Goal: Task Accomplishment & Management: Complete application form

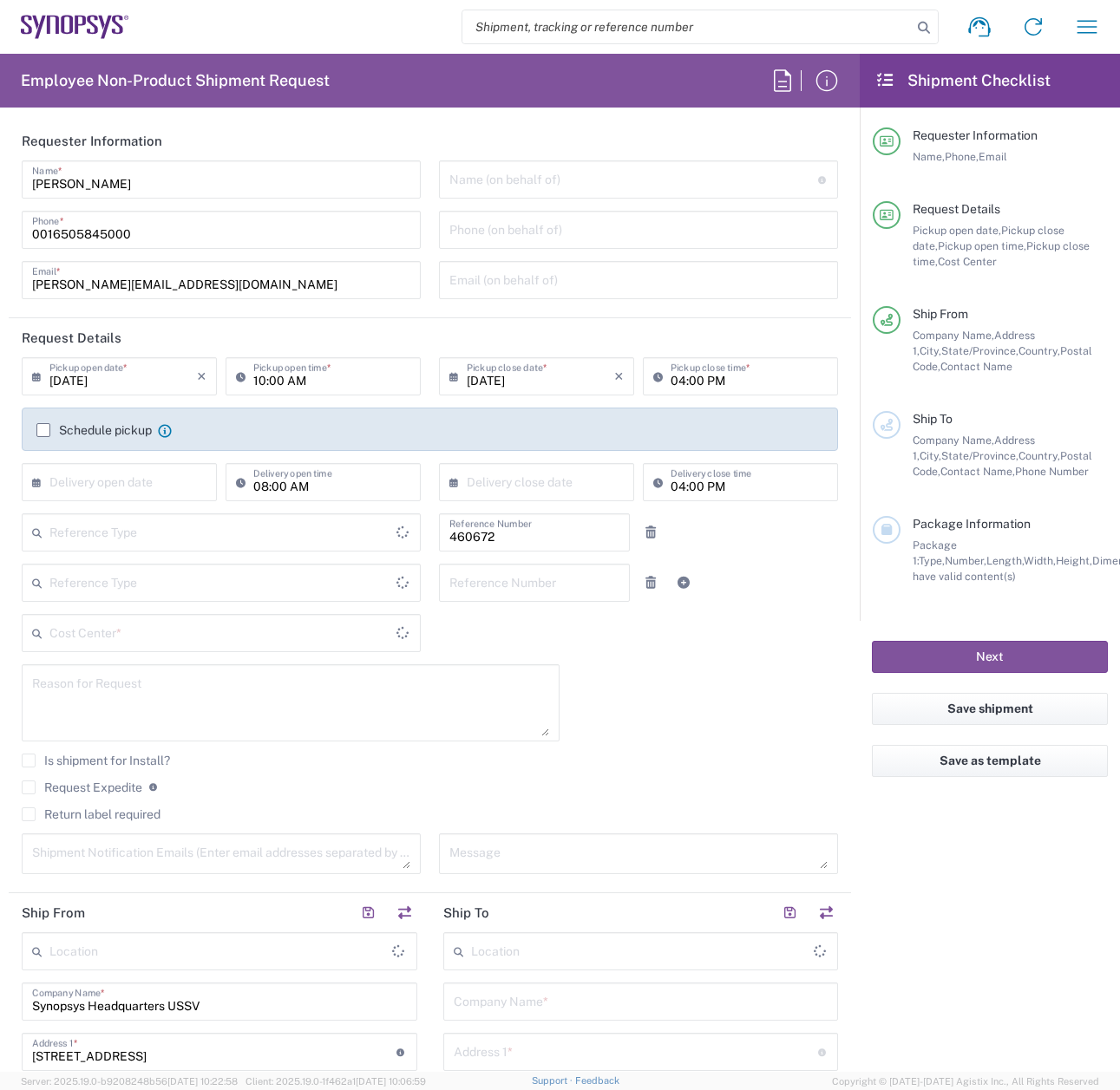
type input "Department"
type input "Delivered at Place"
type input "US01, FIN, Distri 460672"
type input "[GEOGRAPHIC_DATA]"
type input "[US_STATE]"
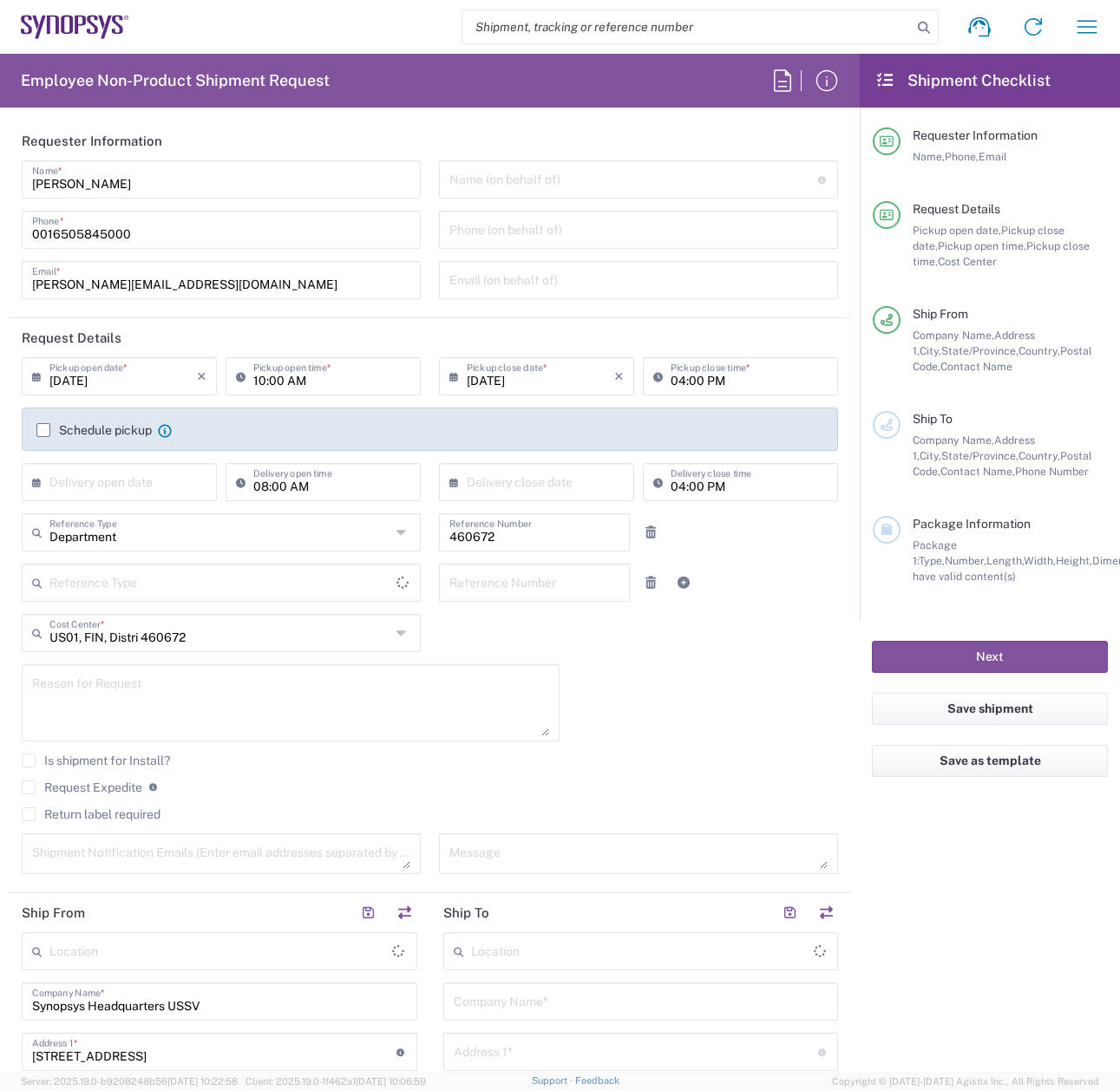
type input "[GEOGRAPHIC_DATA]"
type input "Headquarters USSV"
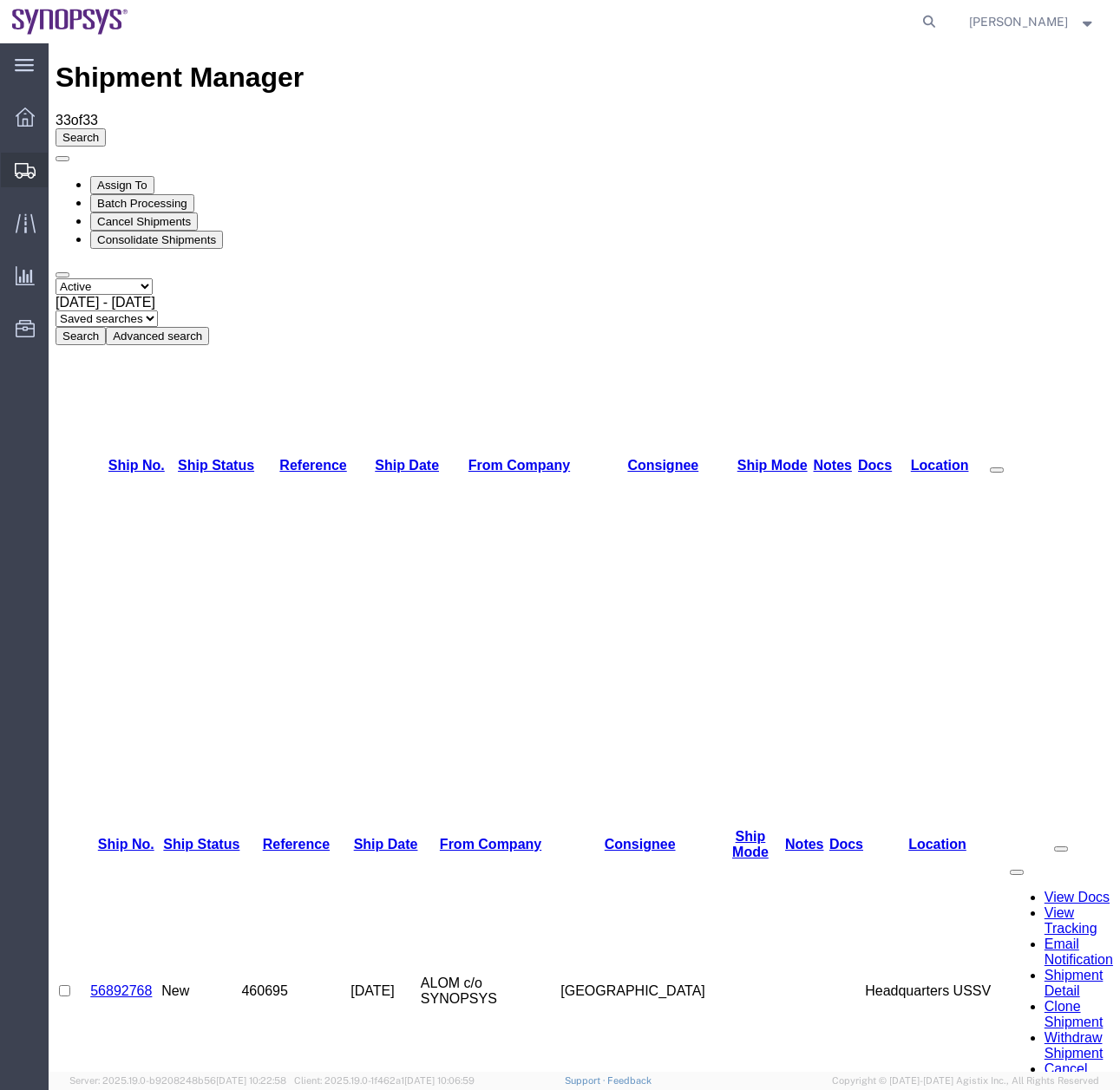
click at [25, 175] on icon at bounding box center [25, 170] width 21 height 15
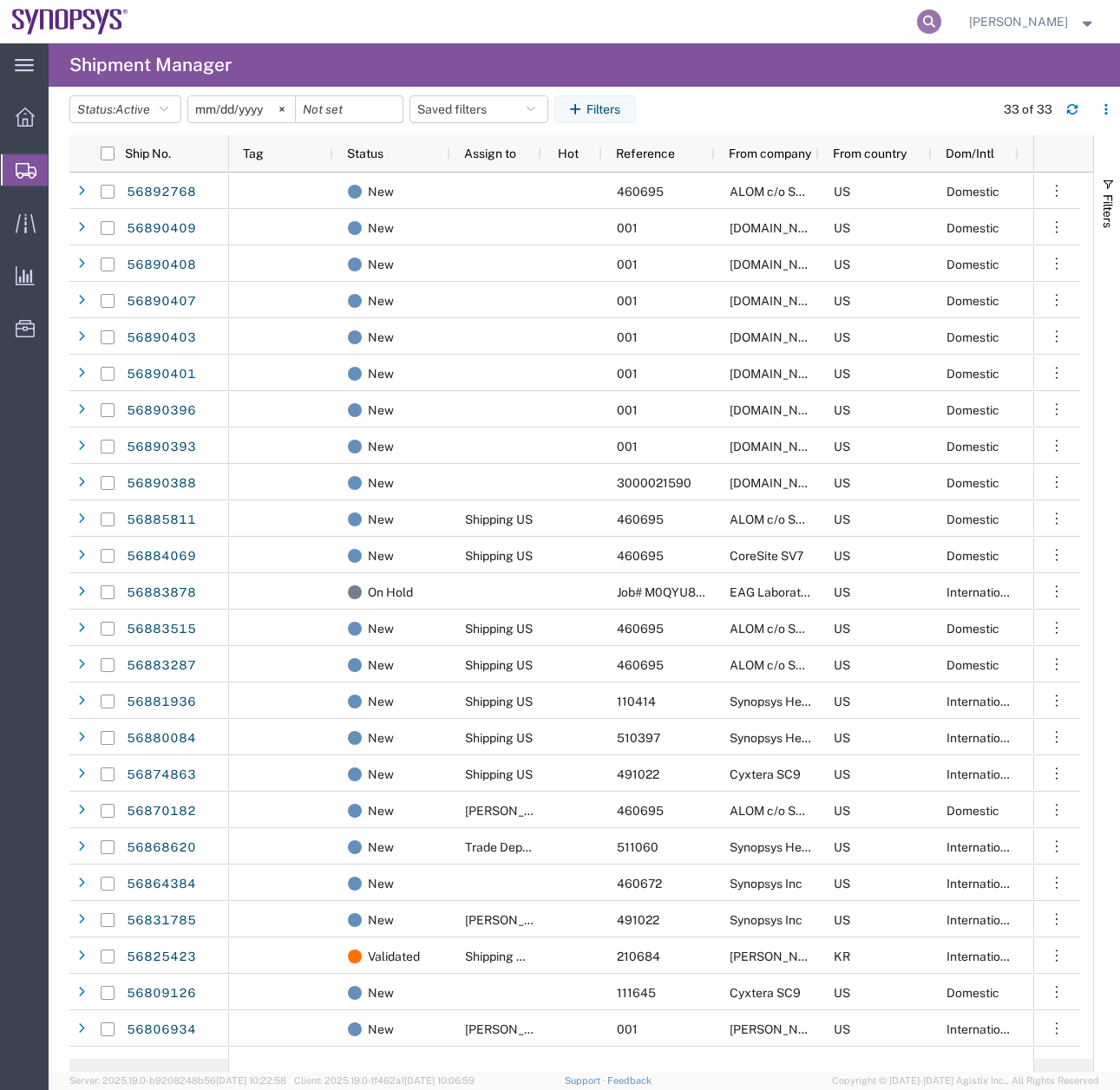
click at [941, 18] on icon at bounding box center [929, 21] width 25 height 25
click at [541, 22] on input "search" at bounding box center [653, 22] width 528 height 42
click at [532, 28] on input "search" at bounding box center [653, 22] width 528 height 42
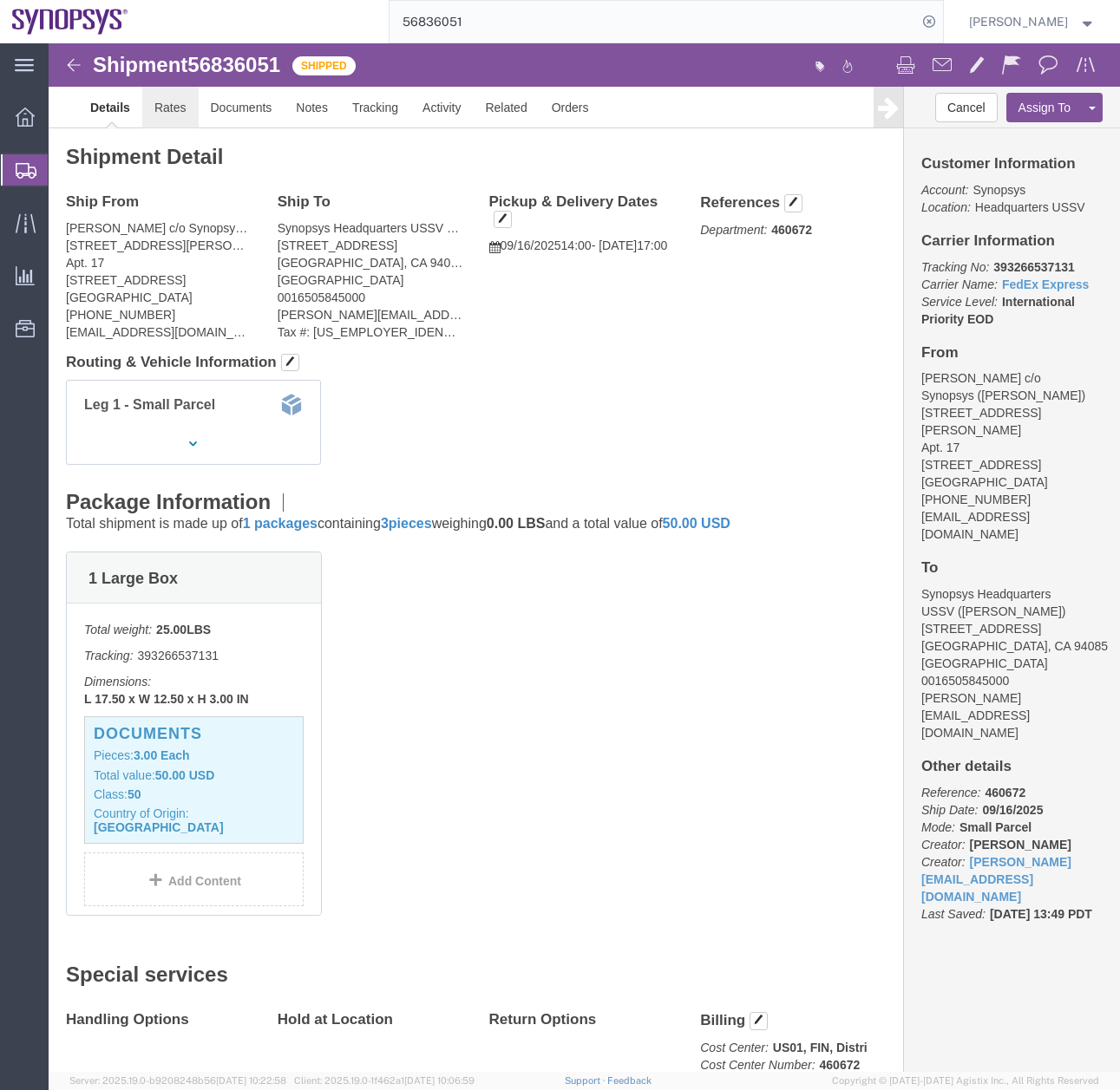
click link "Rates"
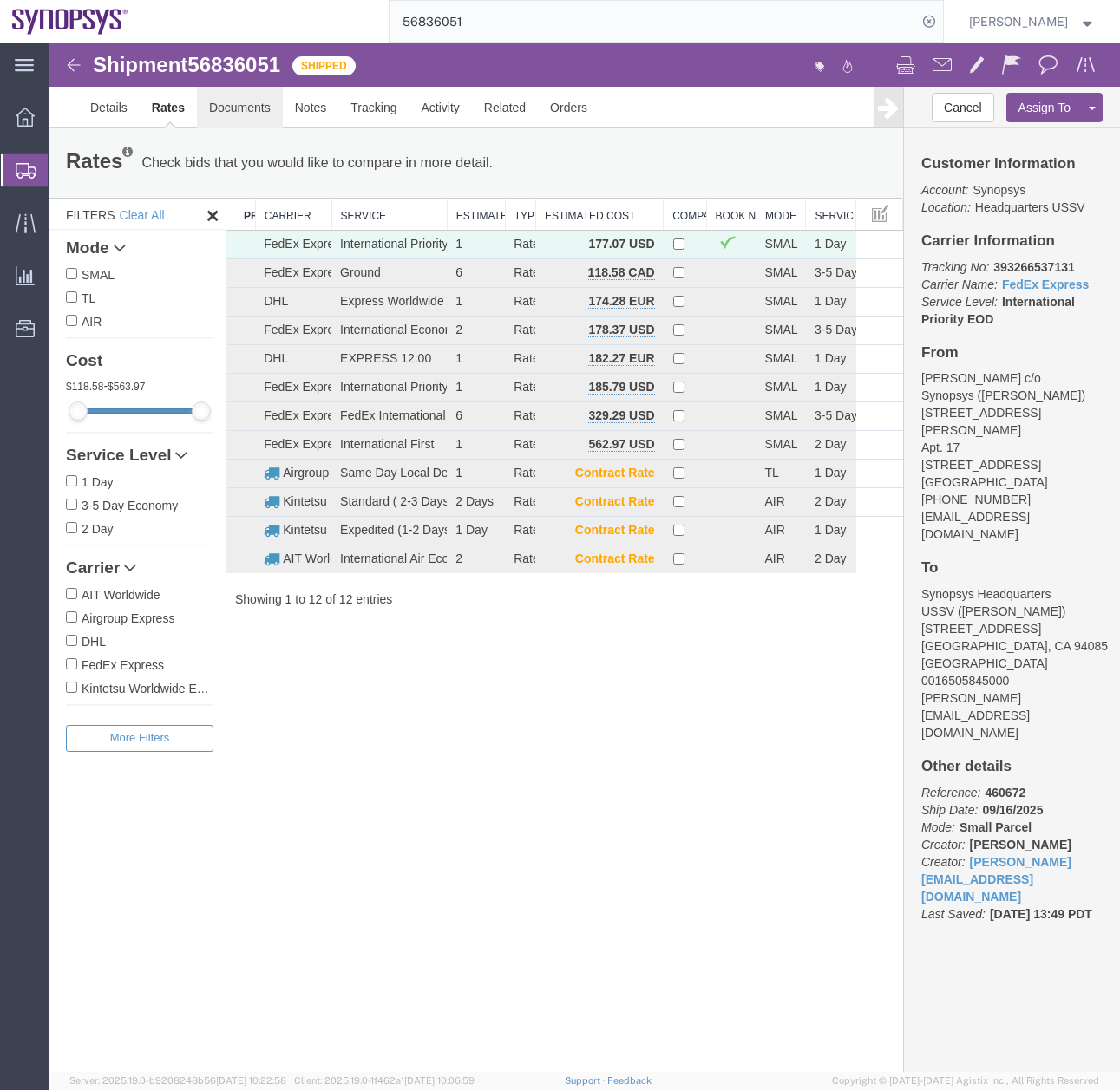
click at [246, 110] on link "Documents" at bounding box center [239, 107] width 86 height 42
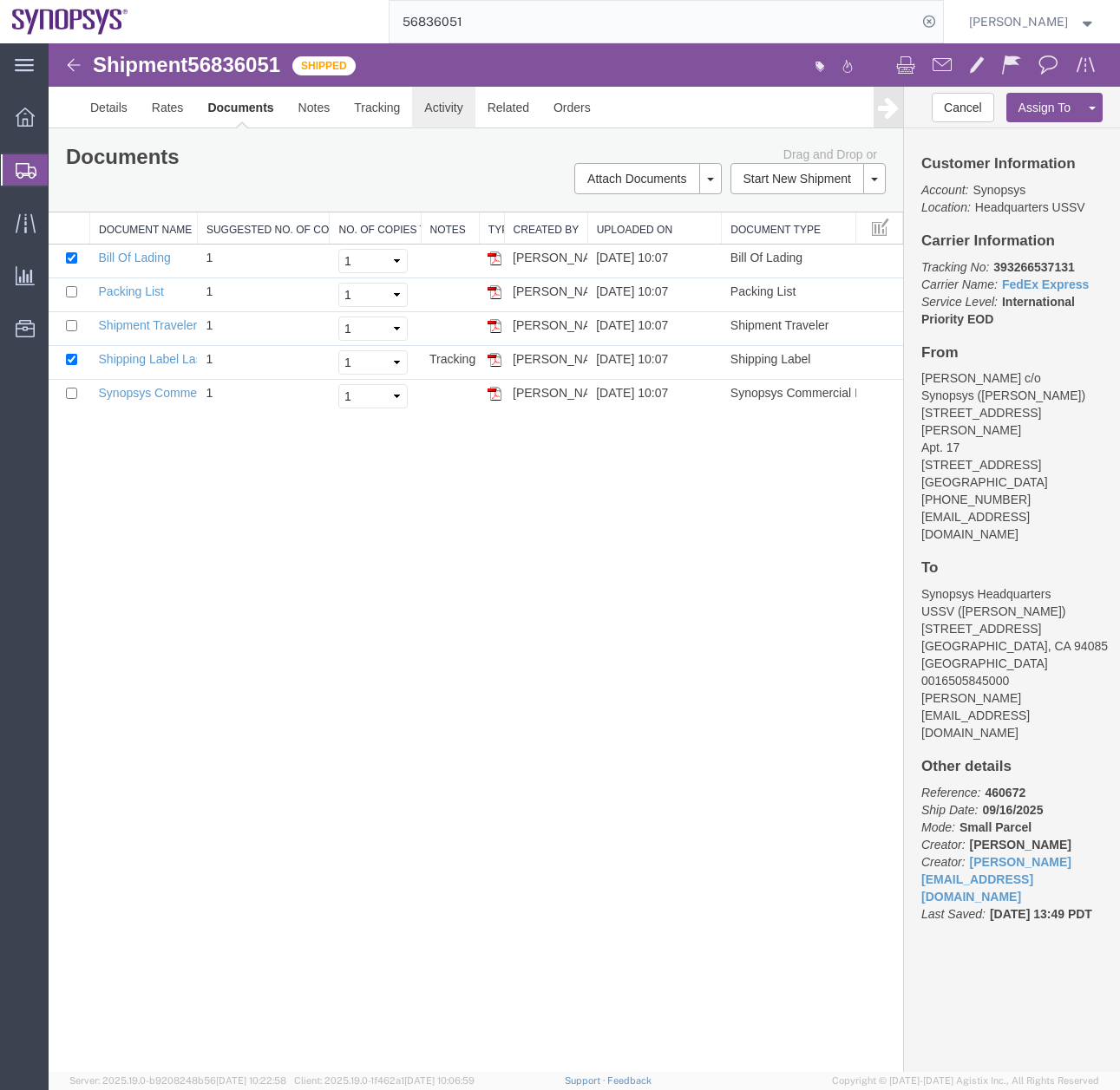
click at [418, 103] on link "Activity" at bounding box center [443, 107] width 63 height 42
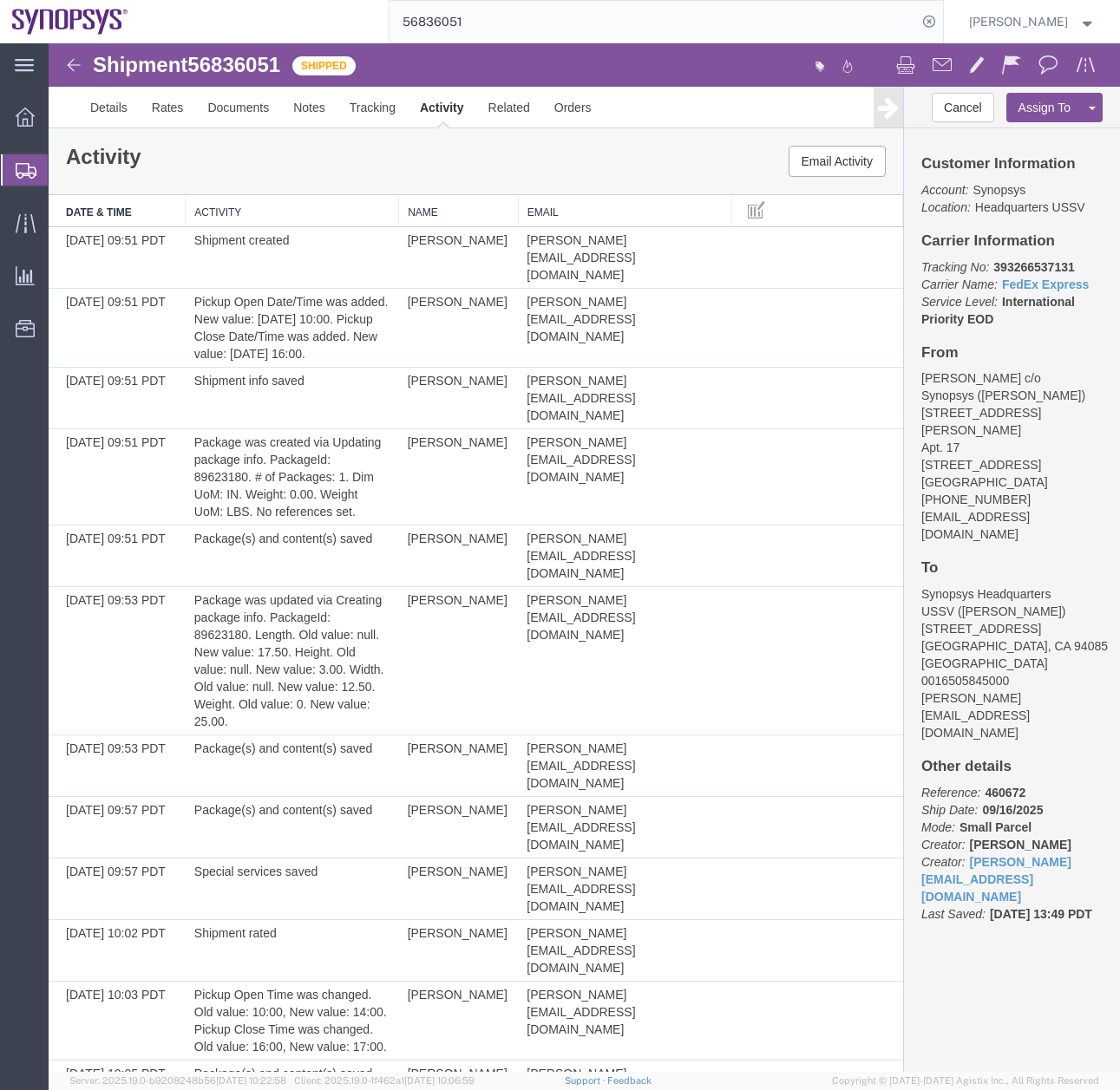
drag, startPoint x: 28, startPoint y: 171, endPoint x: 141, endPoint y: 12, distance: 195.1
click at [28, 171] on icon at bounding box center [25, 170] width 21 height 15
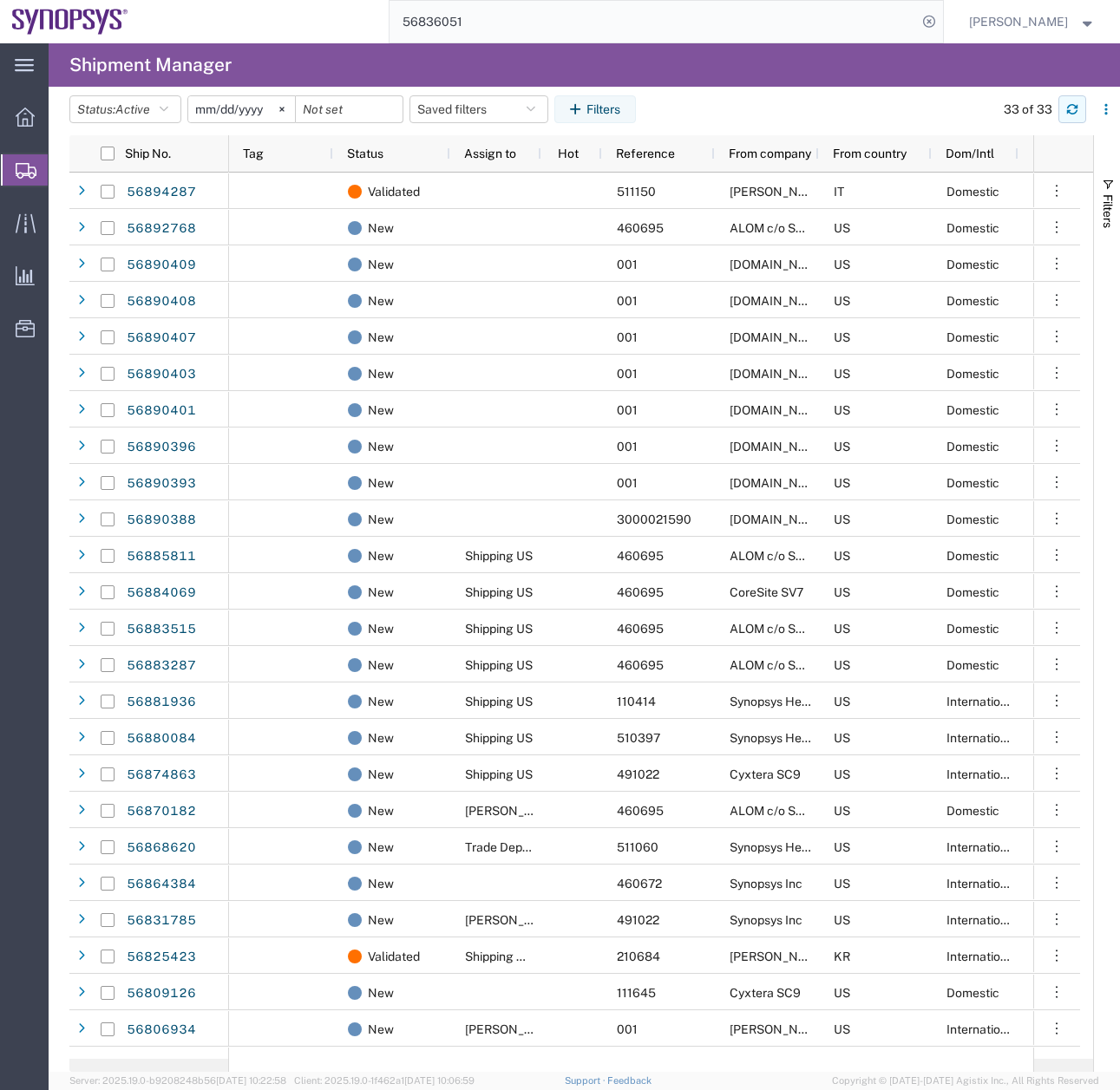
click at [1078, 100] on button "button" at bounding box center [1072, 109] width 28 height 28
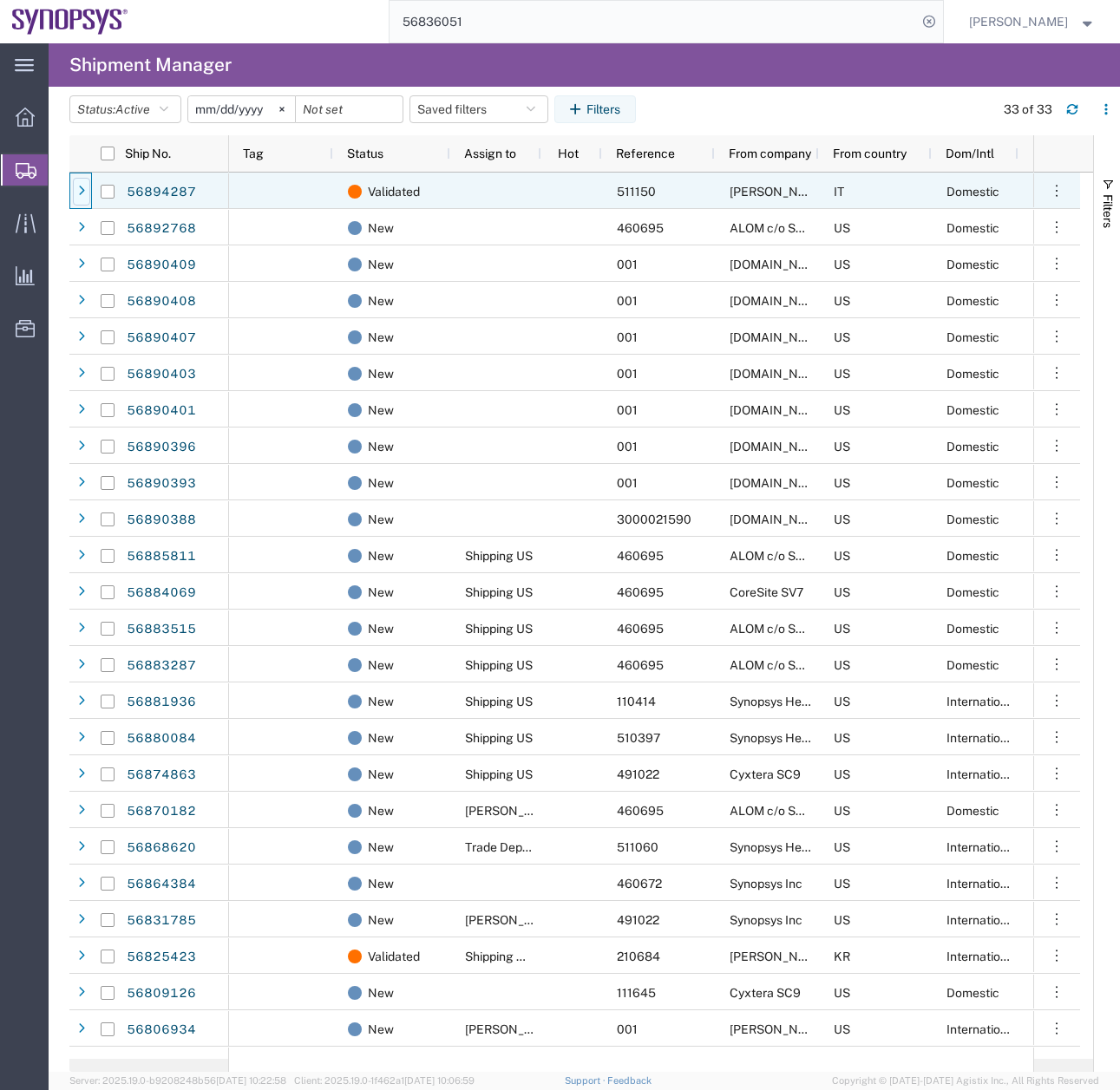
click at [79, 196] on icon at bounding box center [82, 191] width 7 height 12
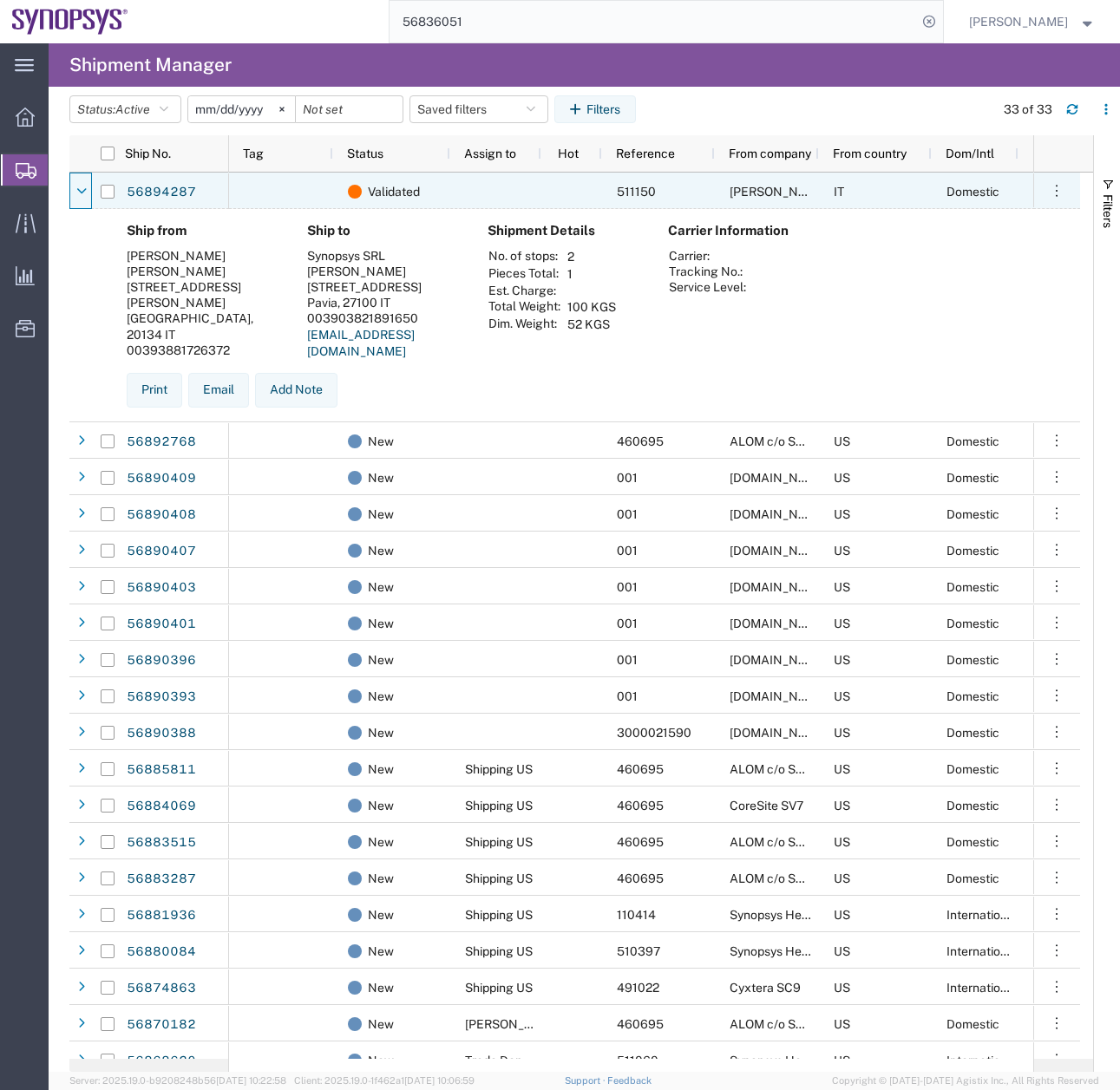
click at [79, 196] on icon at bounding box center [82, 191] width 9 height 12
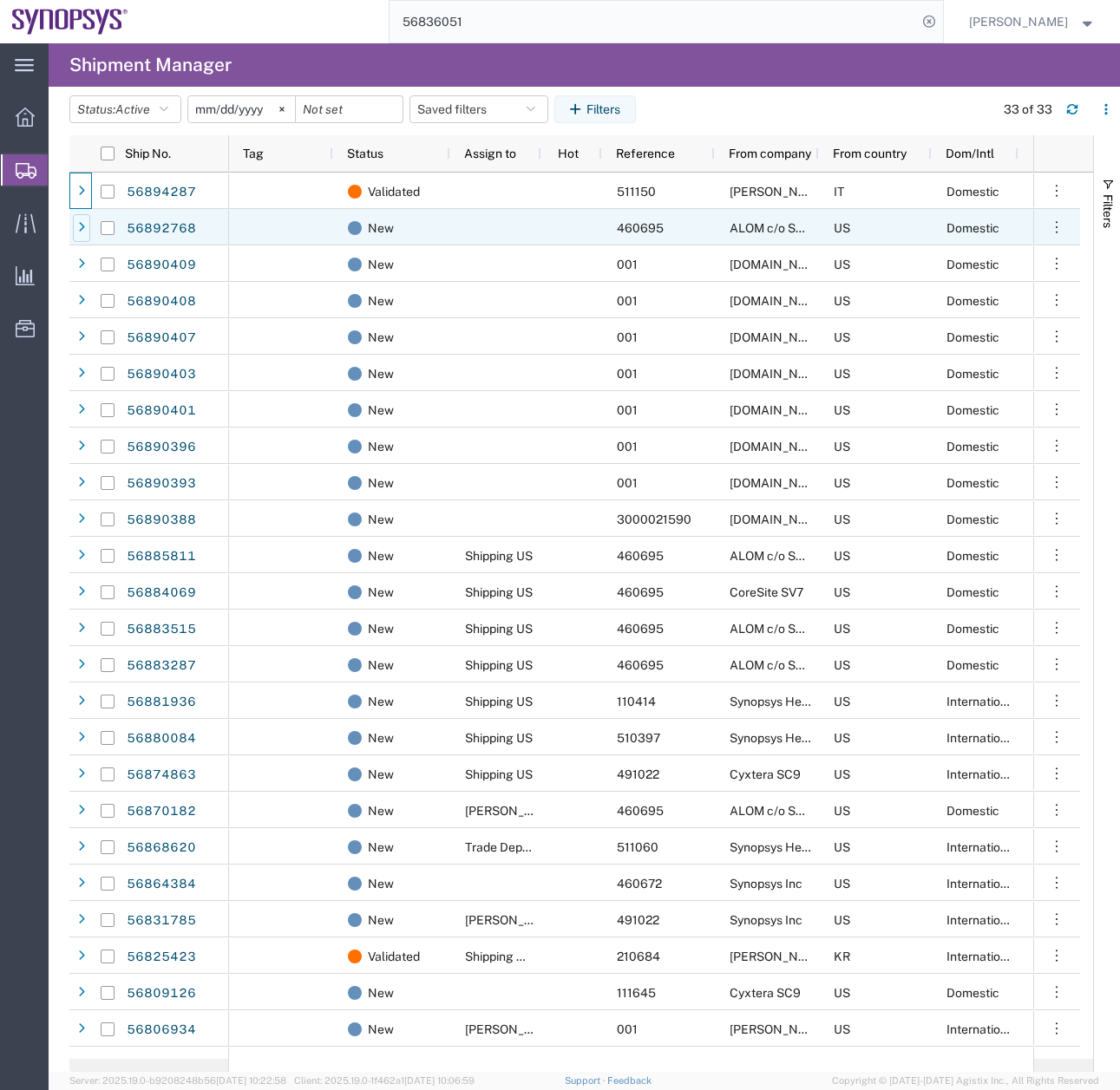
click at [82, 225] on icon at bounding box center [82, 227] width 7 height 12
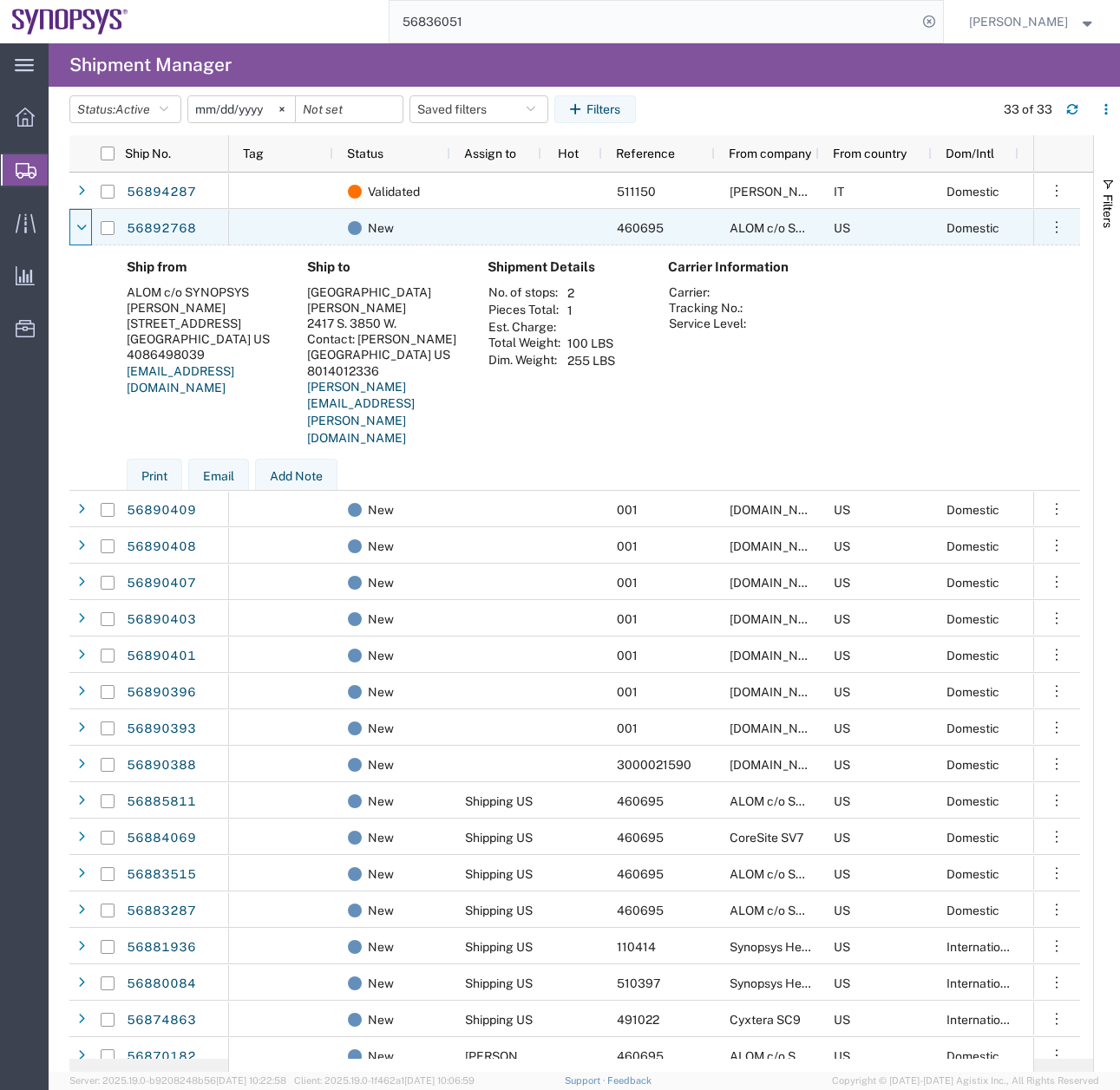
click at [82, 225] on icon at bounding box center [82, 227] width 9 height 12
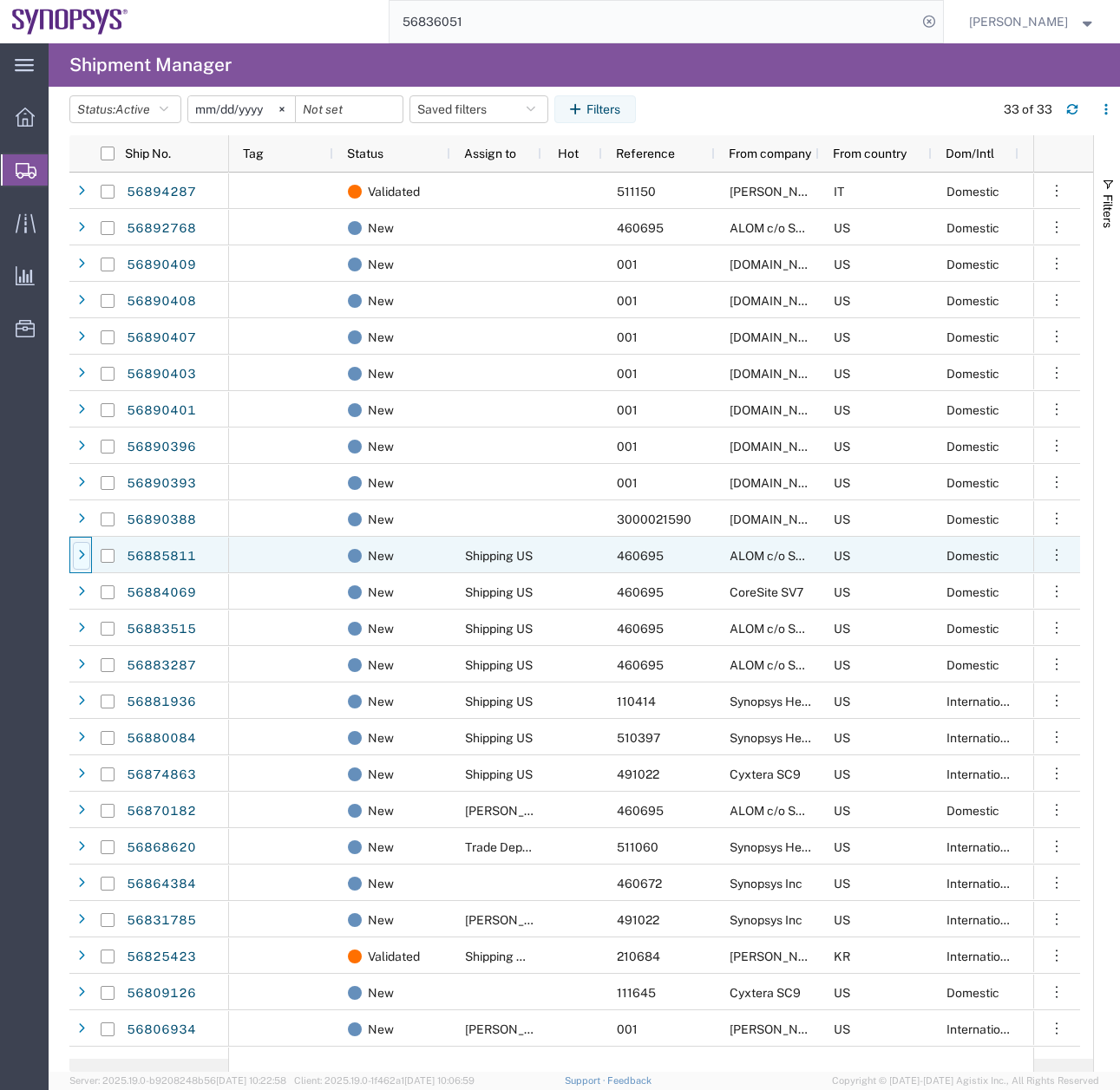
click at [86, 552] on div at bounding box center [81, 556] width 17 height 28
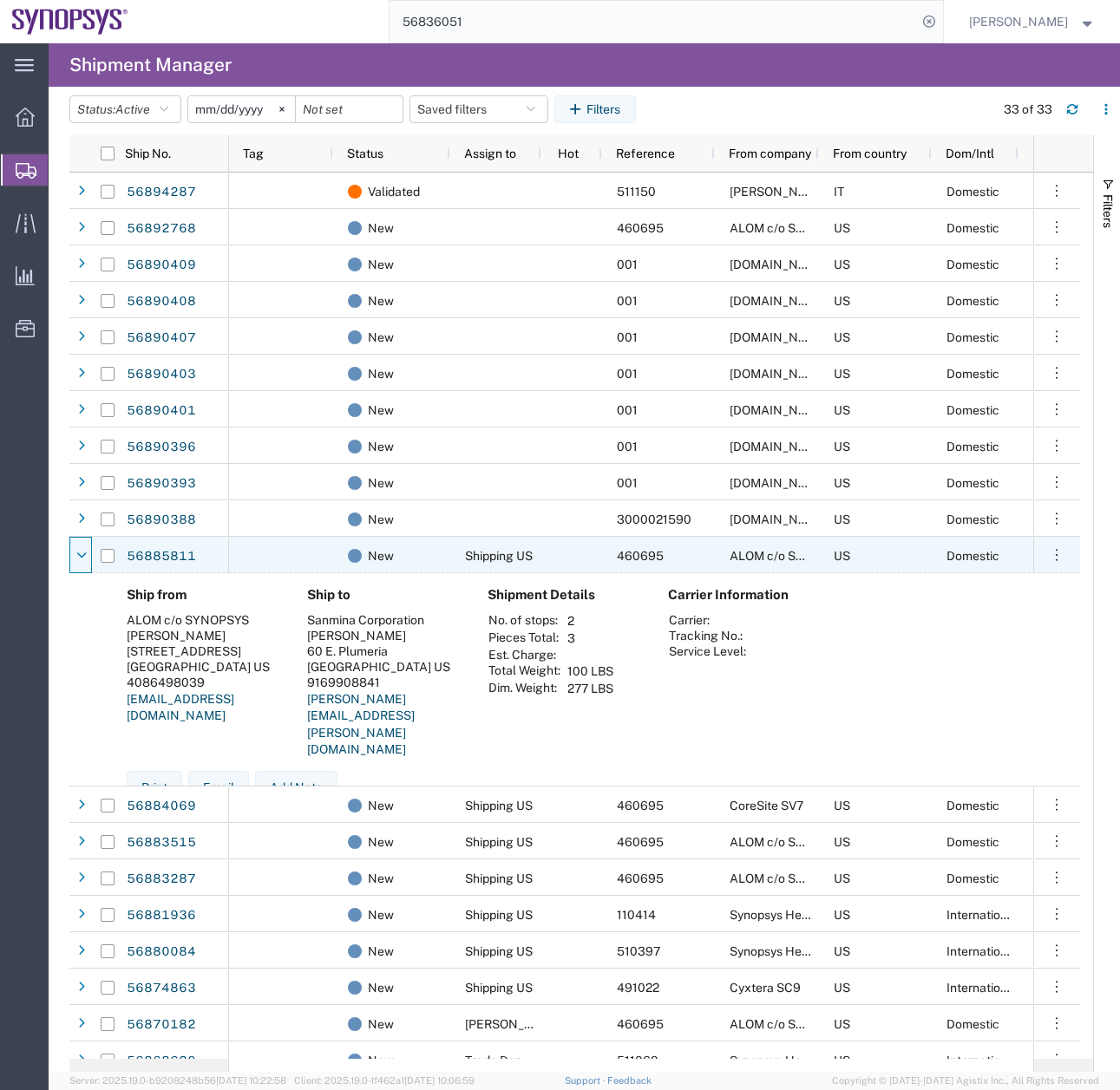
click at [86, 552] on div at bounding box center [81, 556] width 17 height 28
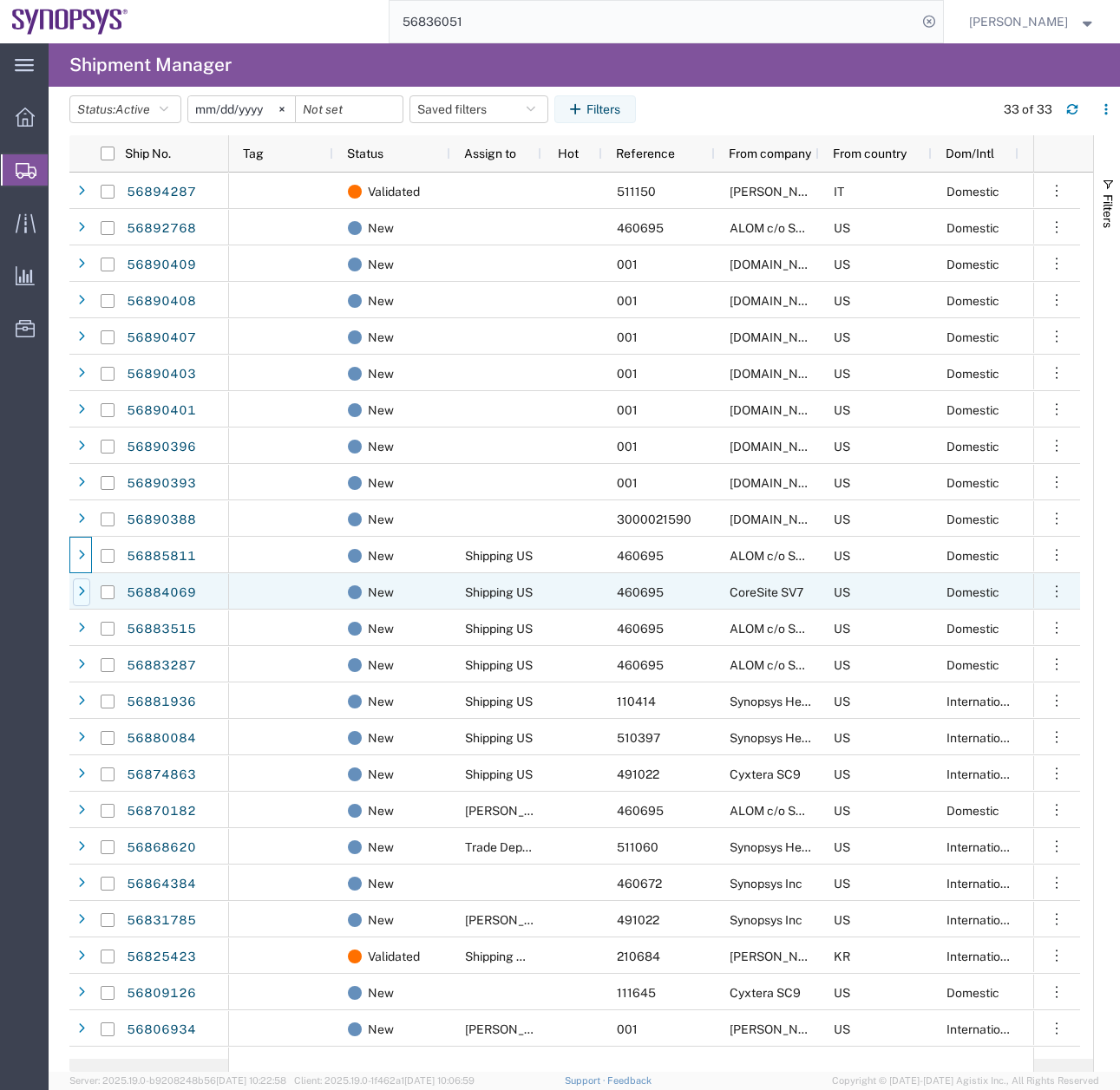
click at [77, 588] on div at bounding box center [81, 592] width 17 height 28
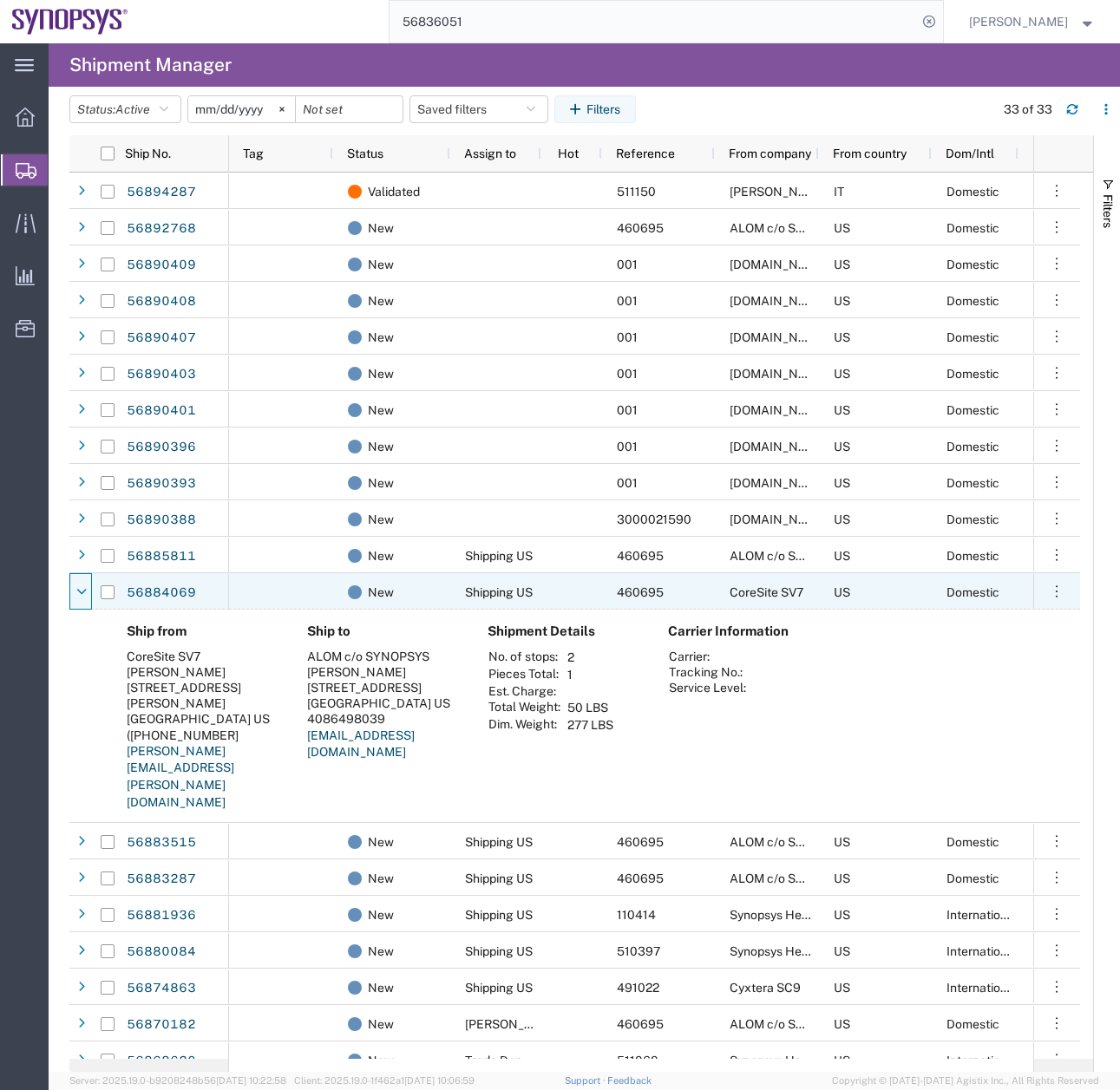
click at [77, 588] on icon at bounding box center [82, 591] width 9 height 12
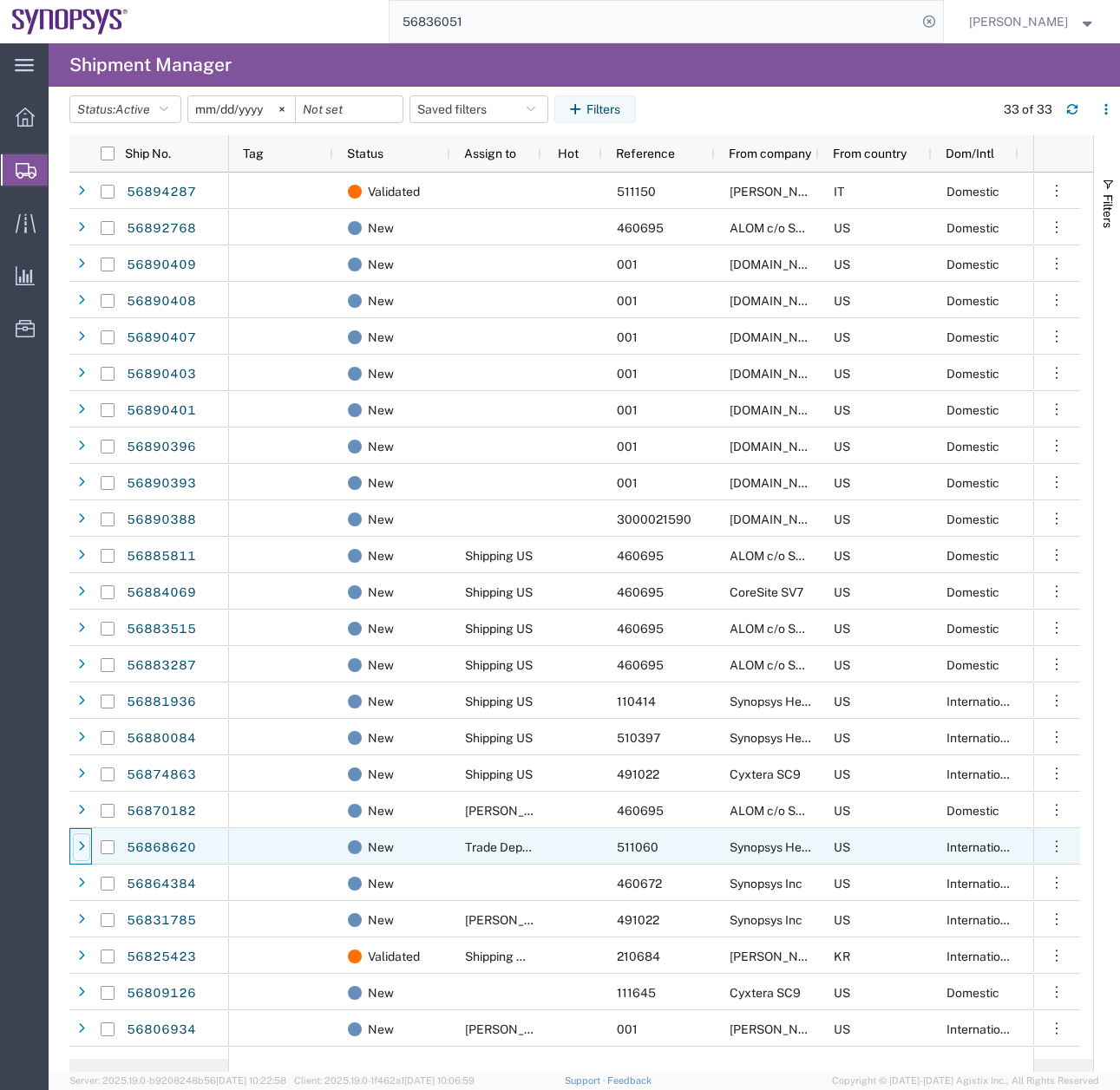
click at [78, 853] on icon at bounding box center [82, 847] width 7 height 12
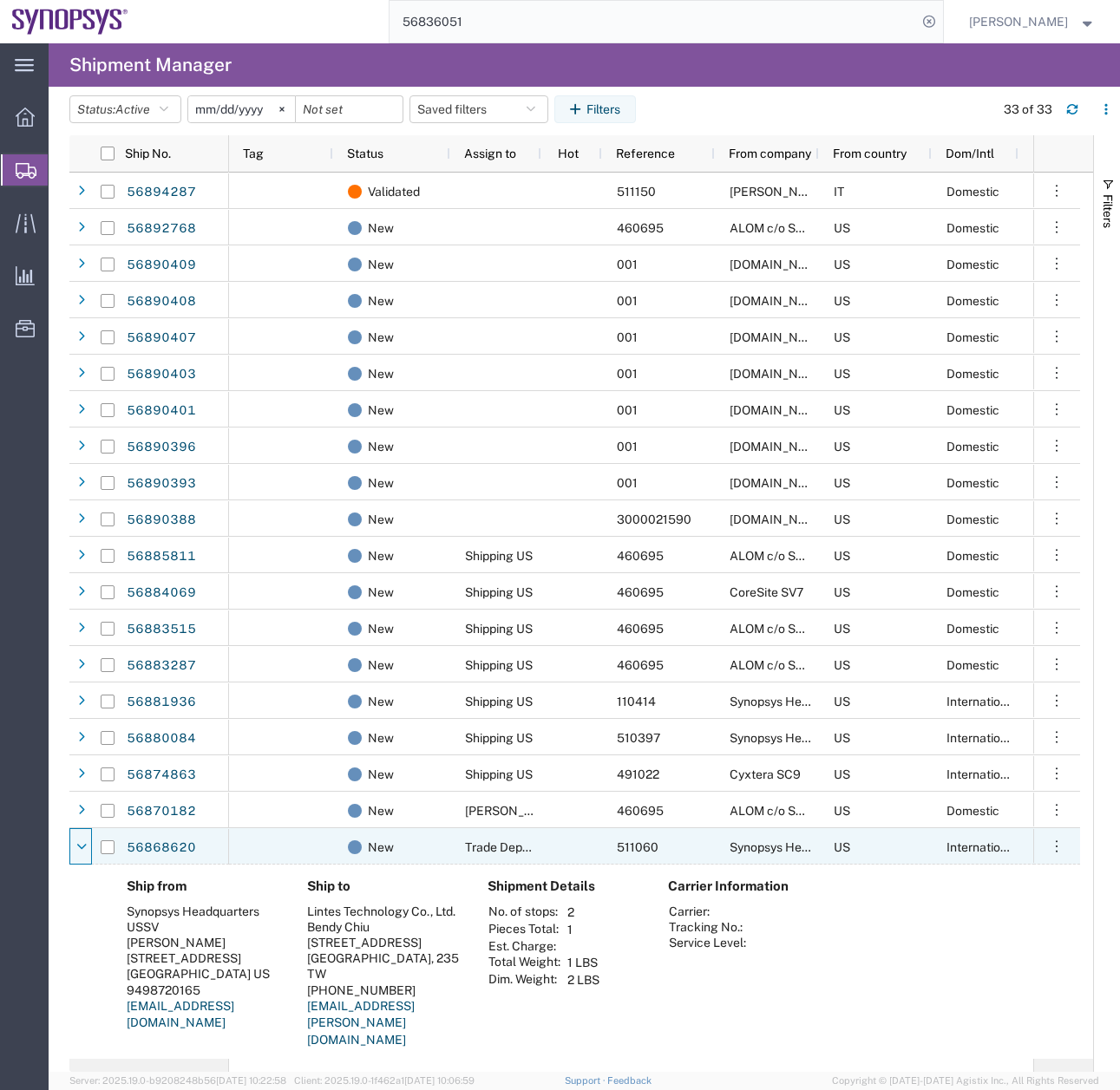
click at [78, 853] on icon at bounding box center [82, 847] width 9 height 12
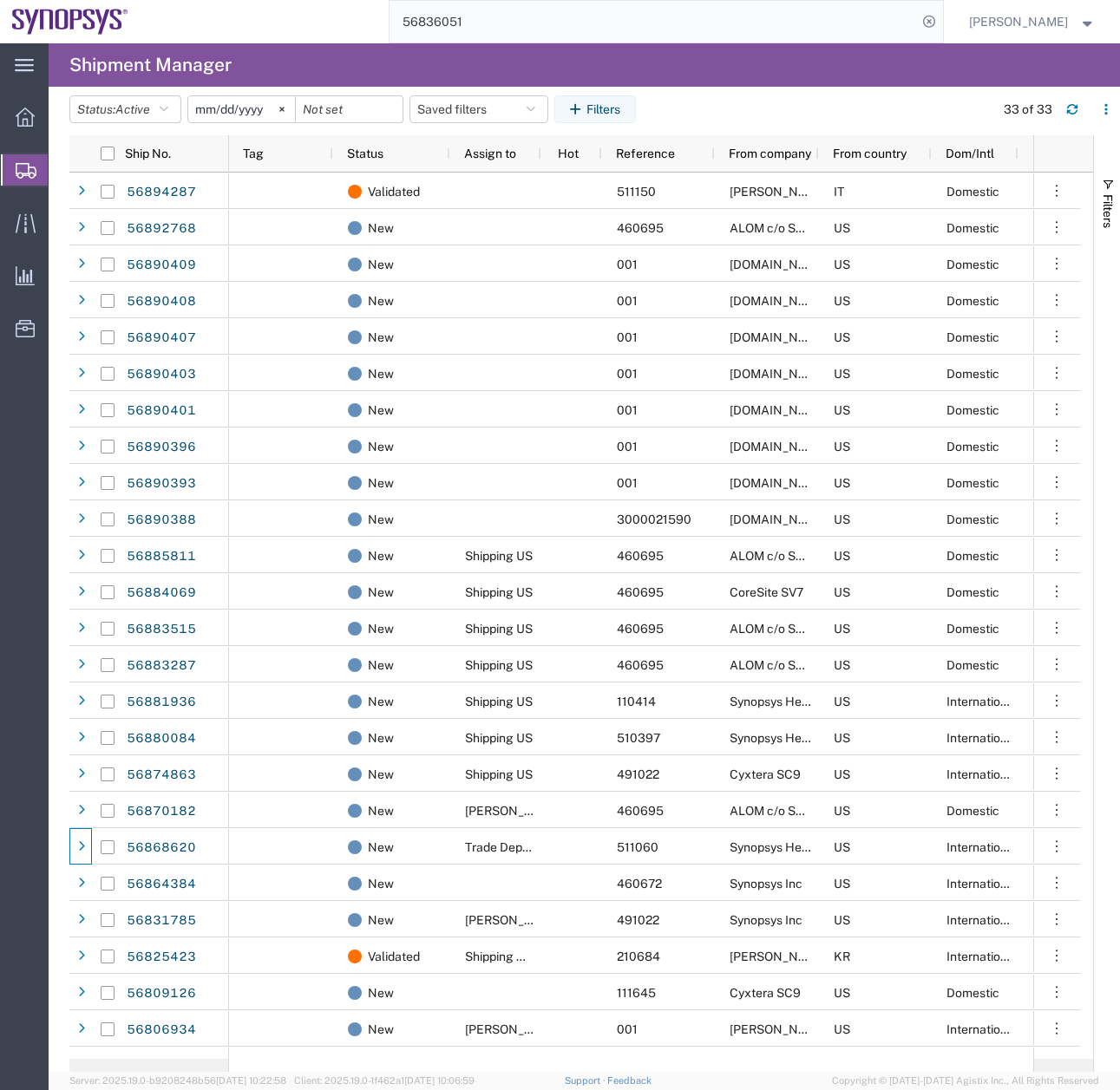
drag, startPoint x: 503, startPoint y: 15, endPoint x: 318, endPoint y: 28, distance: 185.5
click at [327, 27] on div "56836051" at bounding box center [541, 22] width 803 height 44
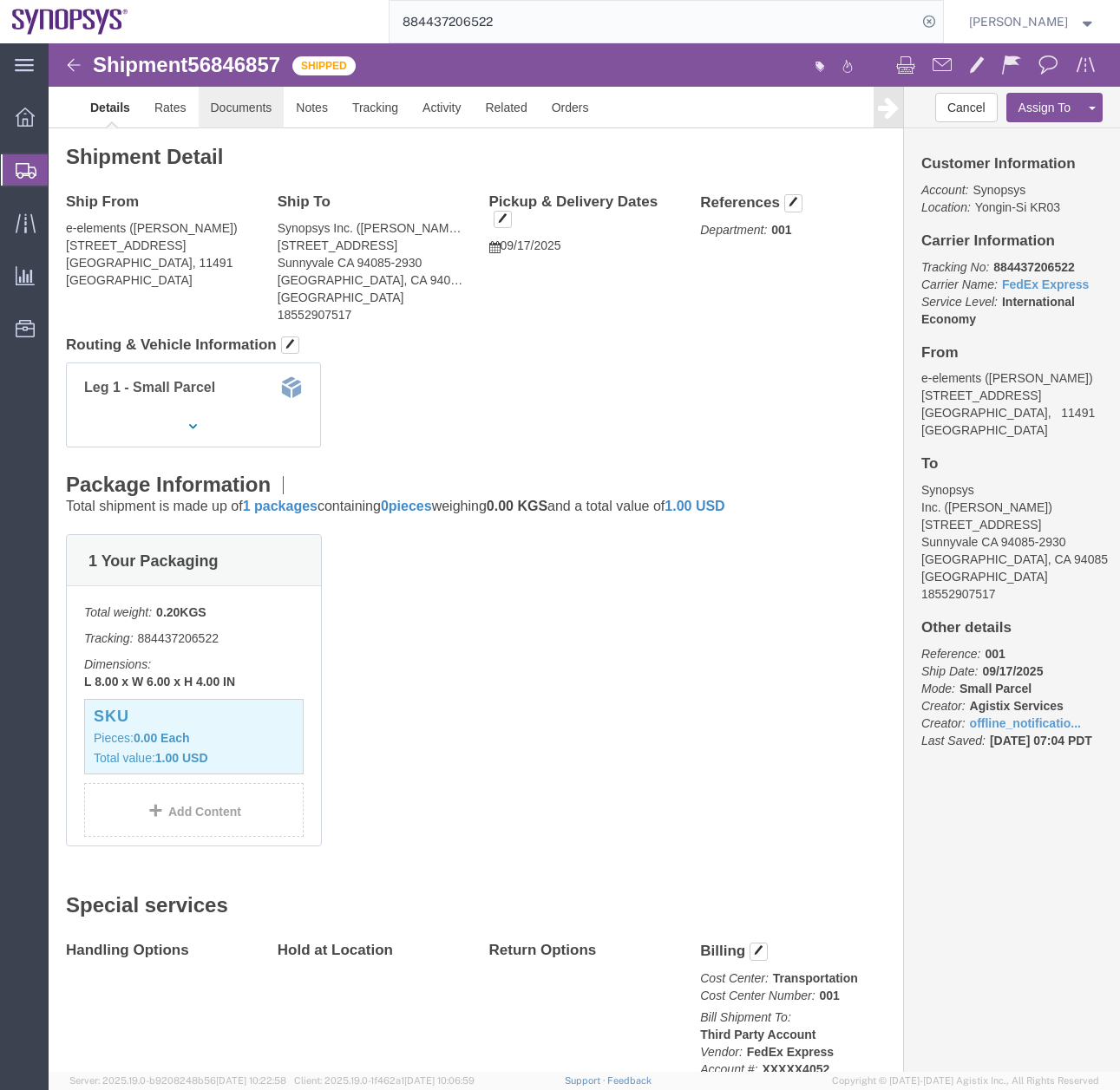
click link "Documents"
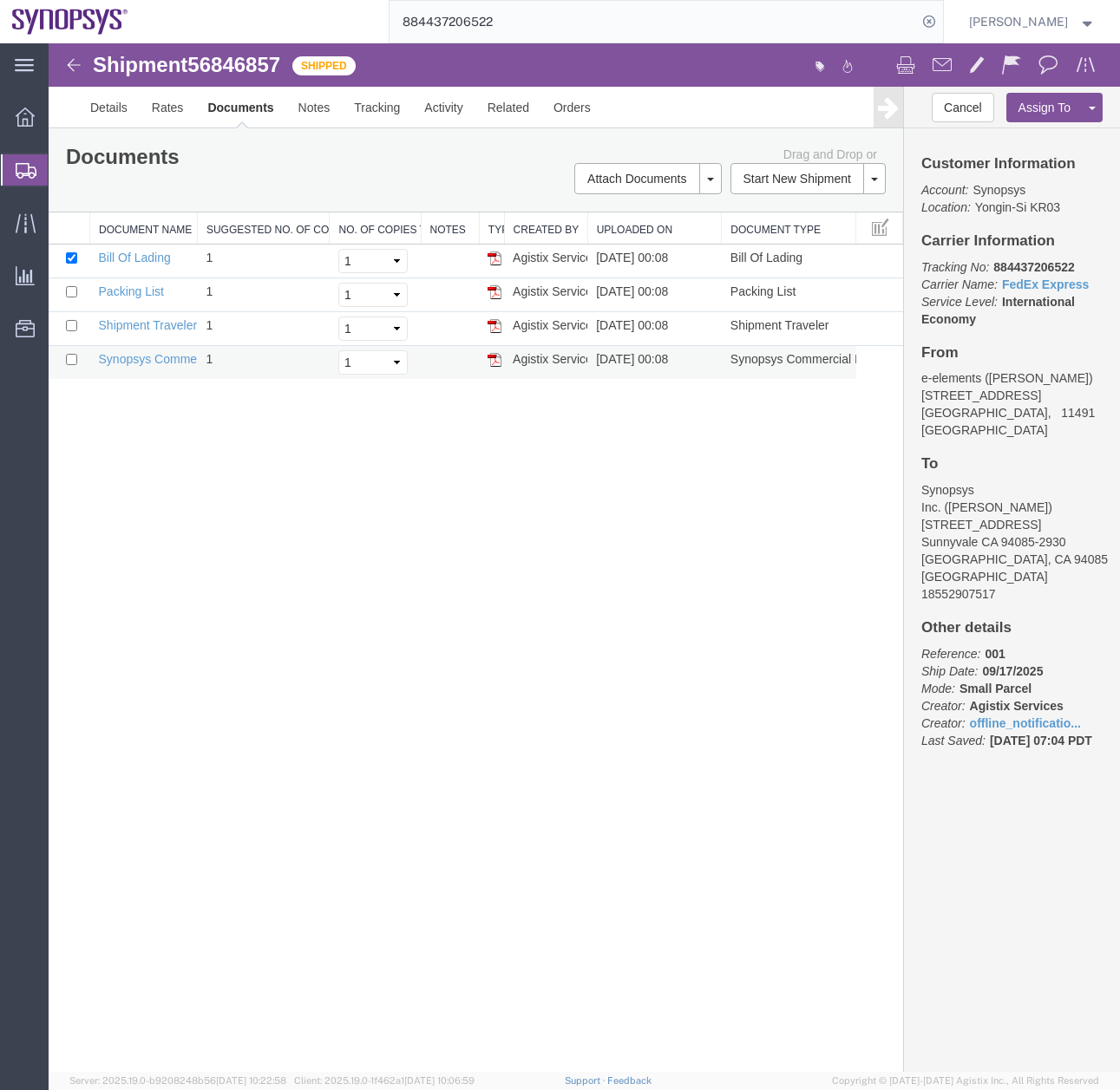
click at [493, 358] on img at bounding box center [494, 359] width 14 height 14
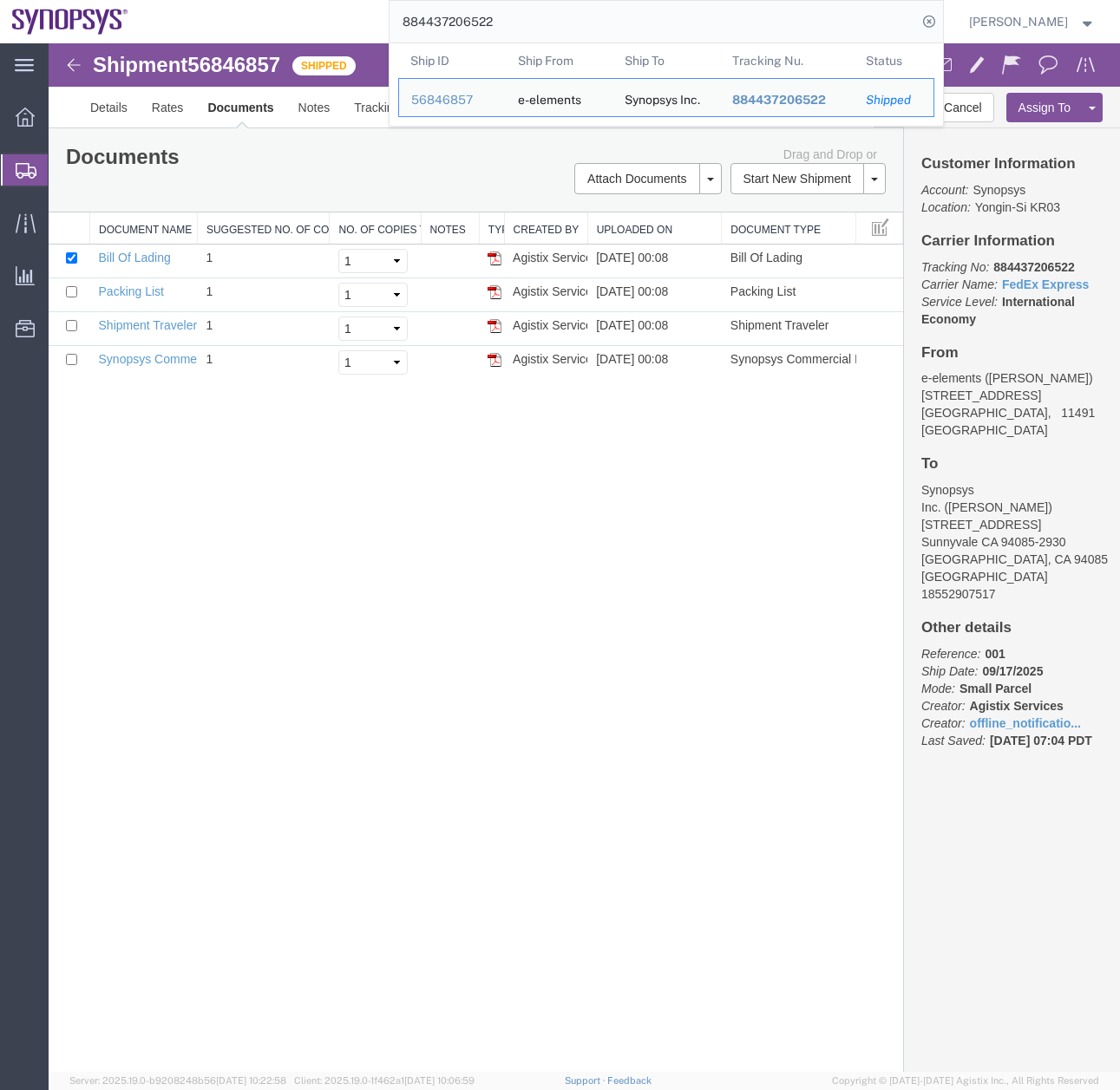
drag, startPoint x: 564, startPoint y: 61, endPoint x: 294, endPoint y: 59, distance: 270.0
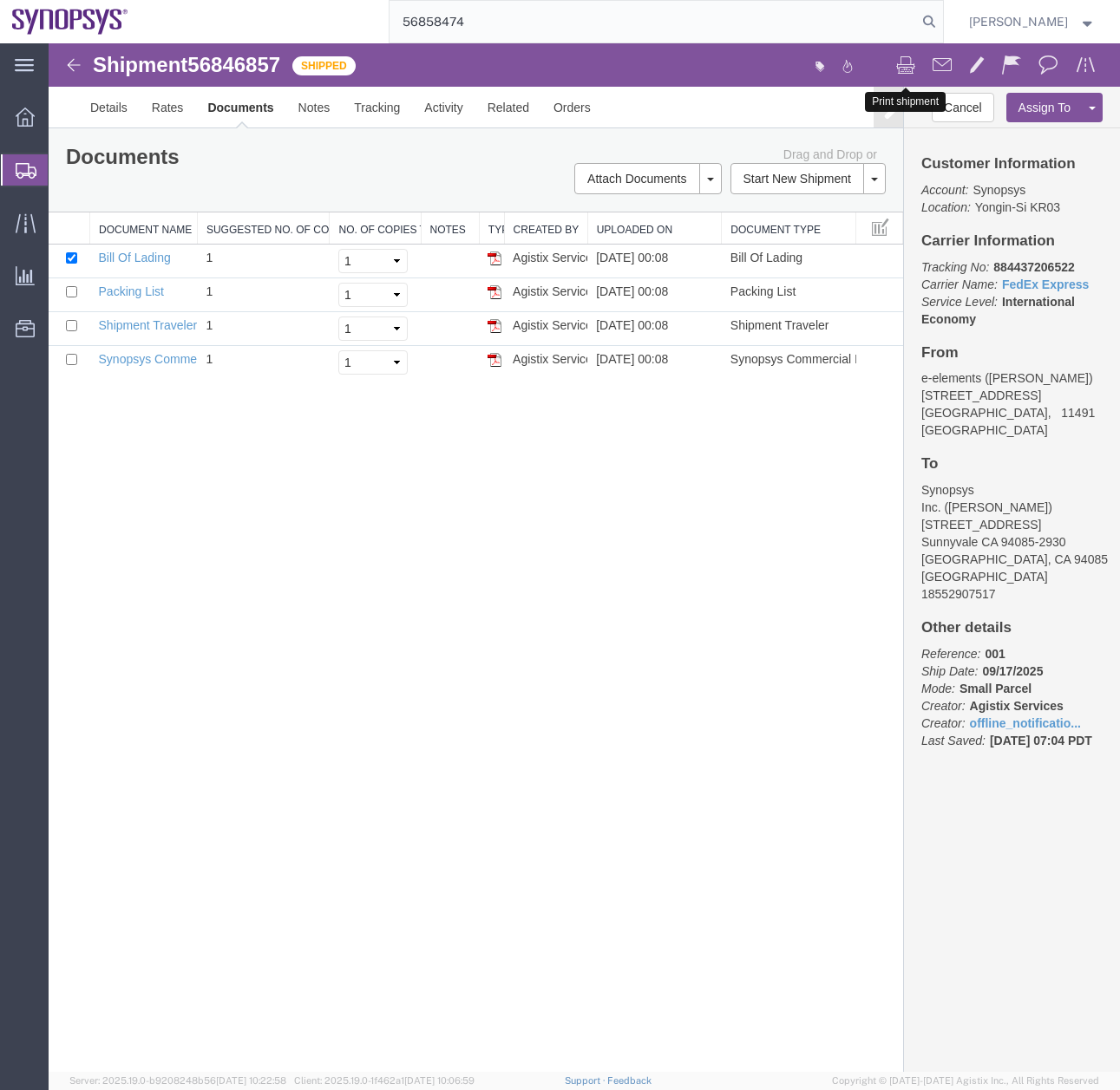
type input "56858474"
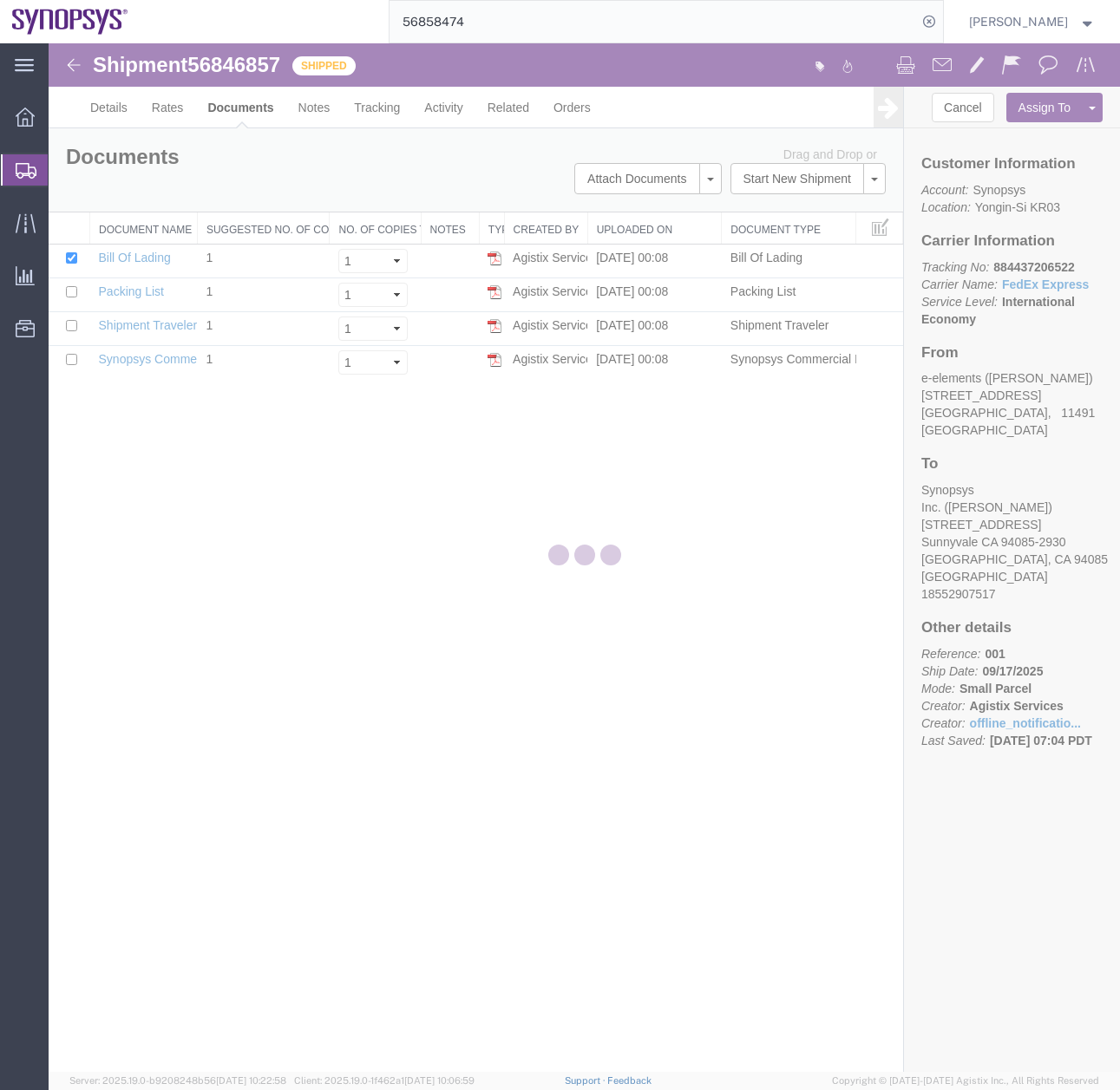
click at [605, 21] on input "56858474" at bounding box center [653, 22] width 528 height 42
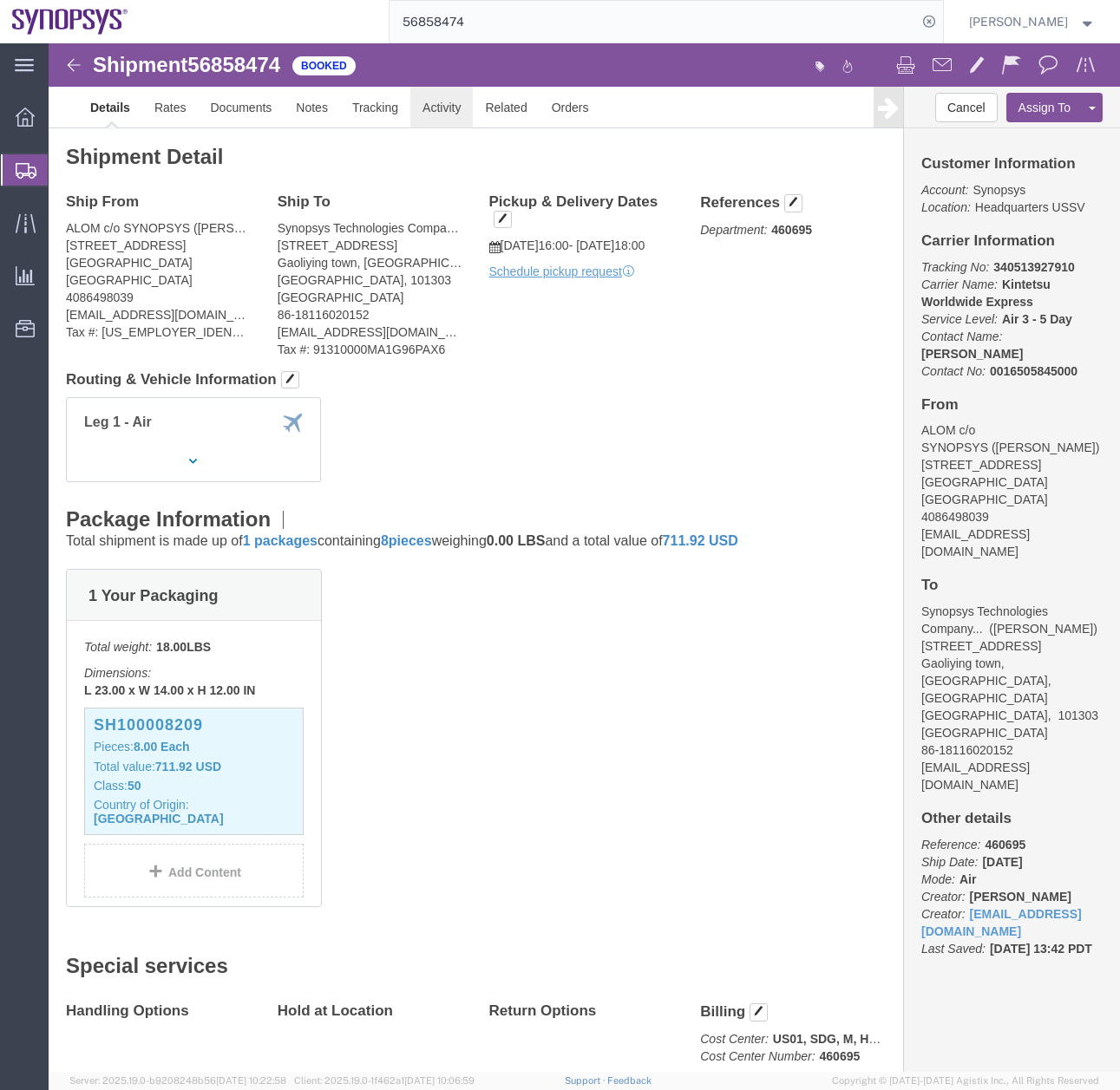
click link "Activity"
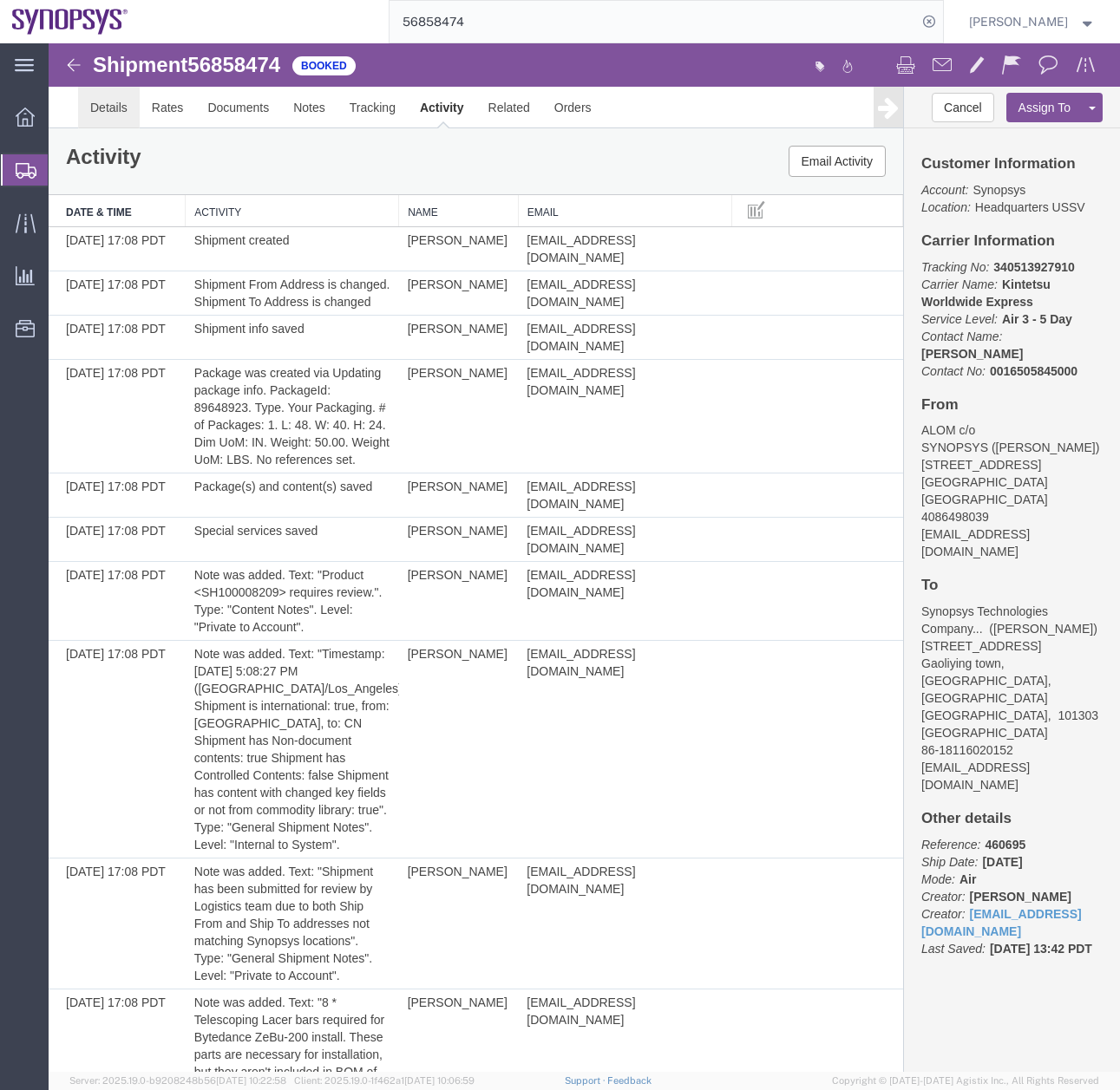
click at [92, 108] on link "Details" at bounding box center [109, 107] width 62 height 42
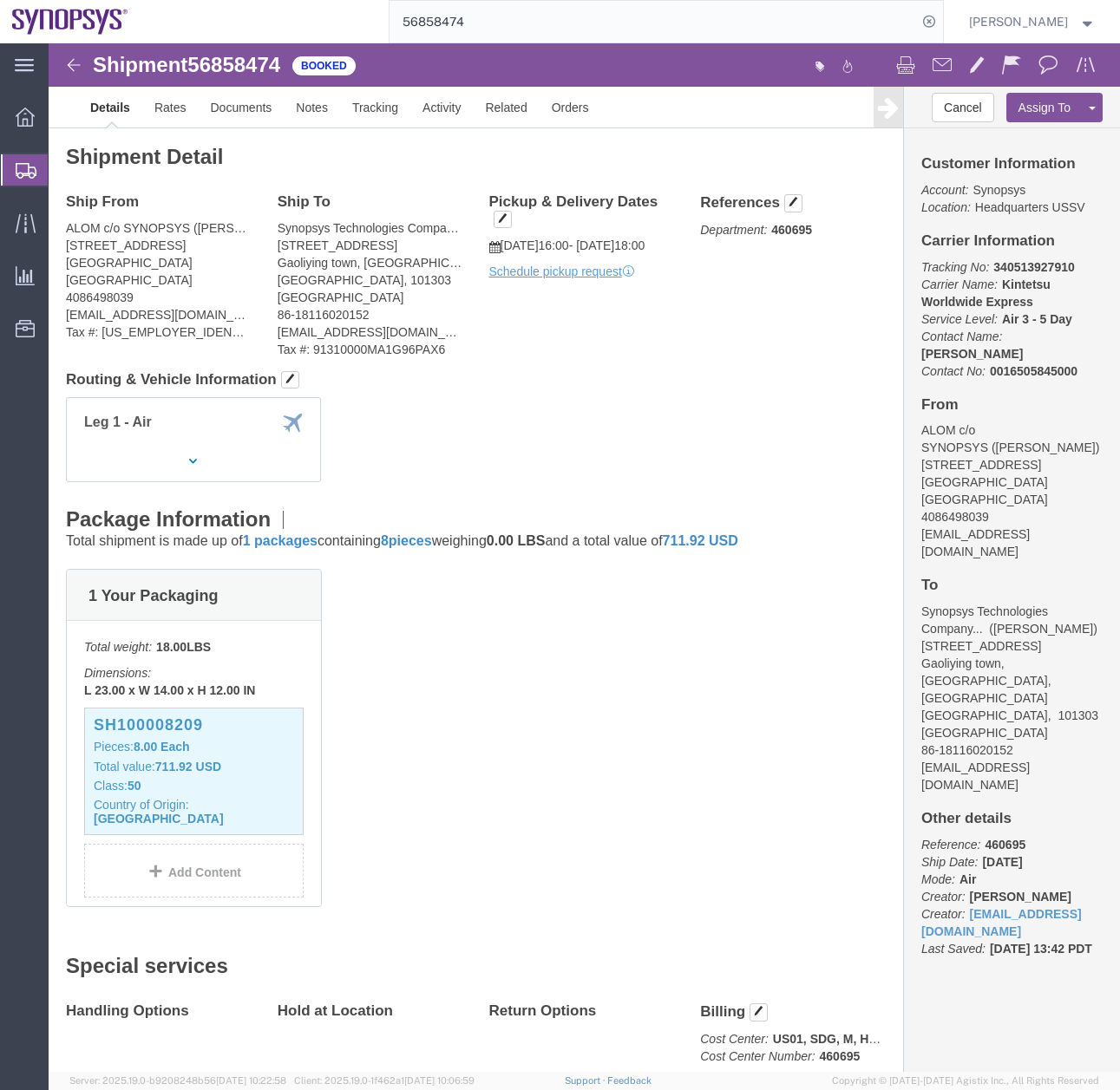
click at [16, 172] on icon at bounding box center [25, 170] width 21 height 15
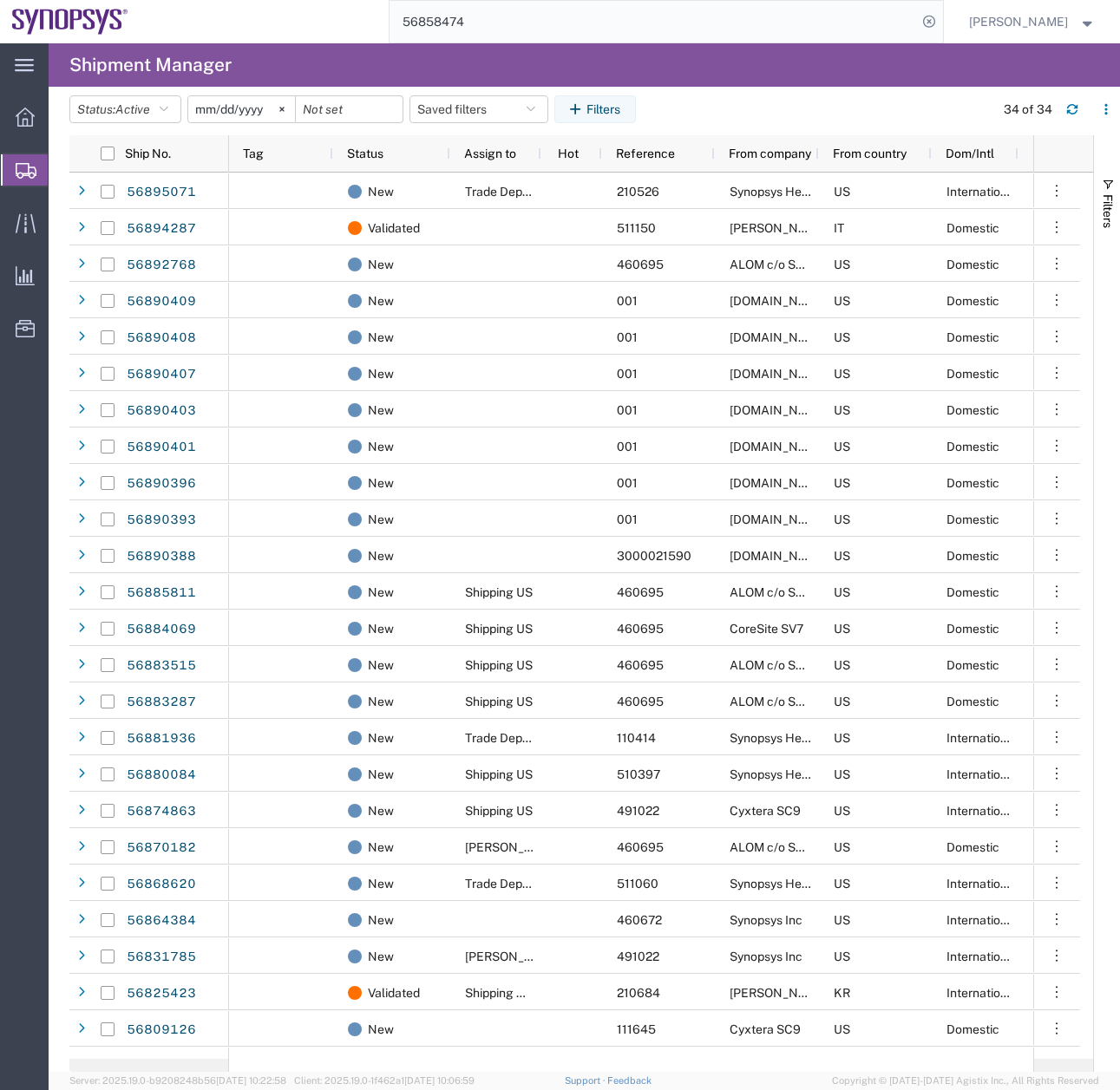
click at [0, 0] on span "Create Shipment" at bounding box center [0, 0] width 0 height 0
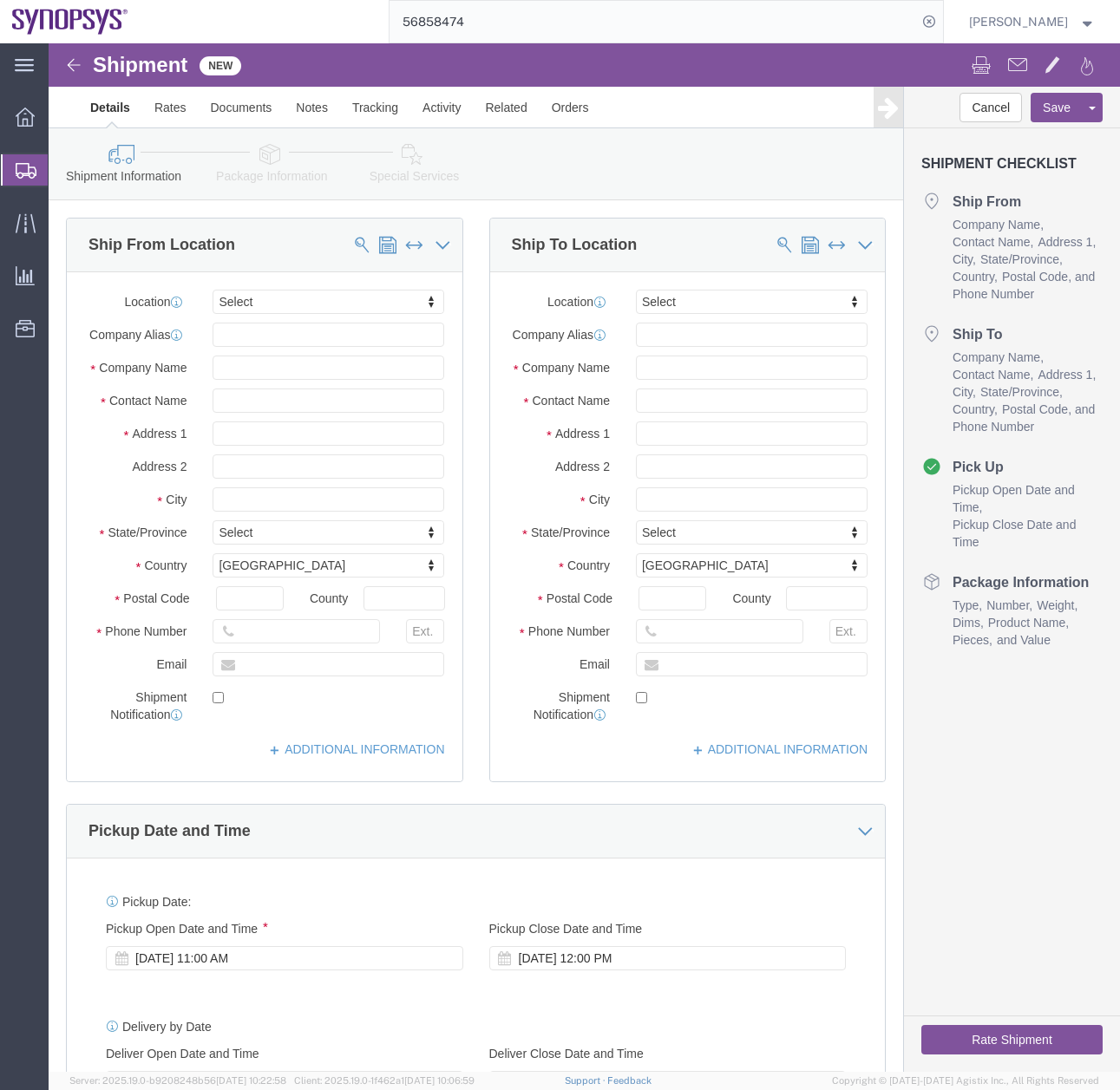
select select
type input "ussv"
select select "63204"
select select "CA"
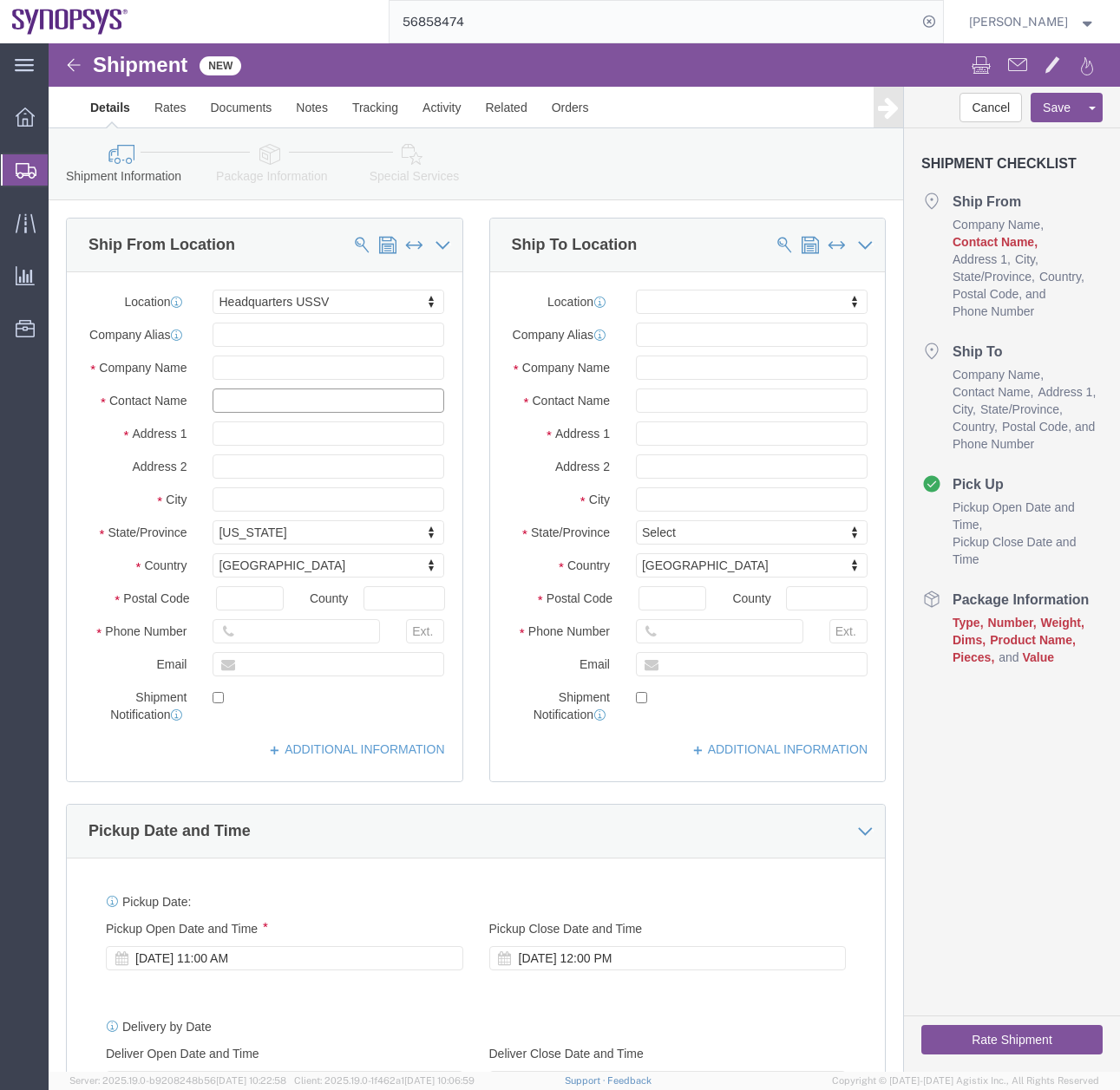
click input "text"
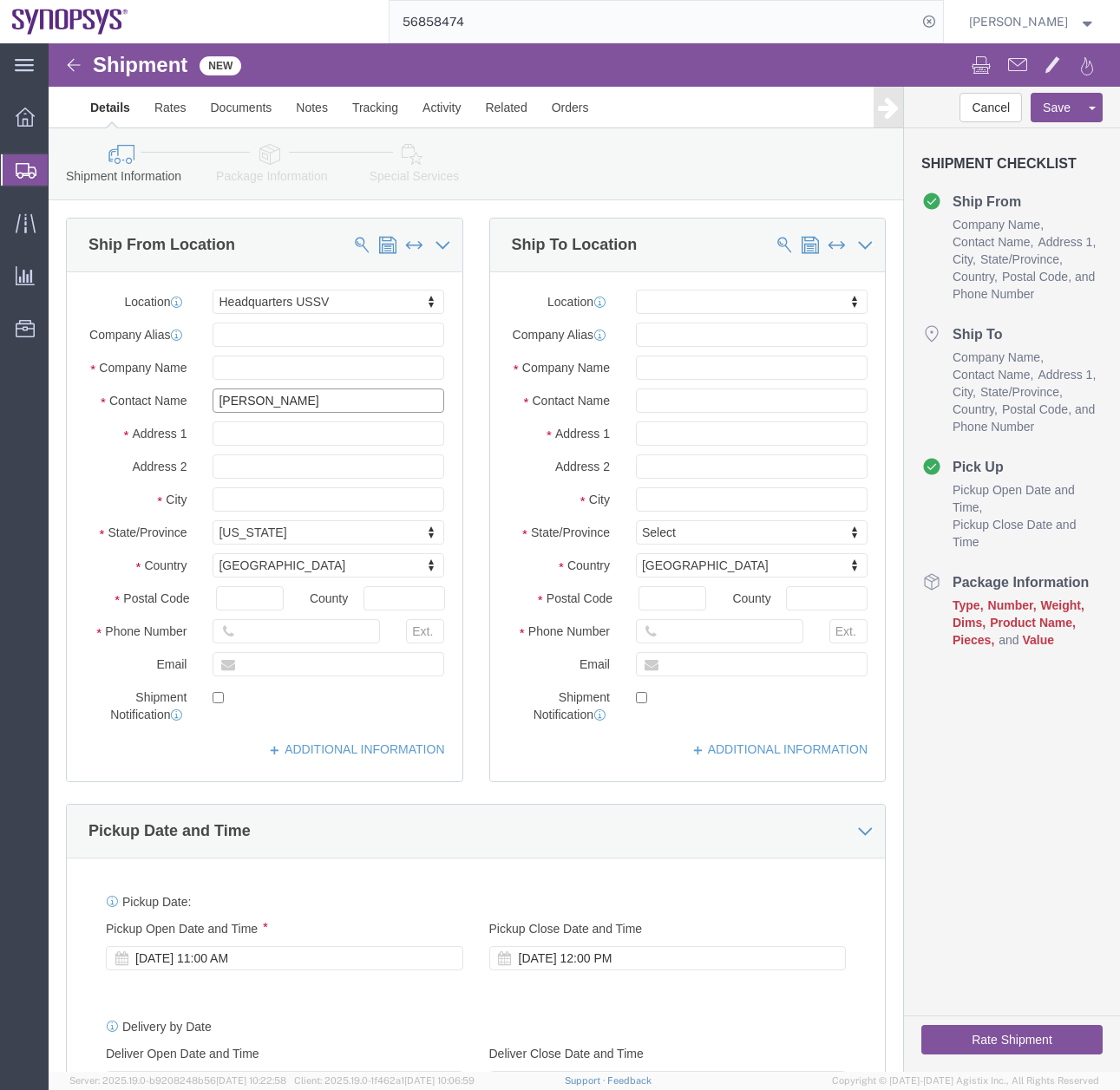
type input "[PERSON_NAME]"
type input "u"
type input "pa"
select select "63198"
select select "CA"
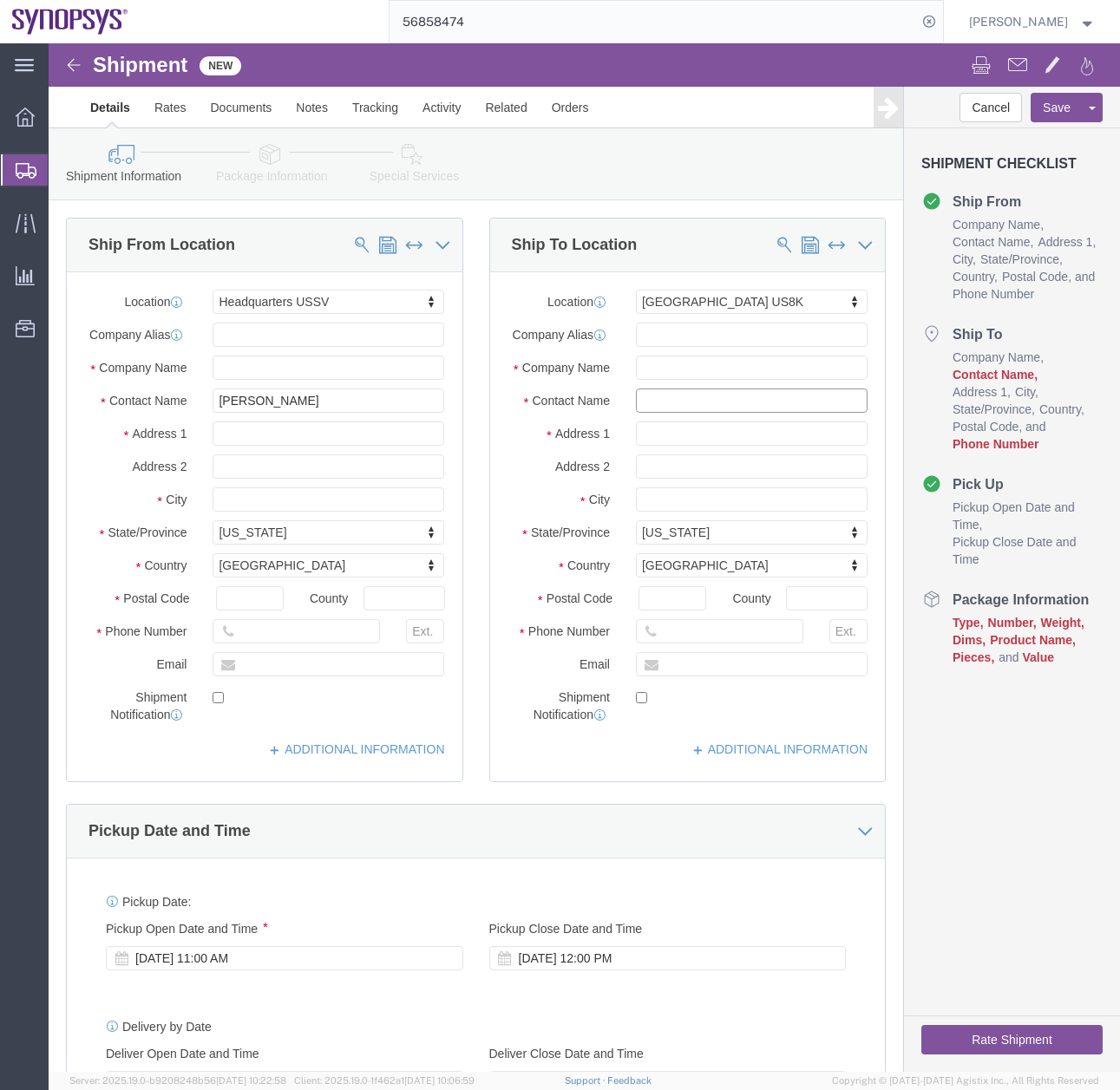
click input "text"
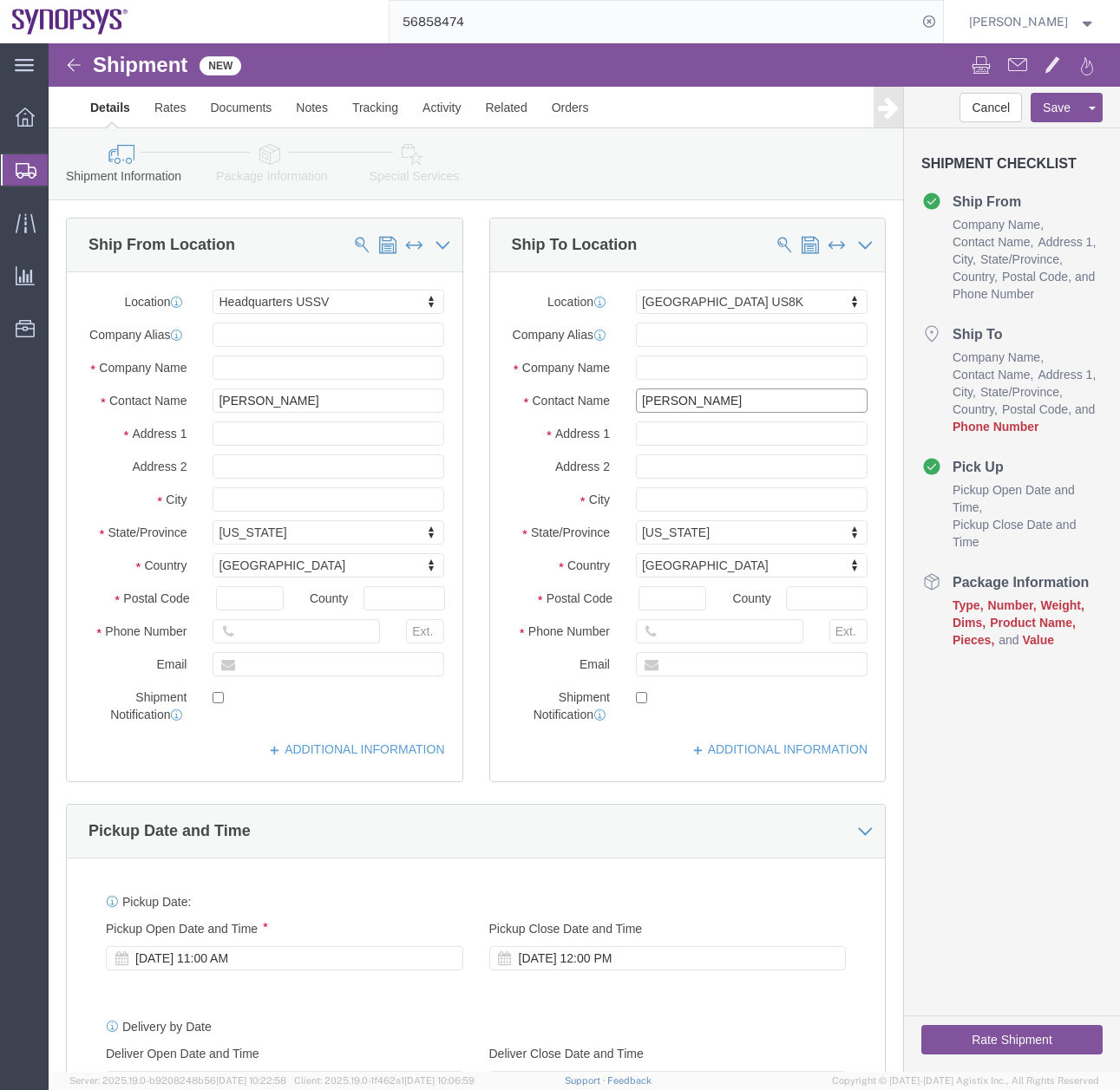
type input "Eric Barr"
click input "text"
click div "Pickup Date: Pickup Start Date Pickup Start Time Pickup Open Date and Time Sep …"
click input "text"
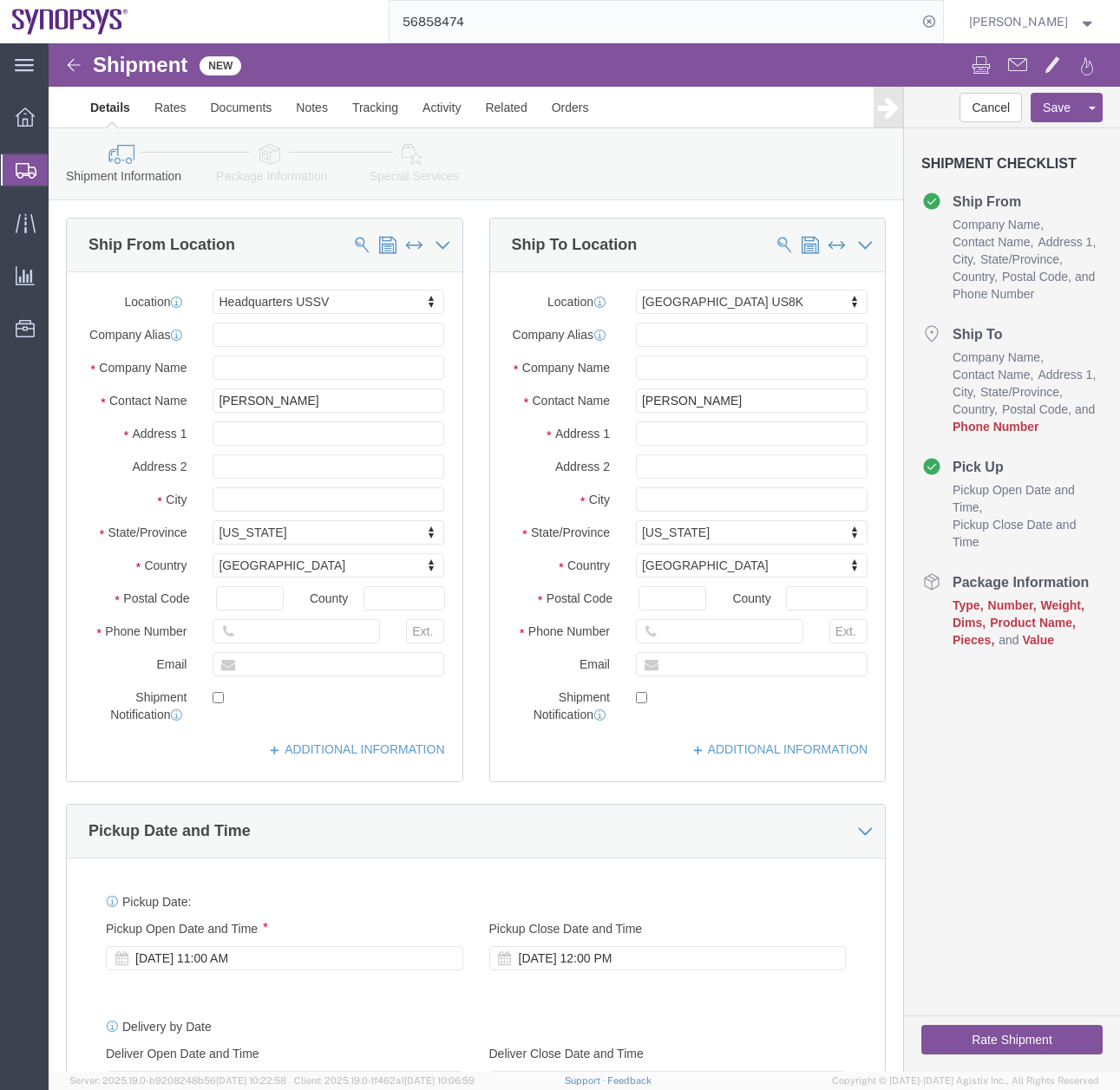
click div "County"
click input "text"
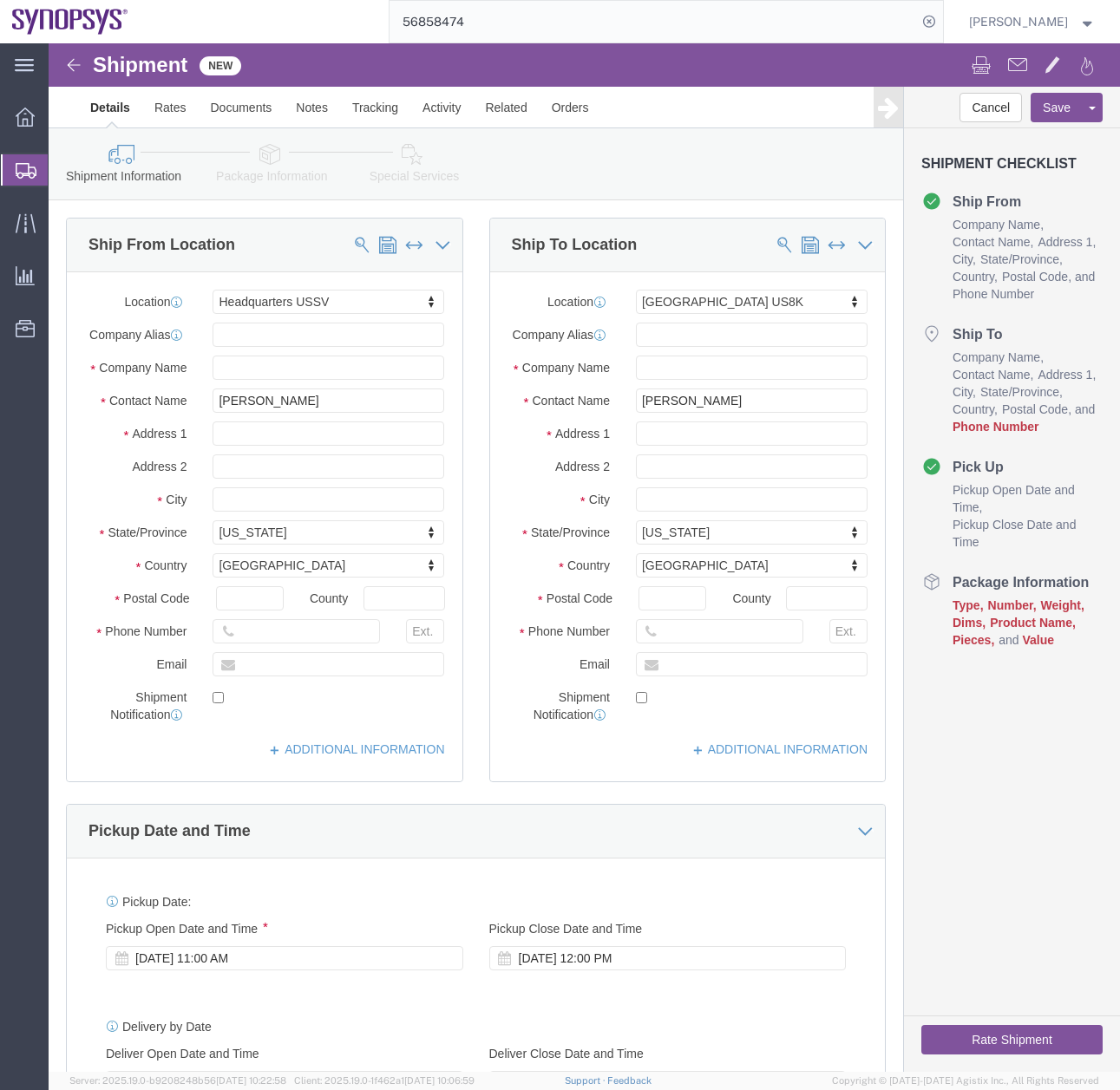
click div "ADDITIONAL INFORMATION"
click input "text"
type input "+"
type input "6"
type input "6505845000"
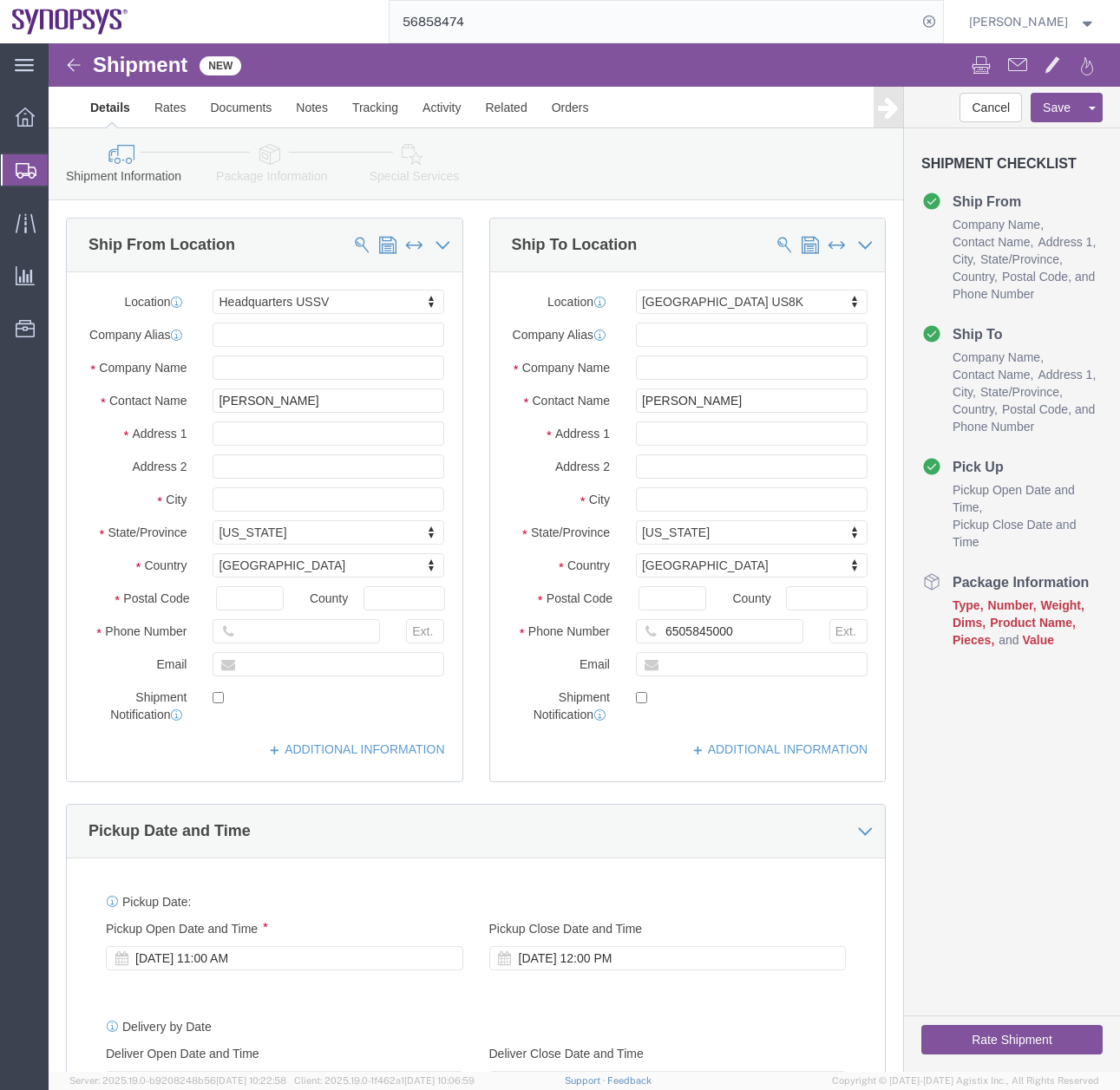
click div "ADDITIONAL INFORMATION"
click input "text"
type input "ebarr@synopsys.com"
click input "checkbox"
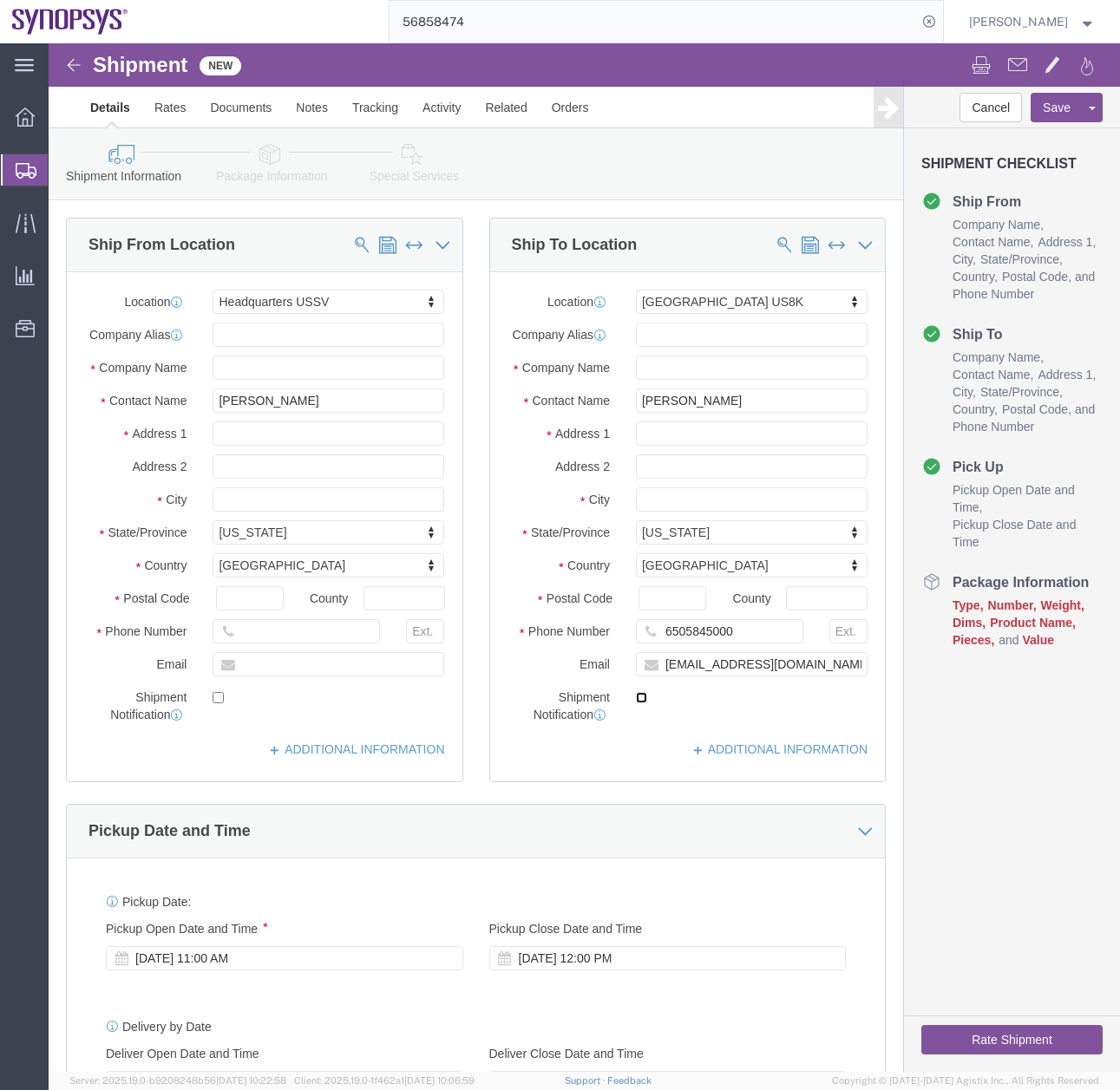
checkbox input "true"
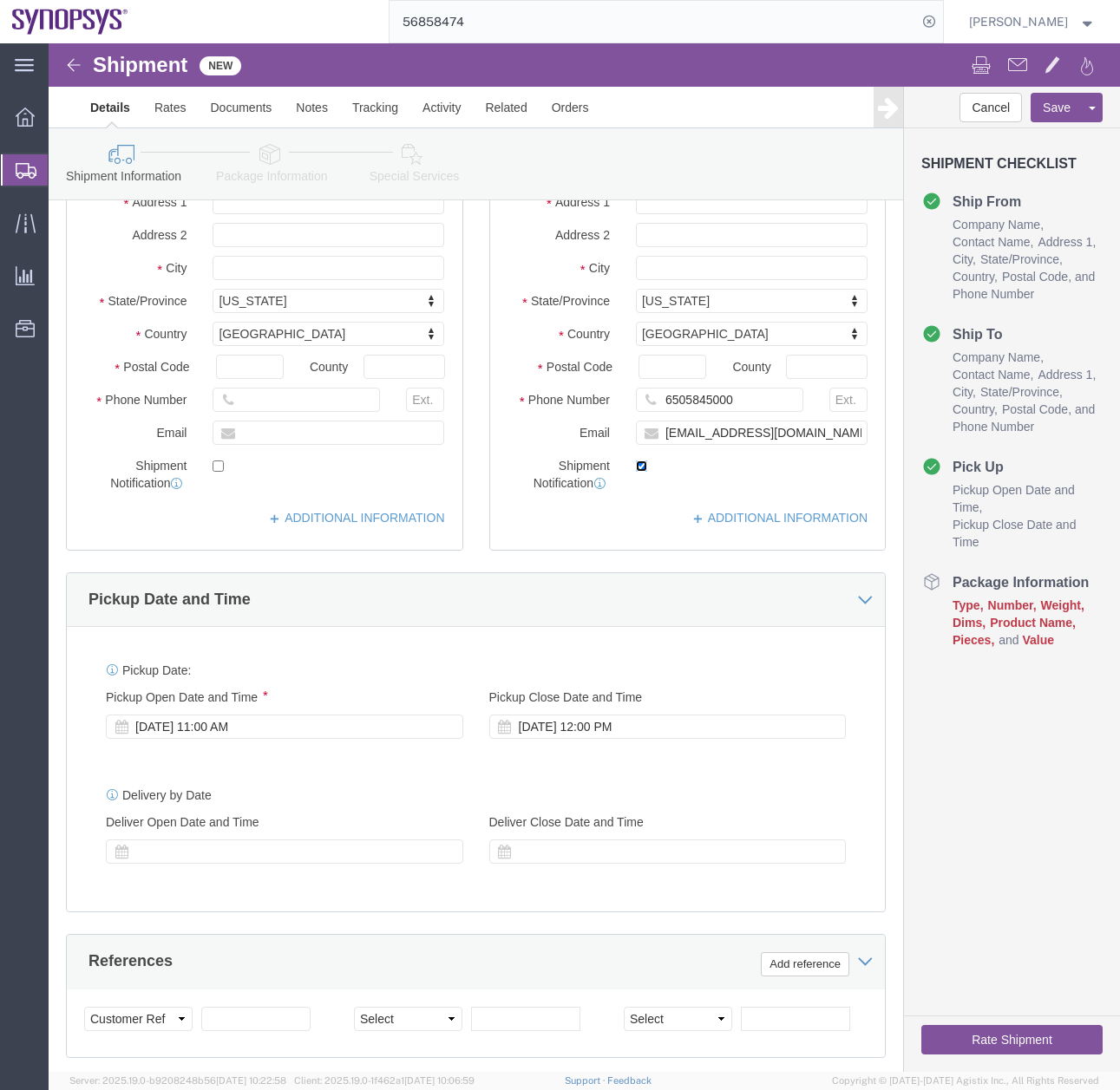
scroll to position [351, 0]
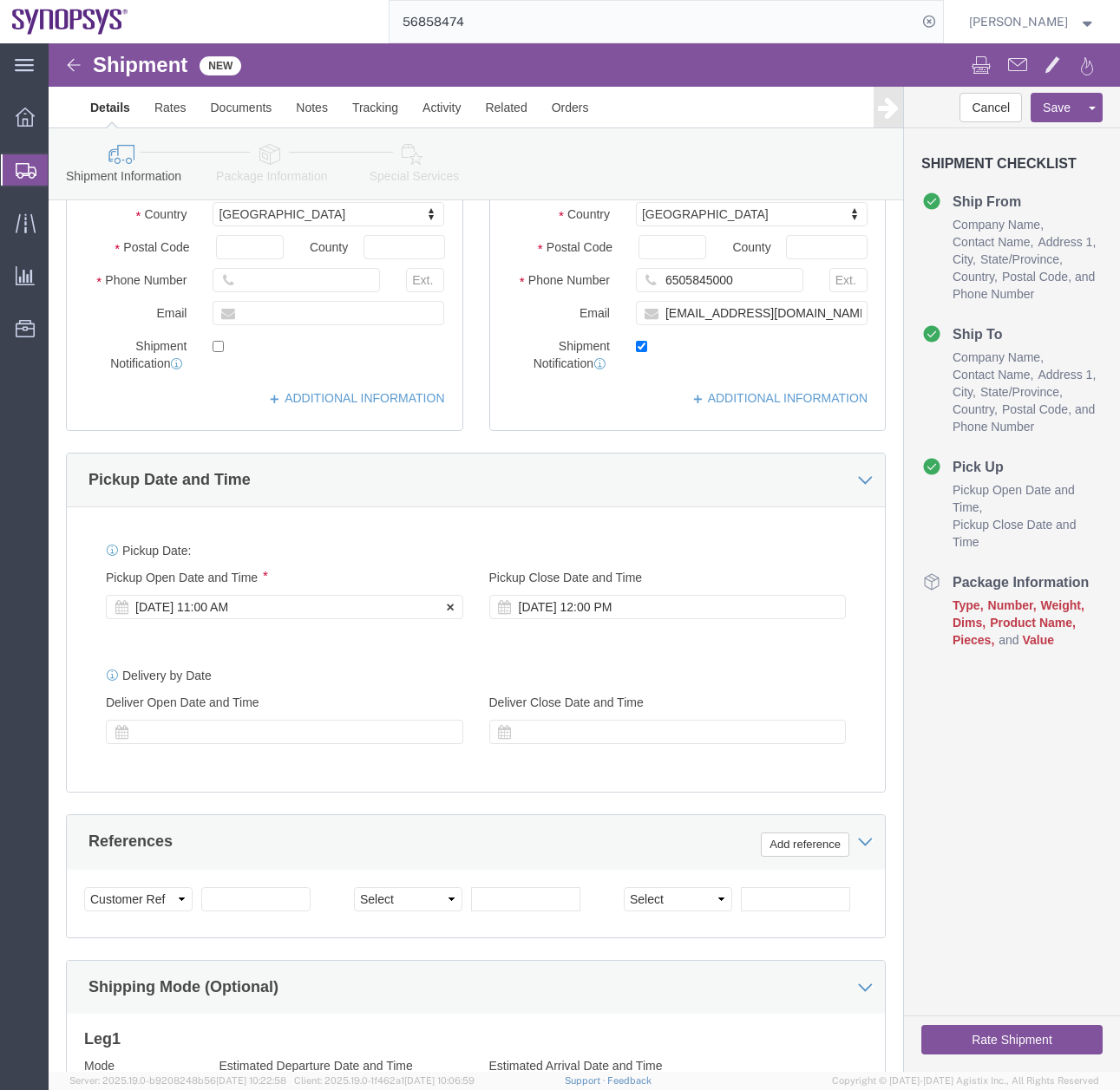
click div "Sep 22 2025 11:00 AM"
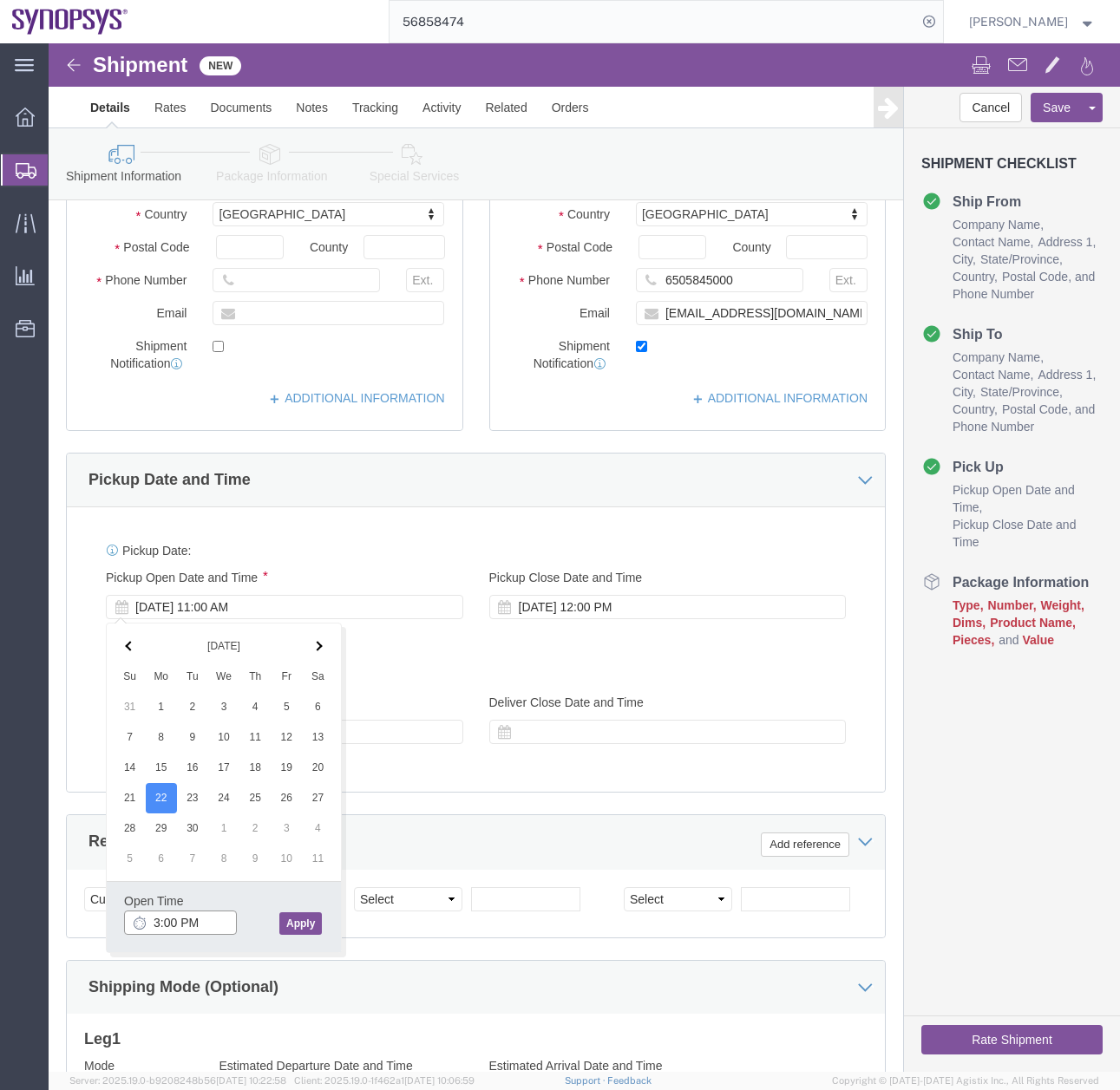
type input "3:00 PM"
click button "Apply"
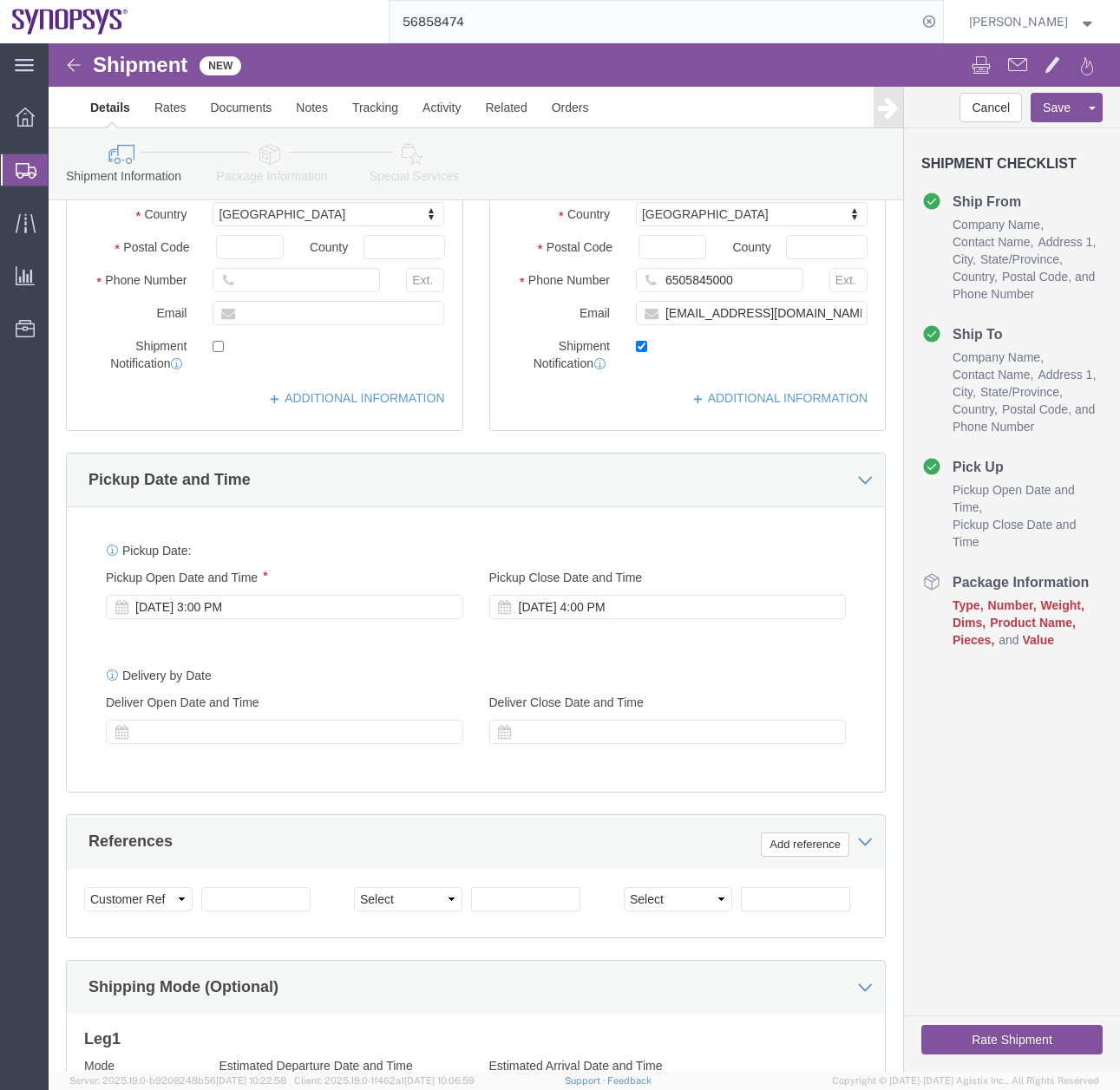
click icon
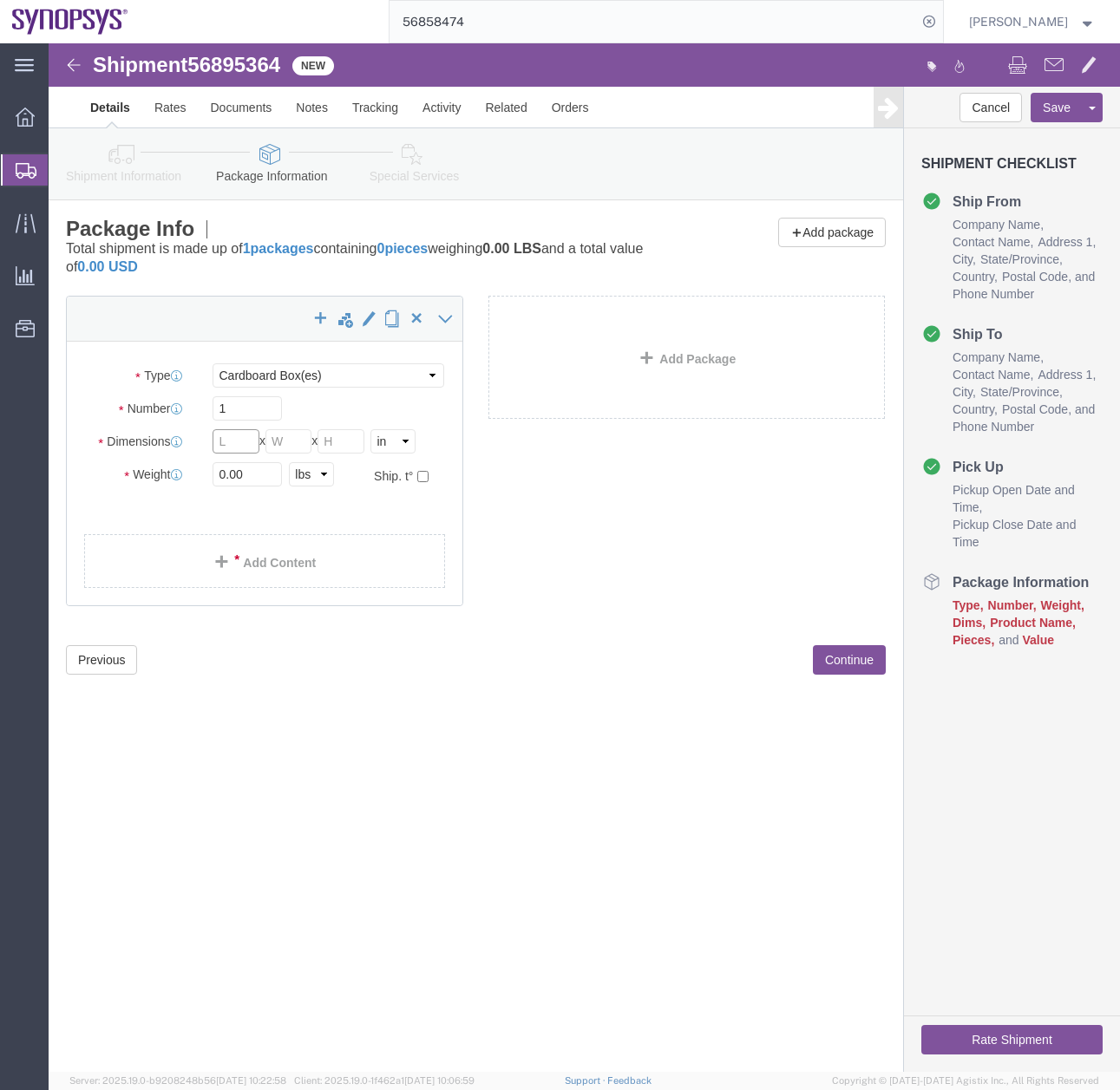
click input "text"
click select "Select Bale(s) Basket(s) Bolt(s) Bottle(s) Buckets Bulk Bundle(s) Can(s) Cardbo…"
select select "ENV"
click select "Select Bale(s) Basket(s) Bolt(s) Bottle(s) Buckets Bulk Bundle(s) Can(s) Cardbo…"
type input "9.50"
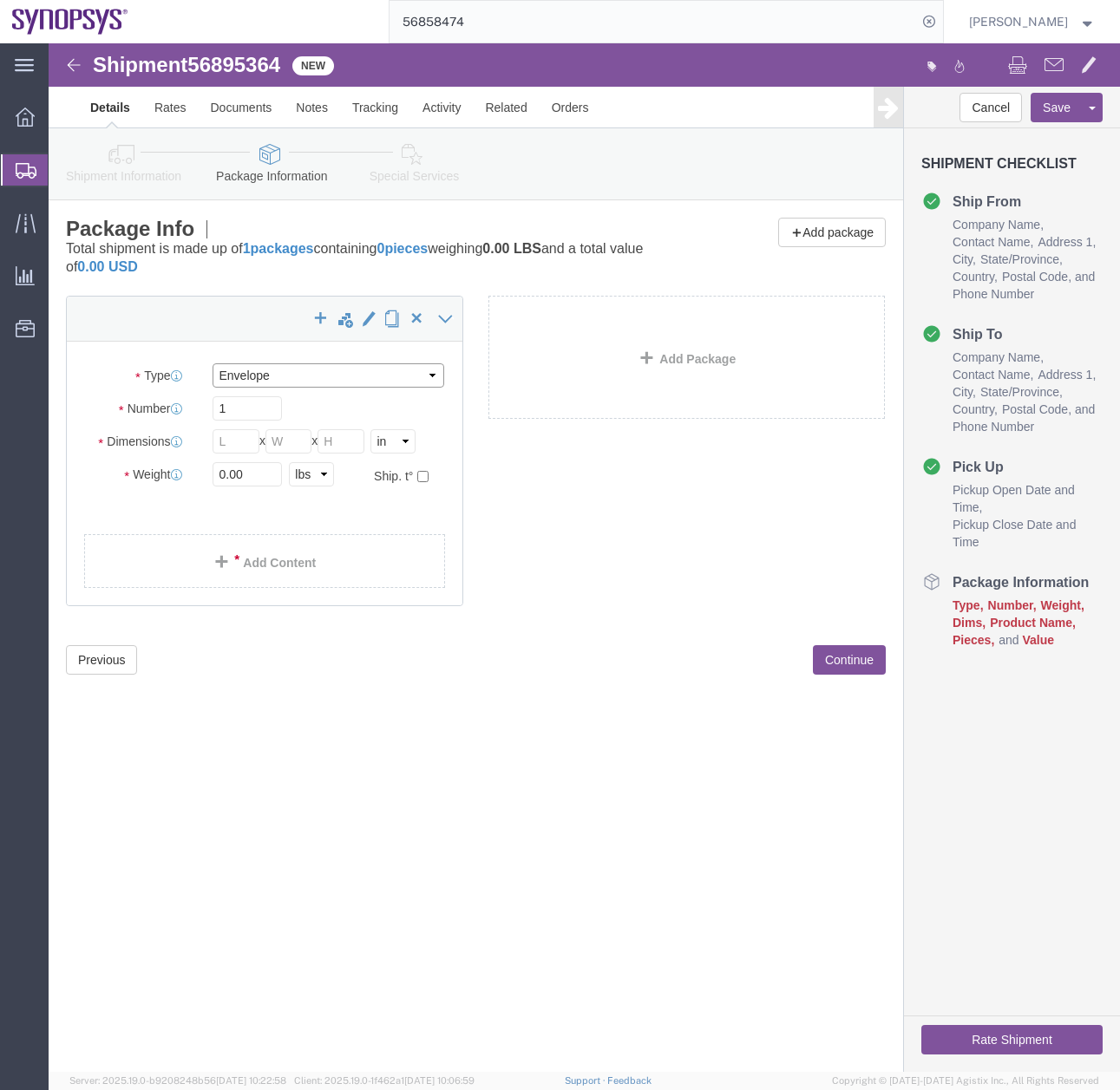
type input "12.50"
type input "0.25"
type input "1"
click link "Add Content"
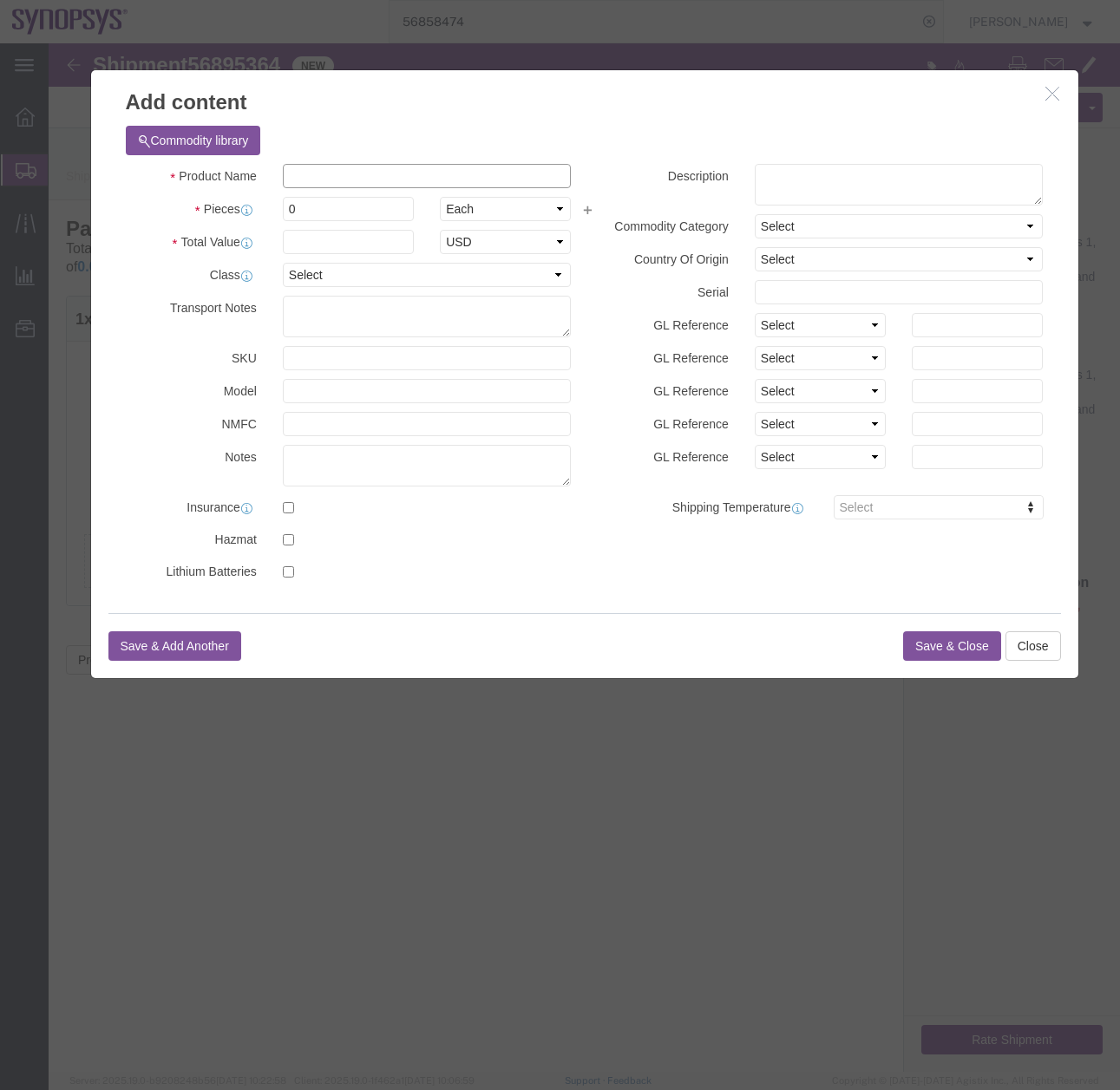
click input "text"
type input "parasolid customer letter"
click textarea
type textarea "parasolid customer letter"
click div "Product Name parasolid customer letter Pieces 0 Select Bag Barrels 100Board Fee…"
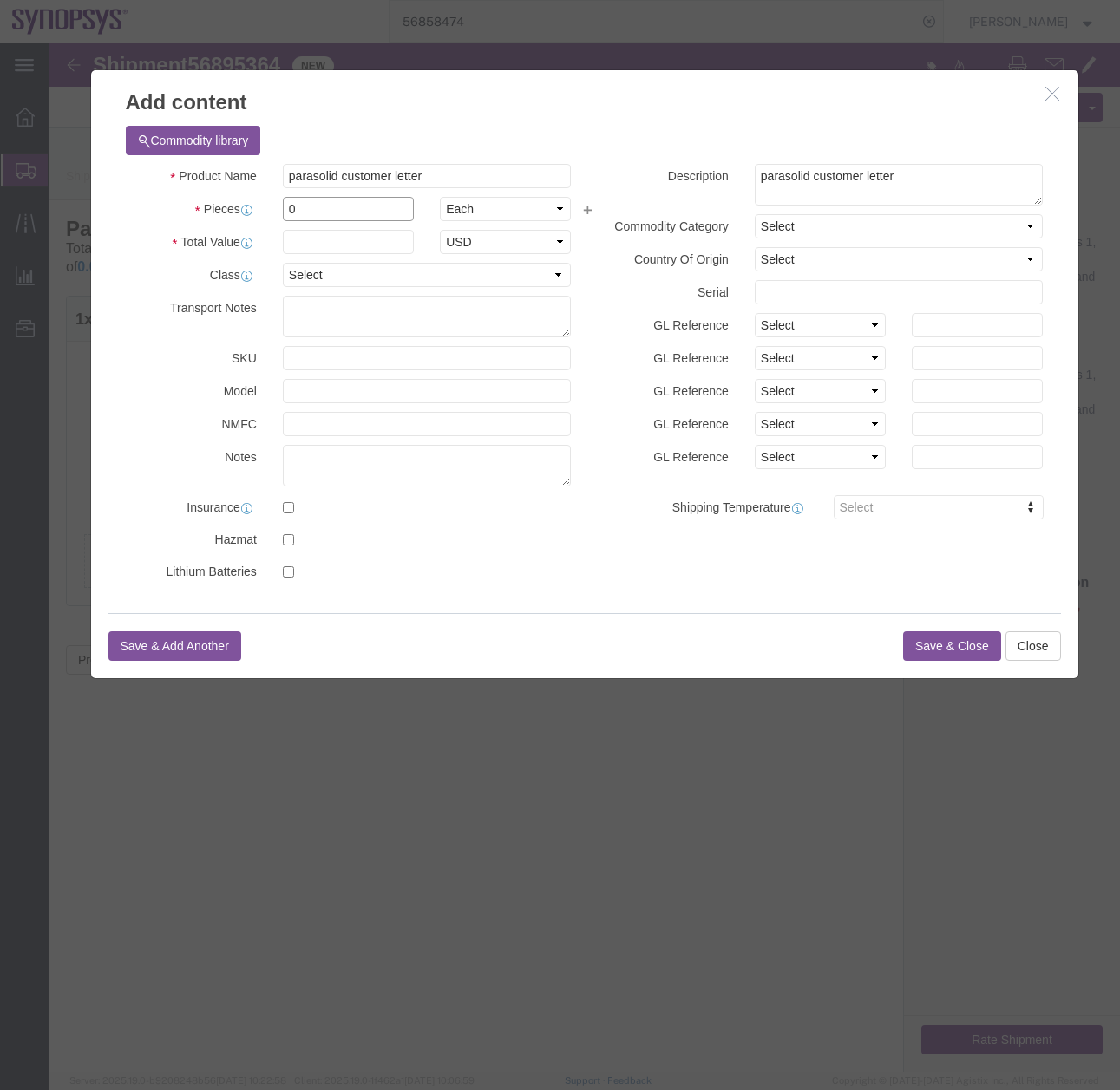
drag, startPoint x: 260, startPoint y: 161, endPoint x: 100, endPoint y: 187, distance: 162.1
click div "Pieces 0 Select Bag Barrels 100Board Feet Bottle Box Blister Pack Carats Can Ca…"
type input "1"
click input "text"
type input "1"
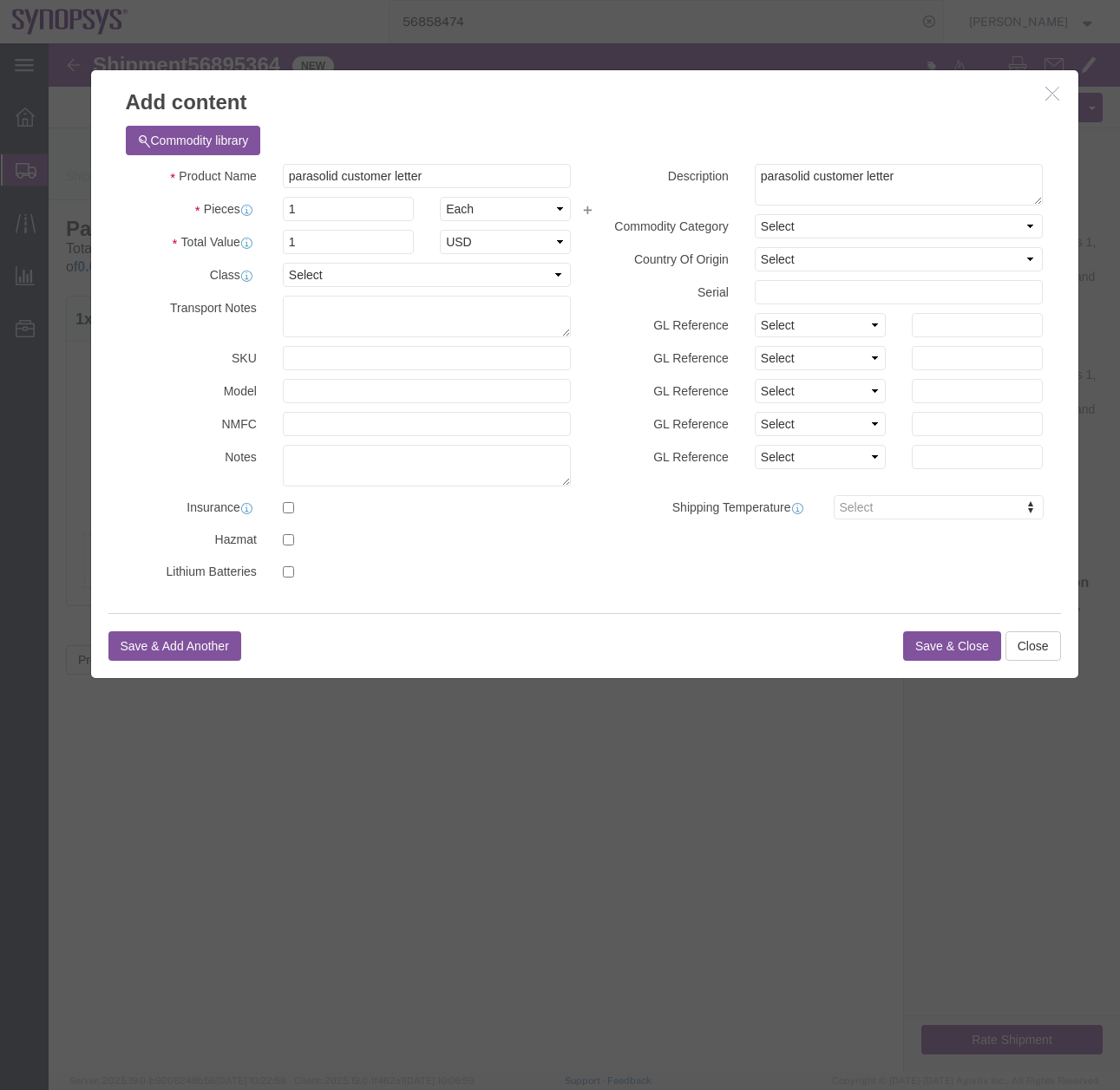
click div "Commodity library Product Name parasolid customer letter Pieces 1 Select Bag Ba…"
click button "Save & Add Another"
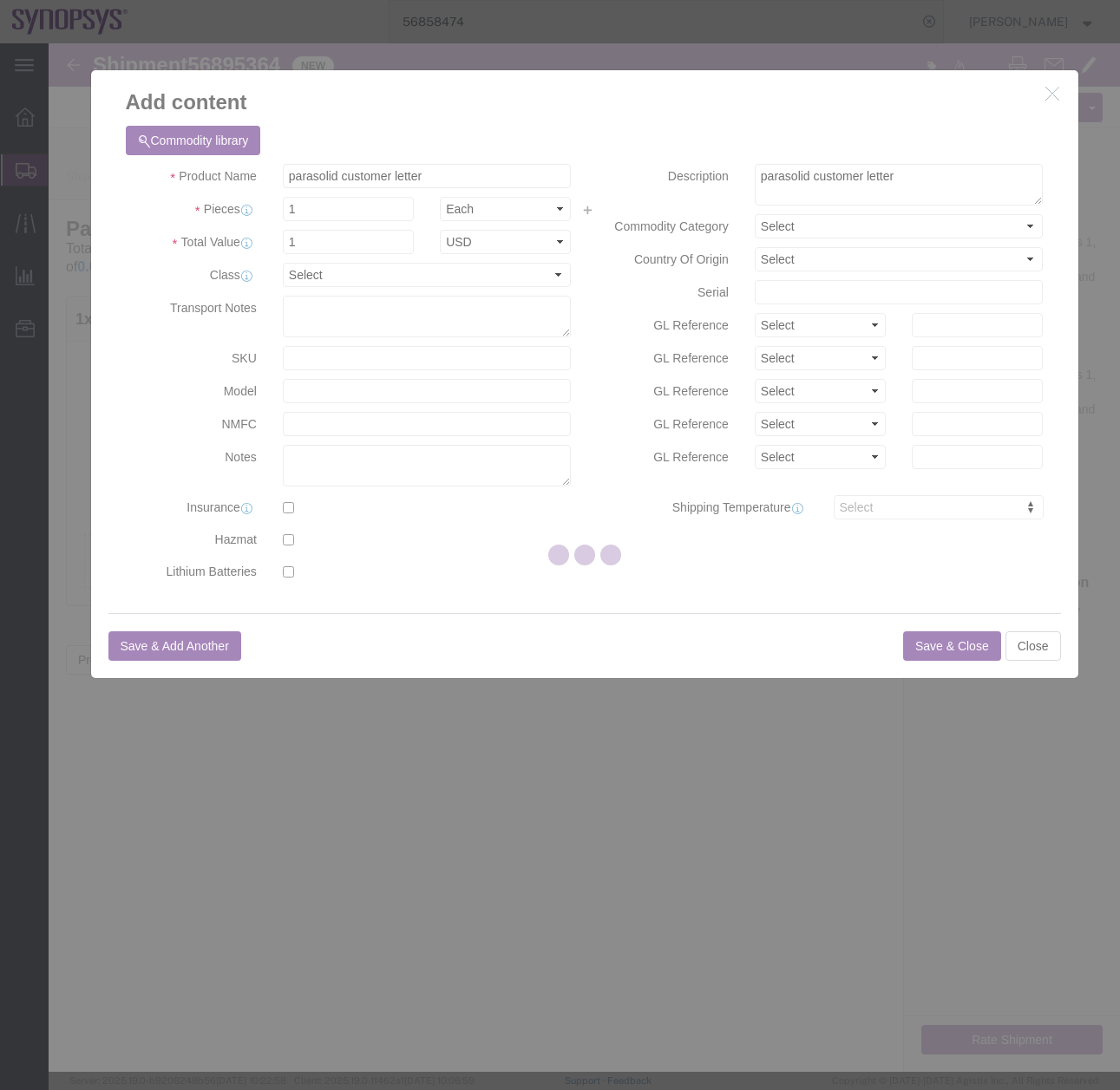
select select "EA"
select select "USD"
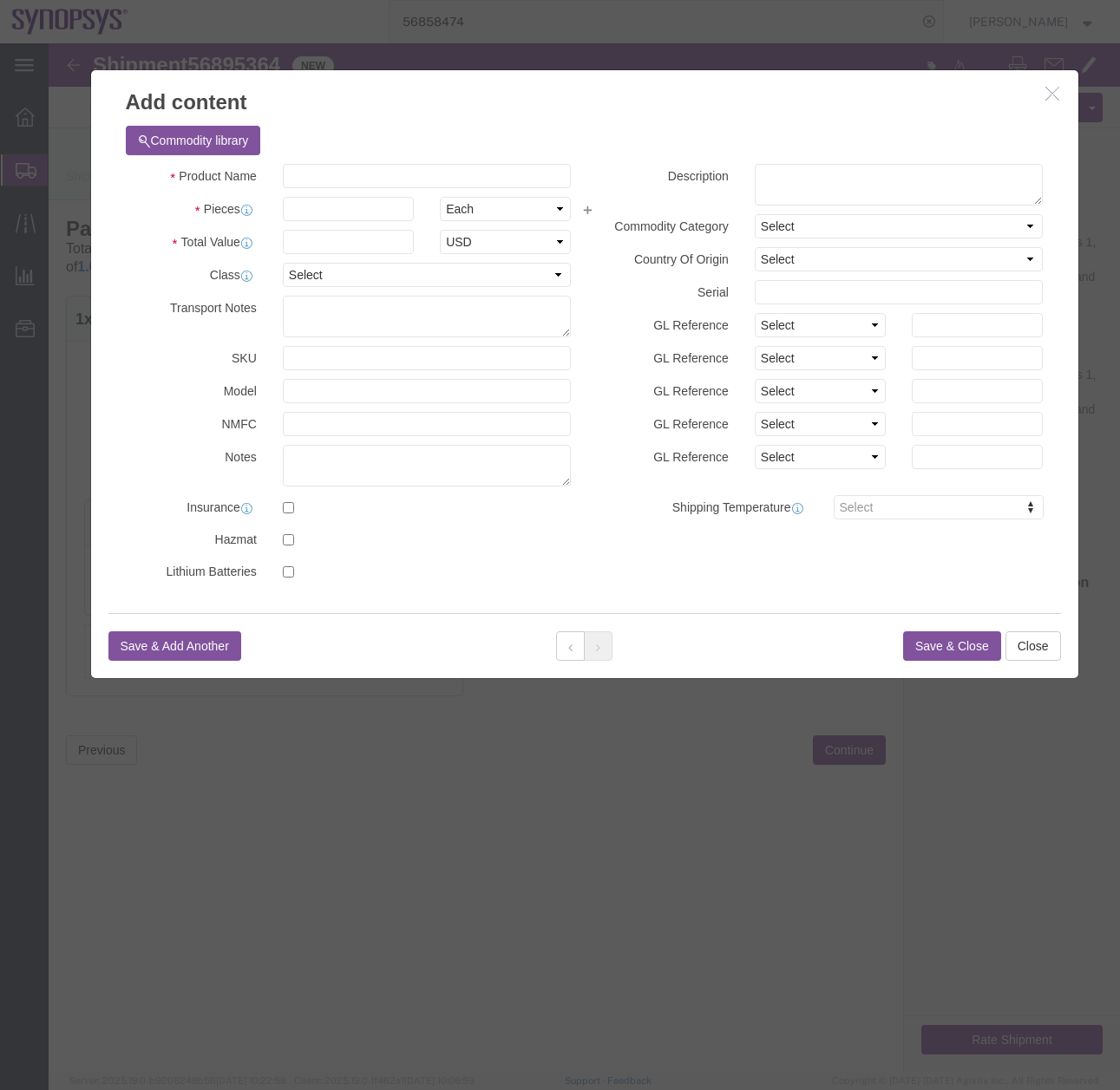
click div "Commodity library"
click input "text"
type input "Parasolid DVD"
click textarea
type textarea "parasolid DVD"
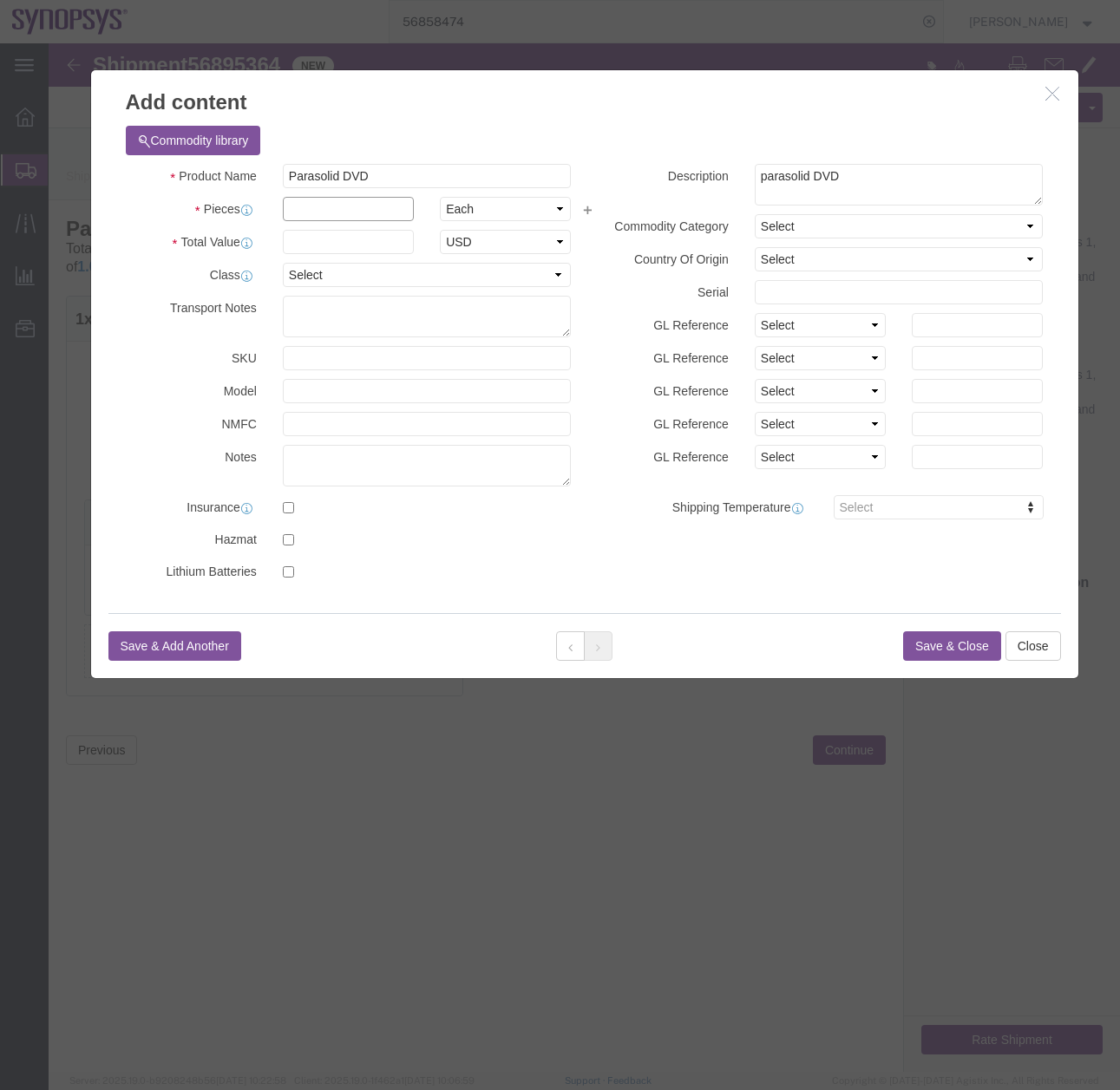
click input "text"
type input "1"
click input "text"
type input "1"
click button "Save & Close"
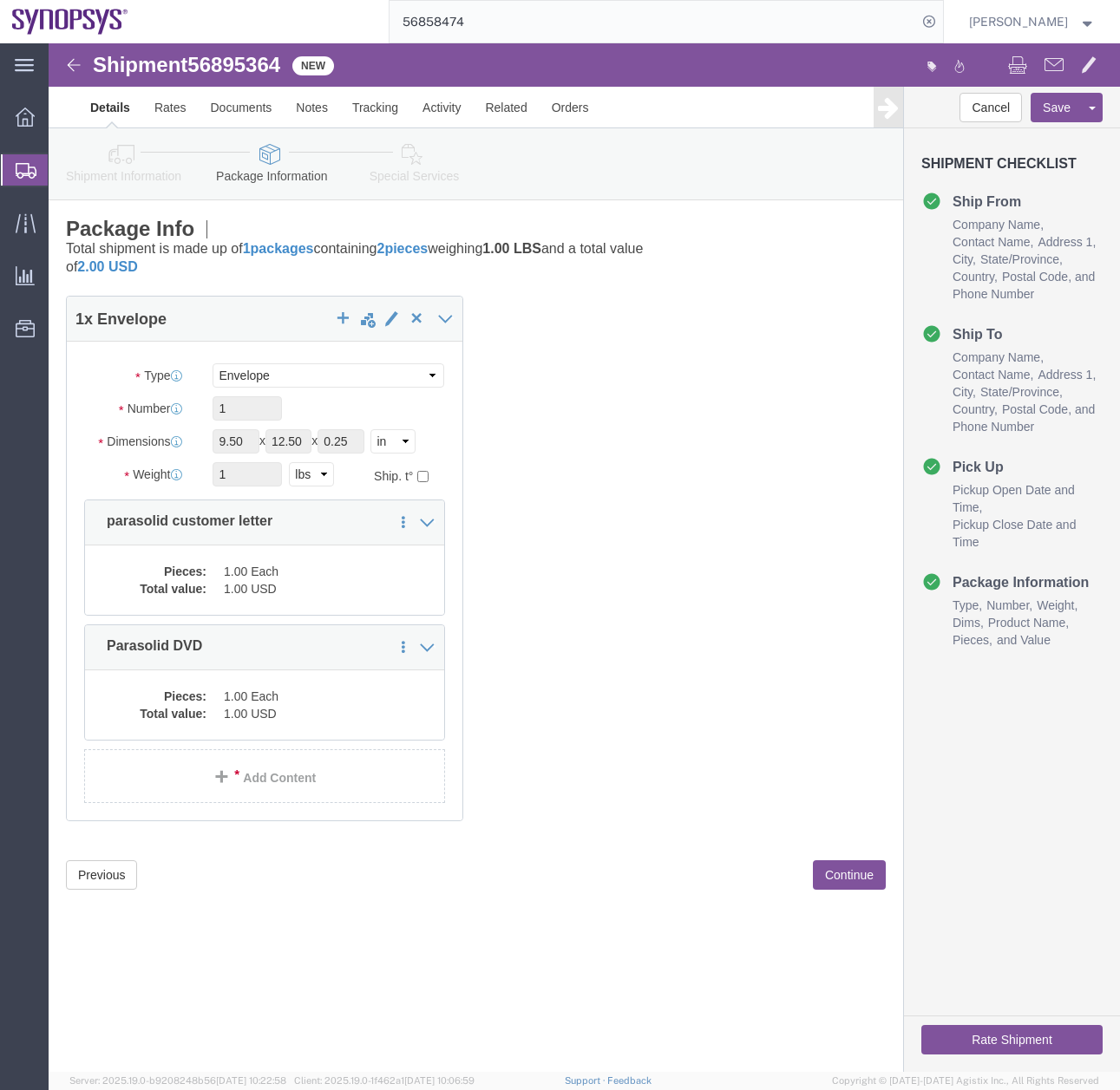
click icon
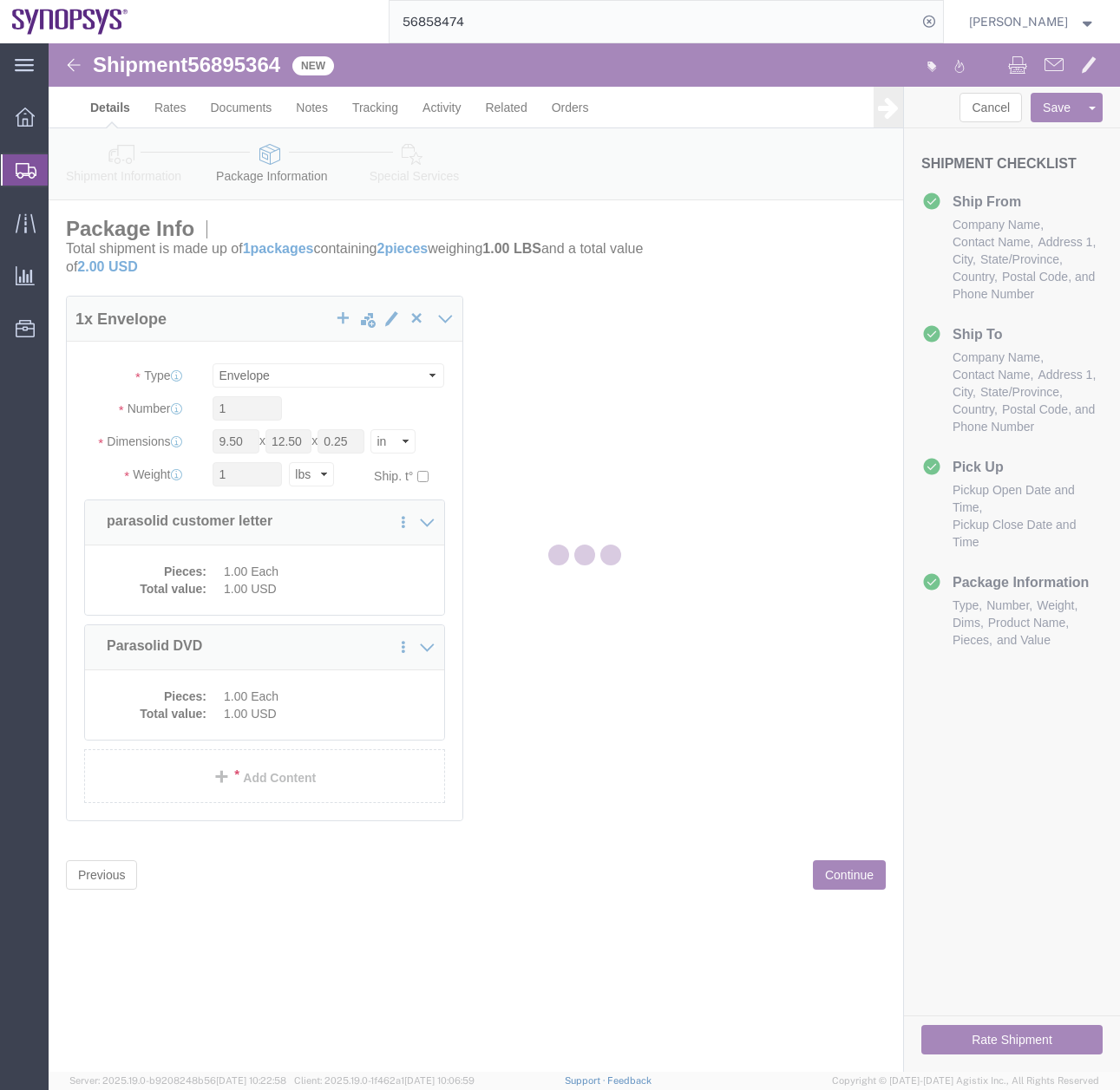
select select
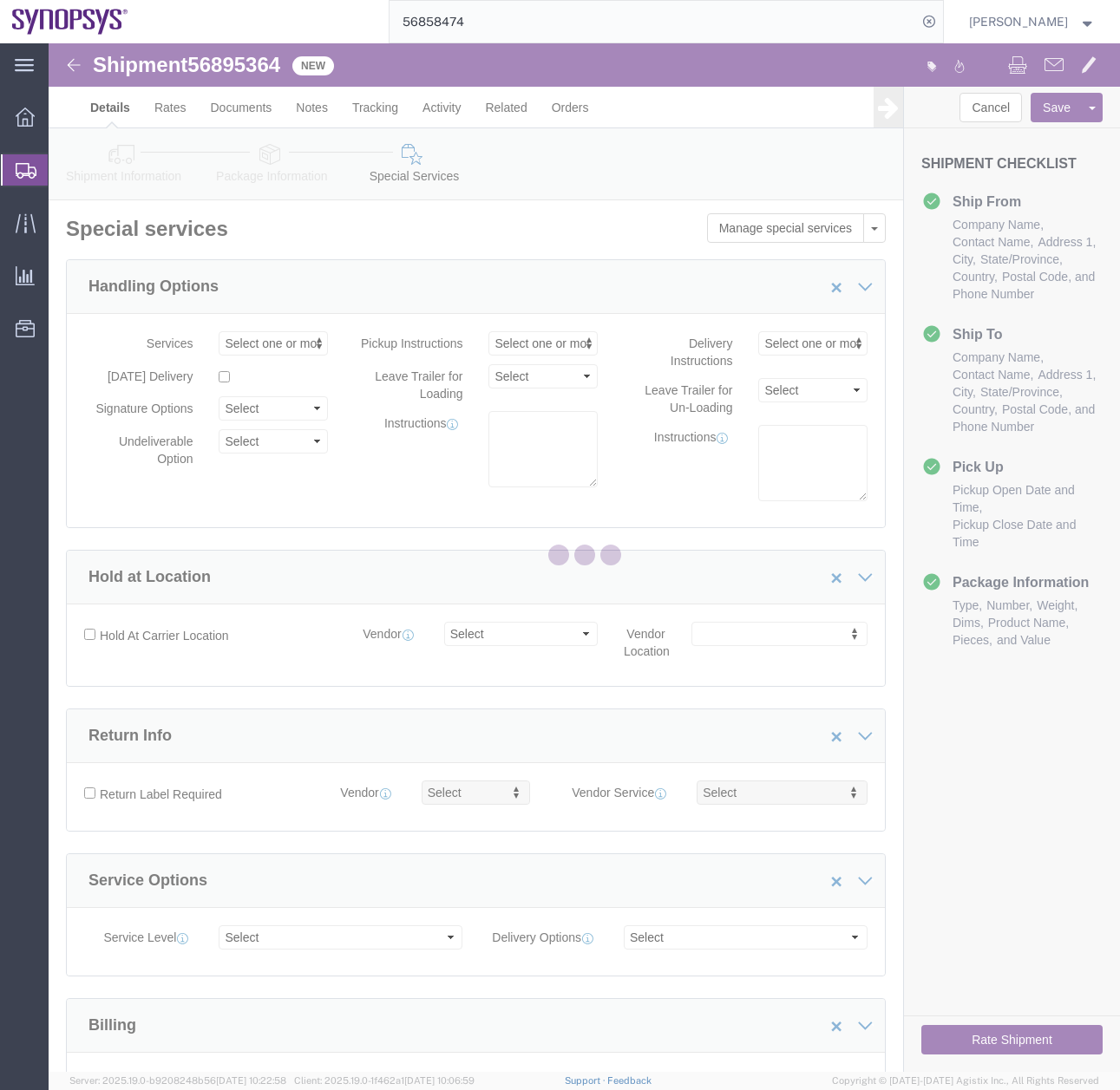
select select "COSTCENTER"
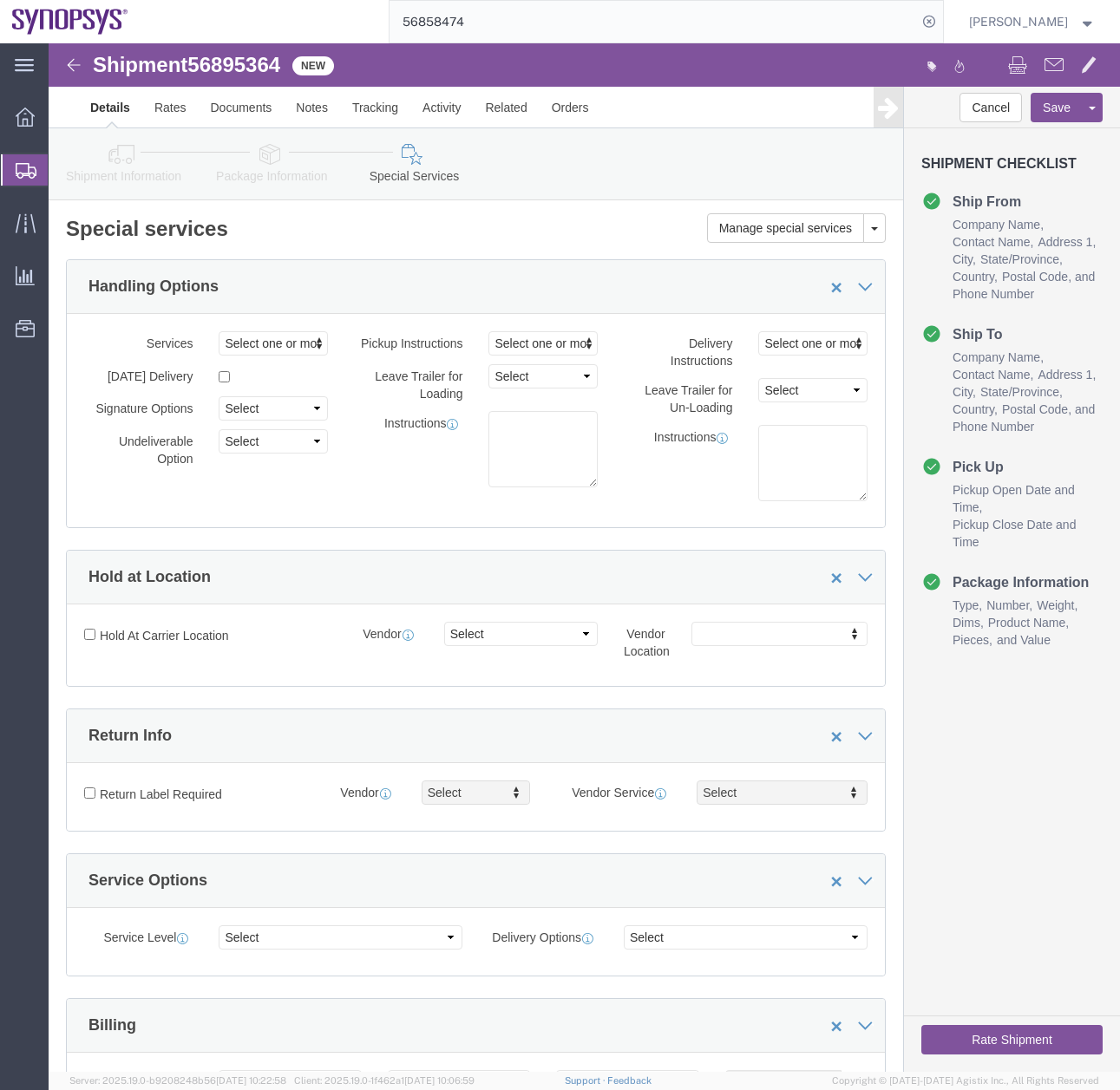
click button "Rate Shipment"
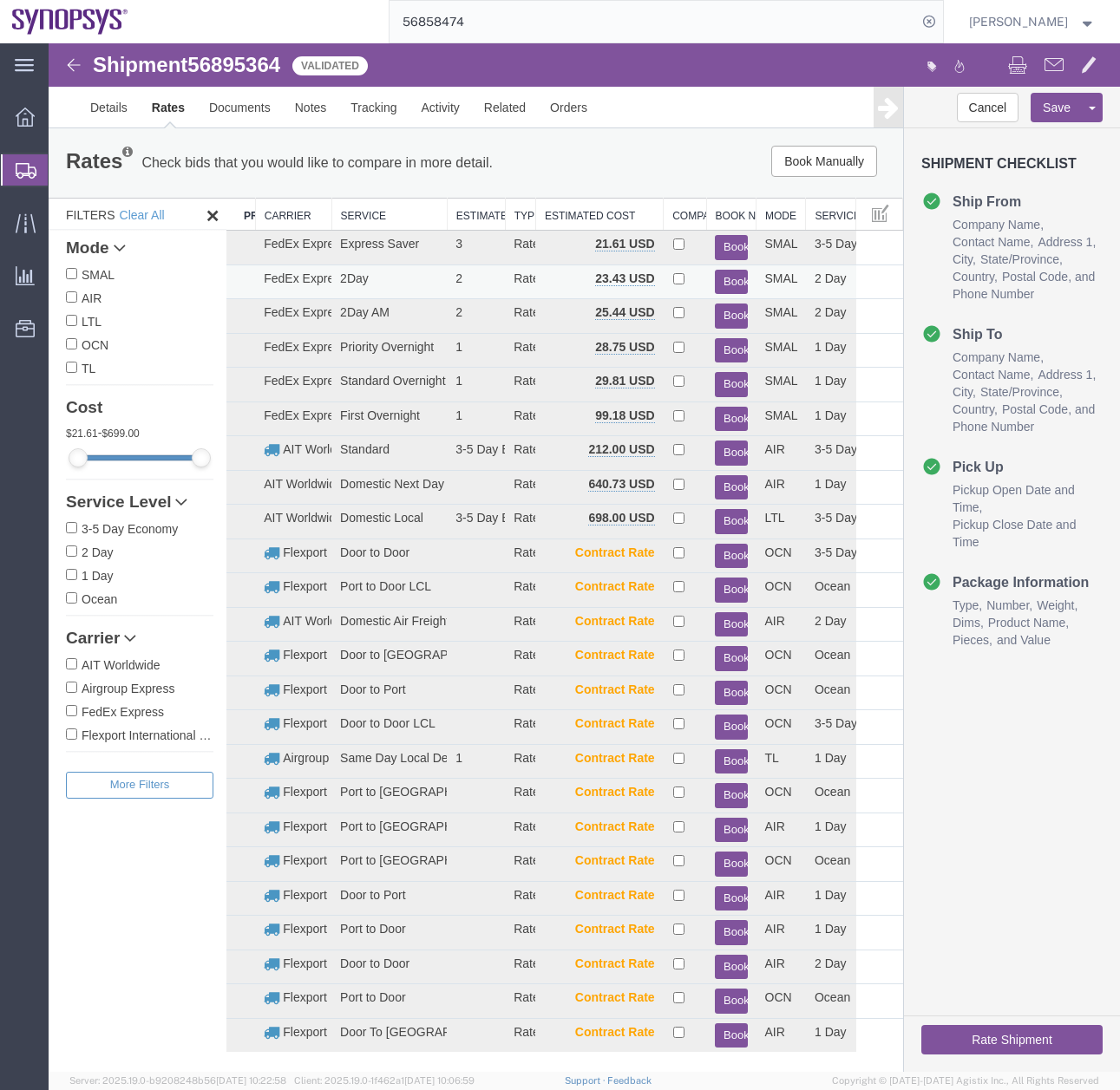
click at [722, 286] on button "Book" at bounding box center [731, 283] width 32 height 25
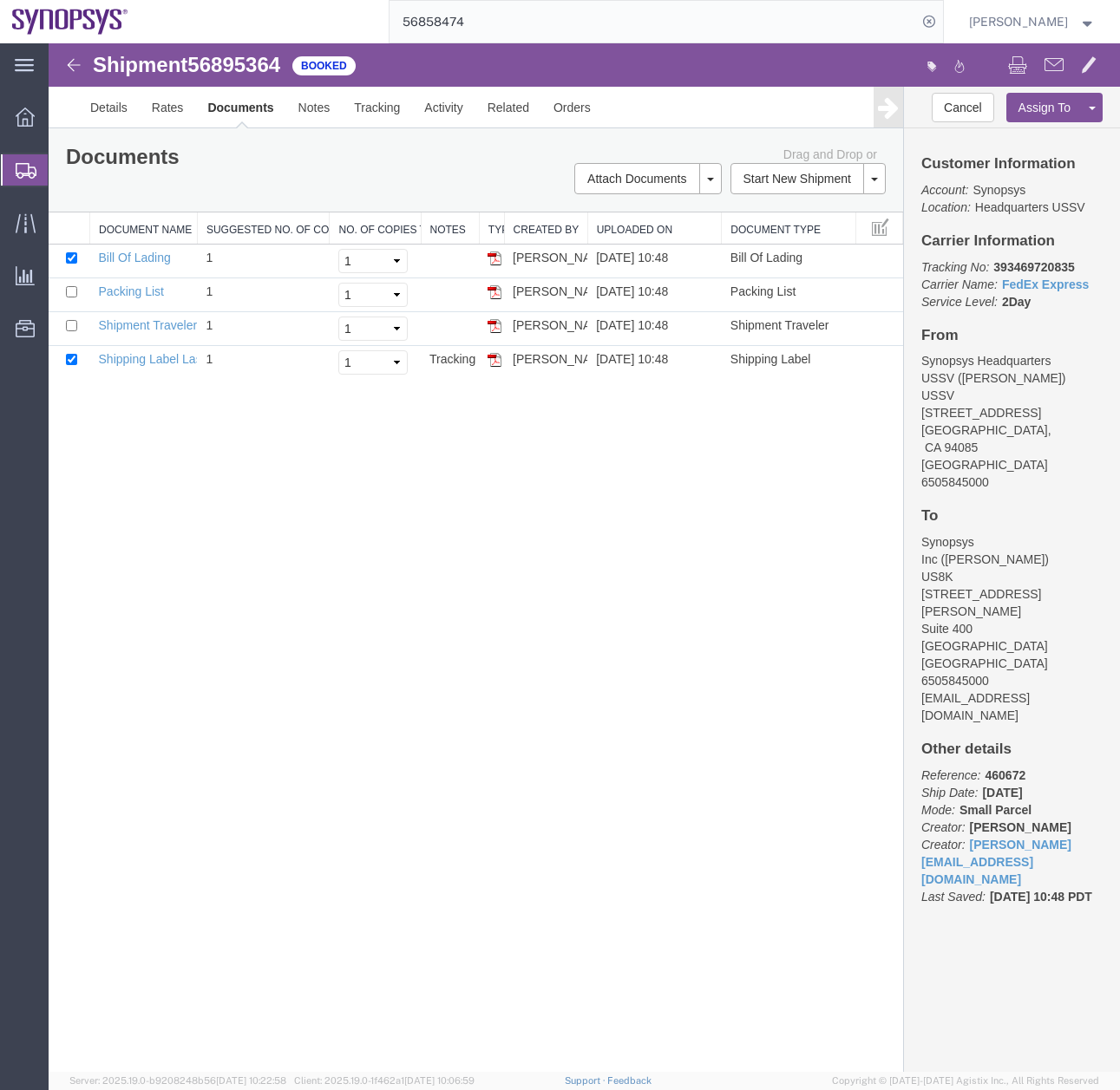
drag, startPoint x: 496, startPoint y: 364, endPoint x: 413, endPoint y: 446, distance: 116.7
click at [496, 364] on img at bounding box center [494, 359] width 14 height 14
click at [33, 174] on icon at bounding box center [25, 170] width 21 height 15
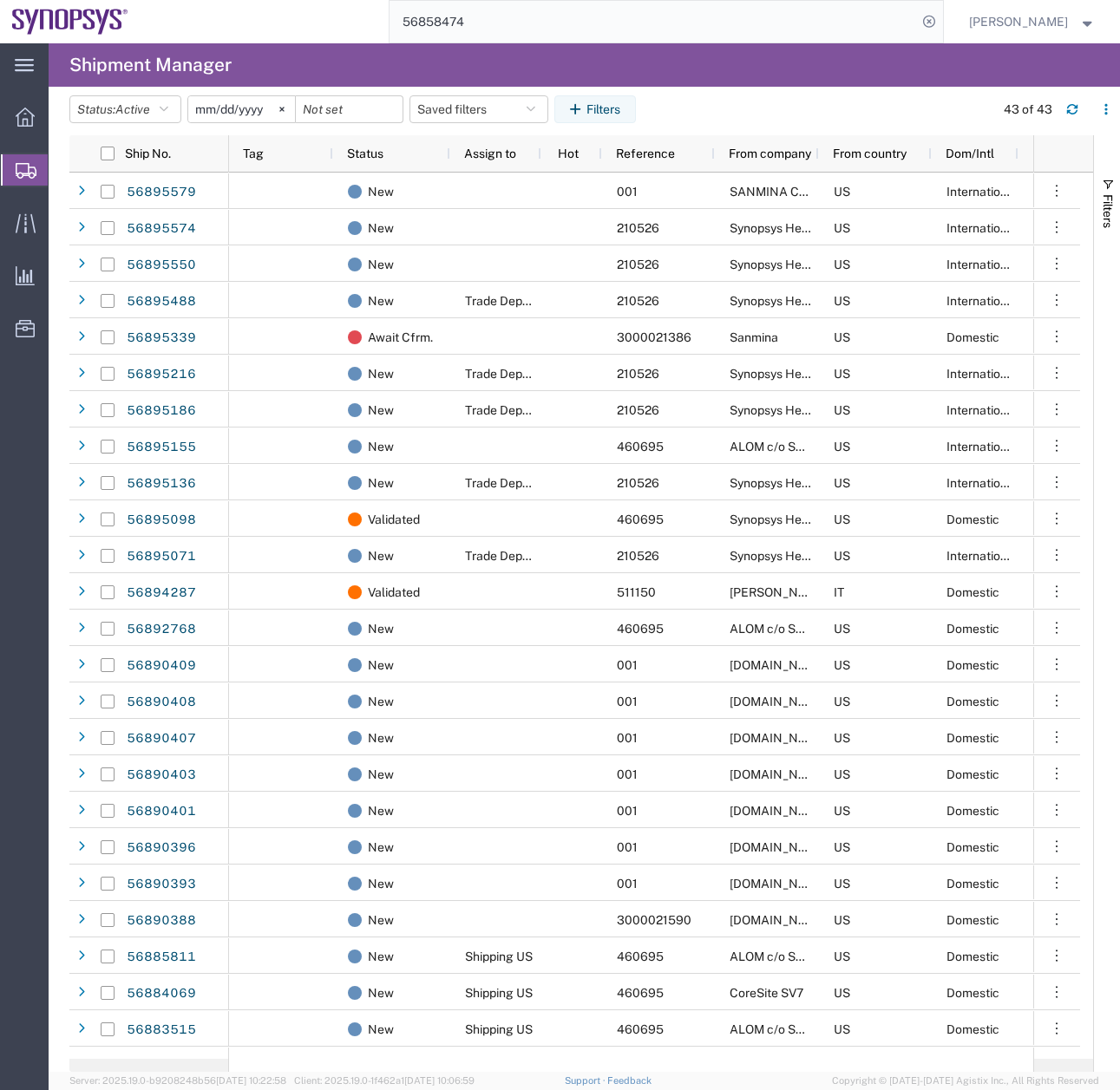
click at [507, 36] on input "56858474" at bounding box center [653, 22] width 528 height 42
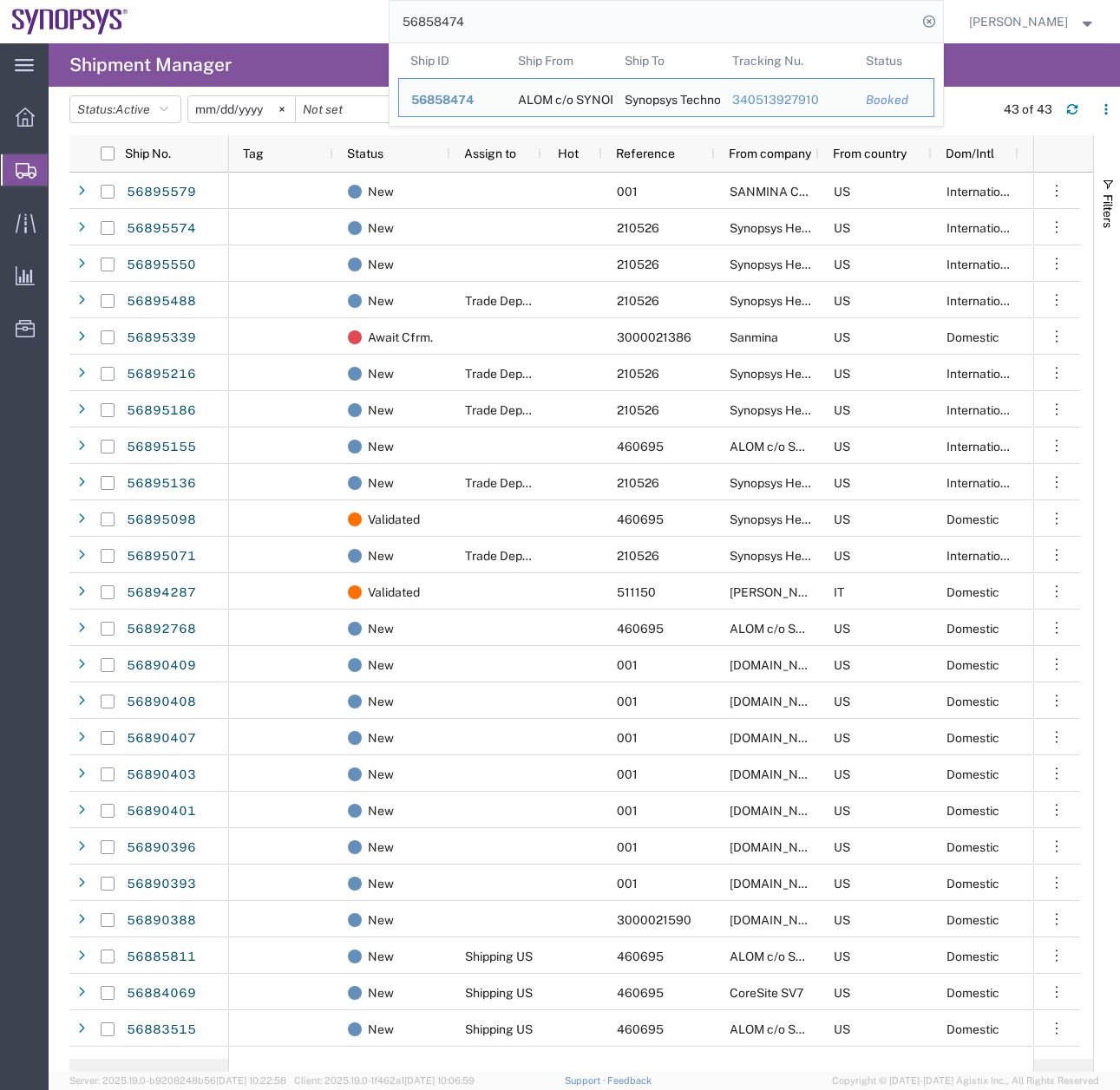
drag, startPoint x: 522, startPoint y: 18, endPoint x: 329, endPoint y: 66, distance: 198.9
click at [387, 46] on div "main_menu Created with Sketch. Collapse Menu Overview Shipments Shipment Manage…" at bounding box center [560, 567] width 1120 height 1047
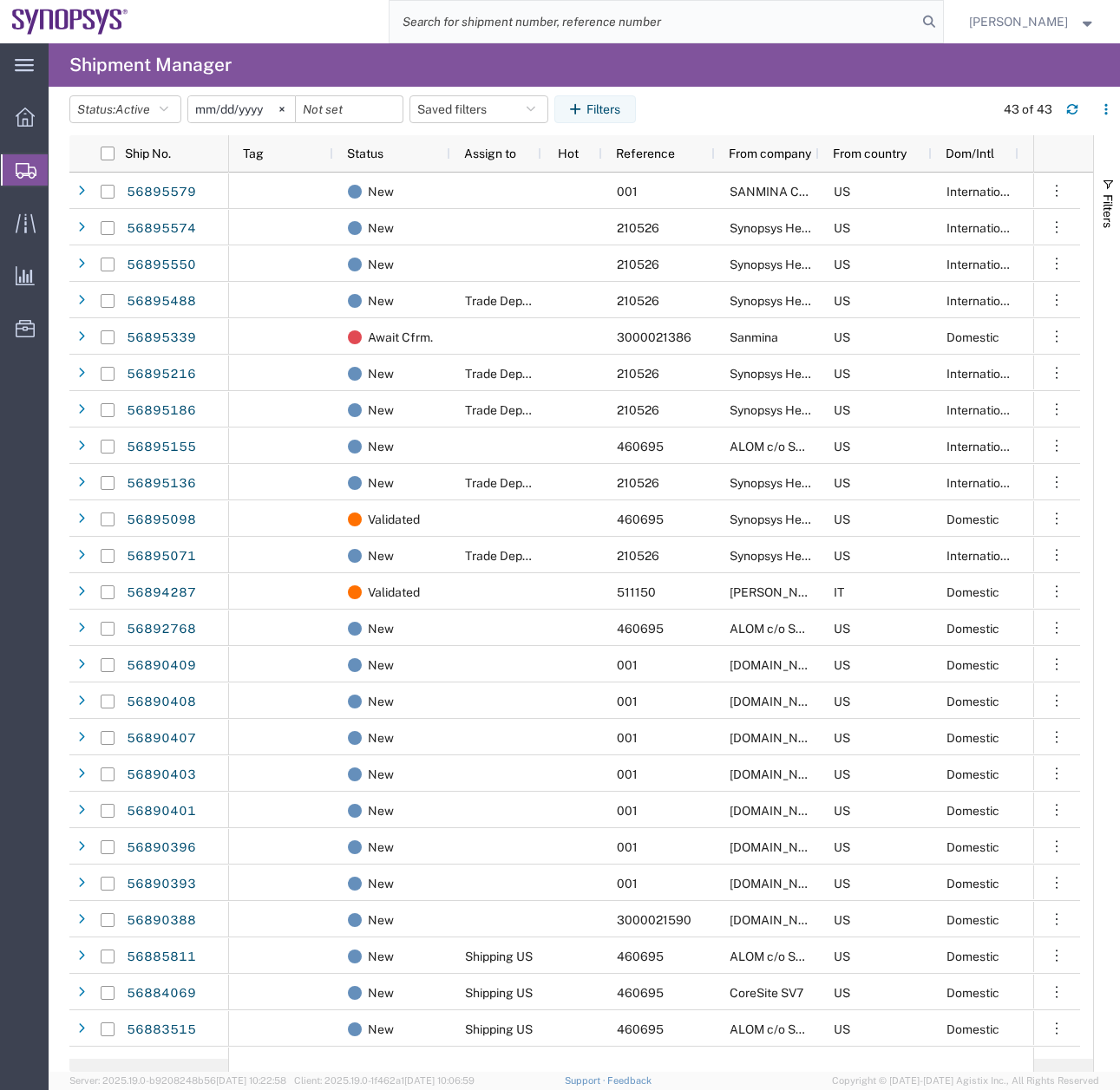
click at [15, 167] on icon at bounding box center [25, 170] width 21 height 15
